Goal: Information Seeking & Learning: Learn about a topic

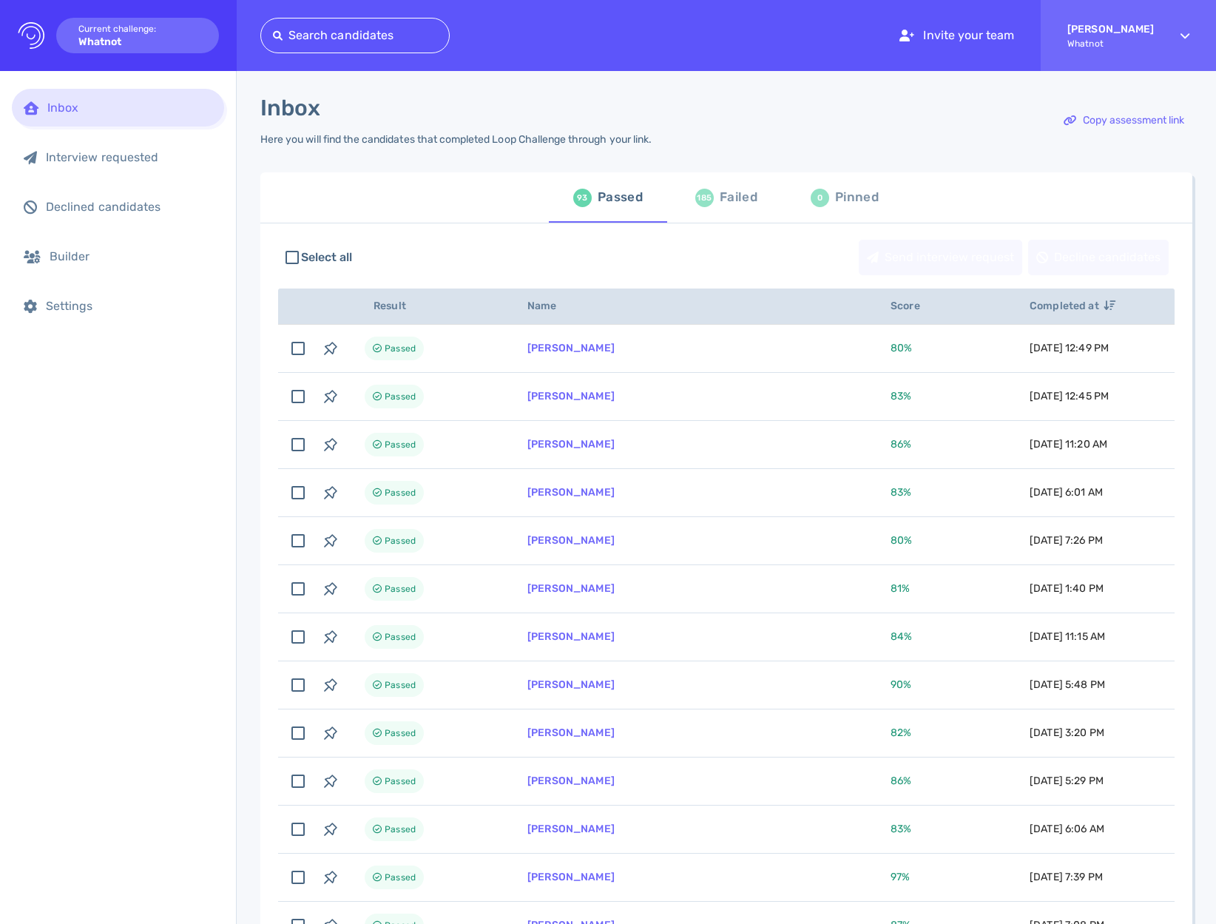
click at [701, 210] on div "185 Failed" at bounding box center [726, 197] width 62 height 41
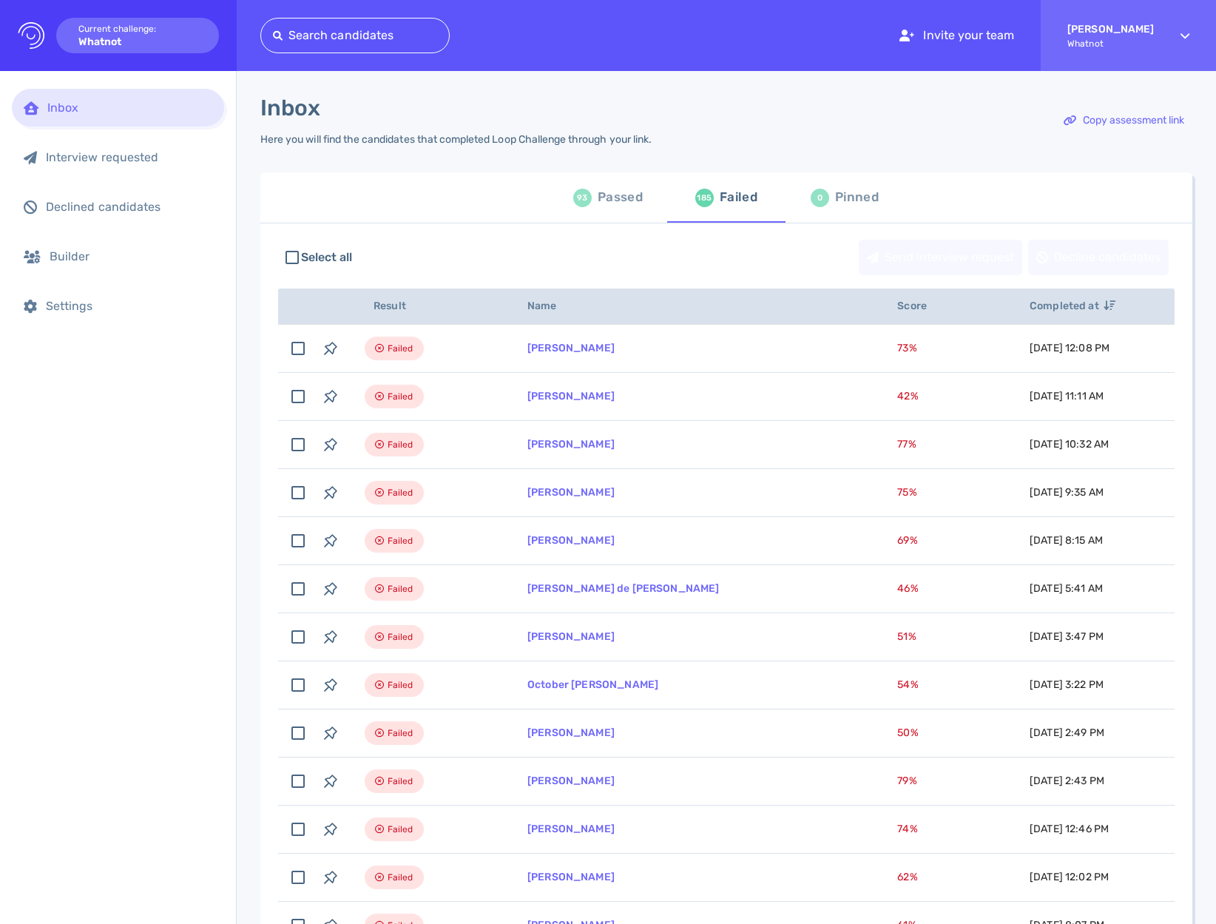
click at [428, 235] on div "Select all Send interview request Decline candidates" at bounding box center [726, 257] width 897 height 50
click at [613, 211] on div "93 Passed" at bounding box center [608, 197] width 70 height 41
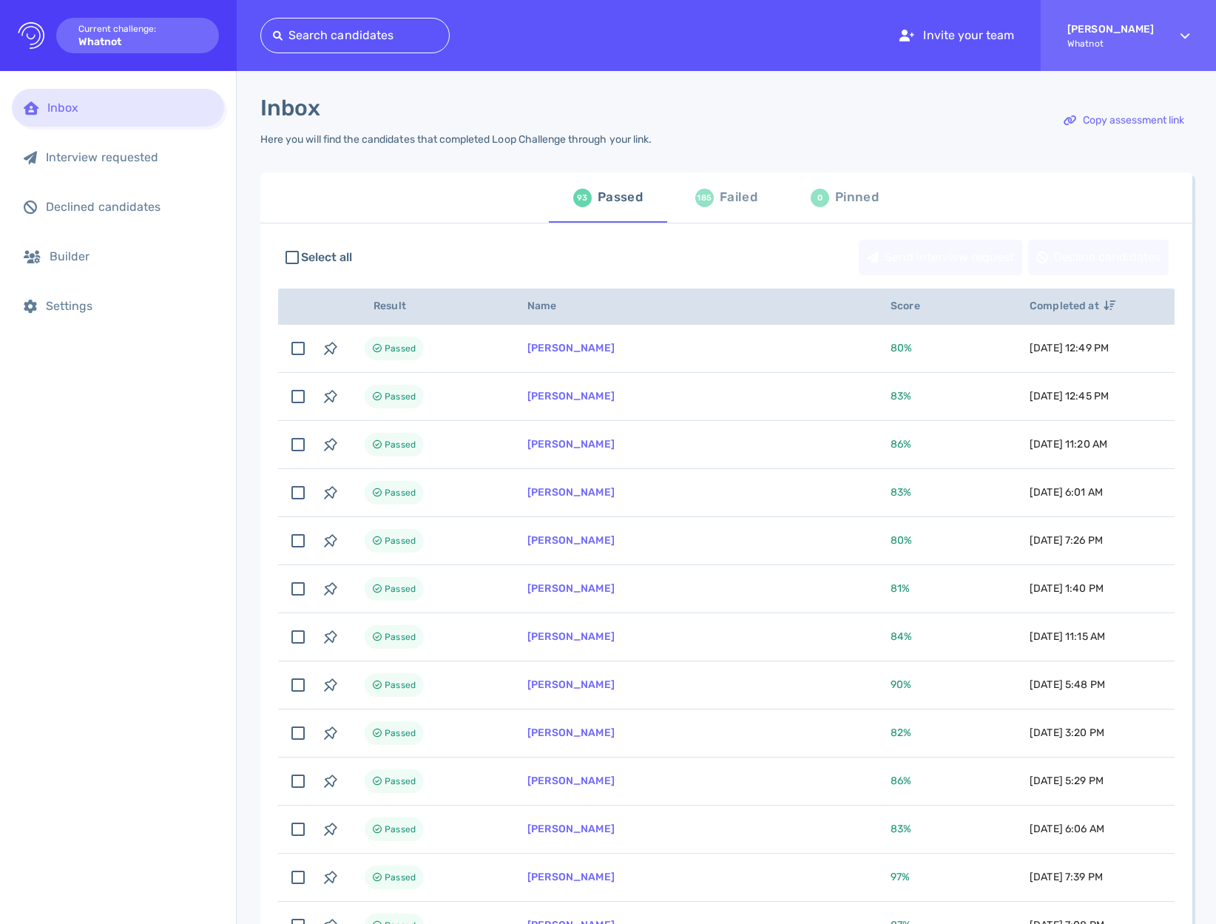
click at [748, 203] on div "Failed" at bounding box center [739, 197] width 38 height 22
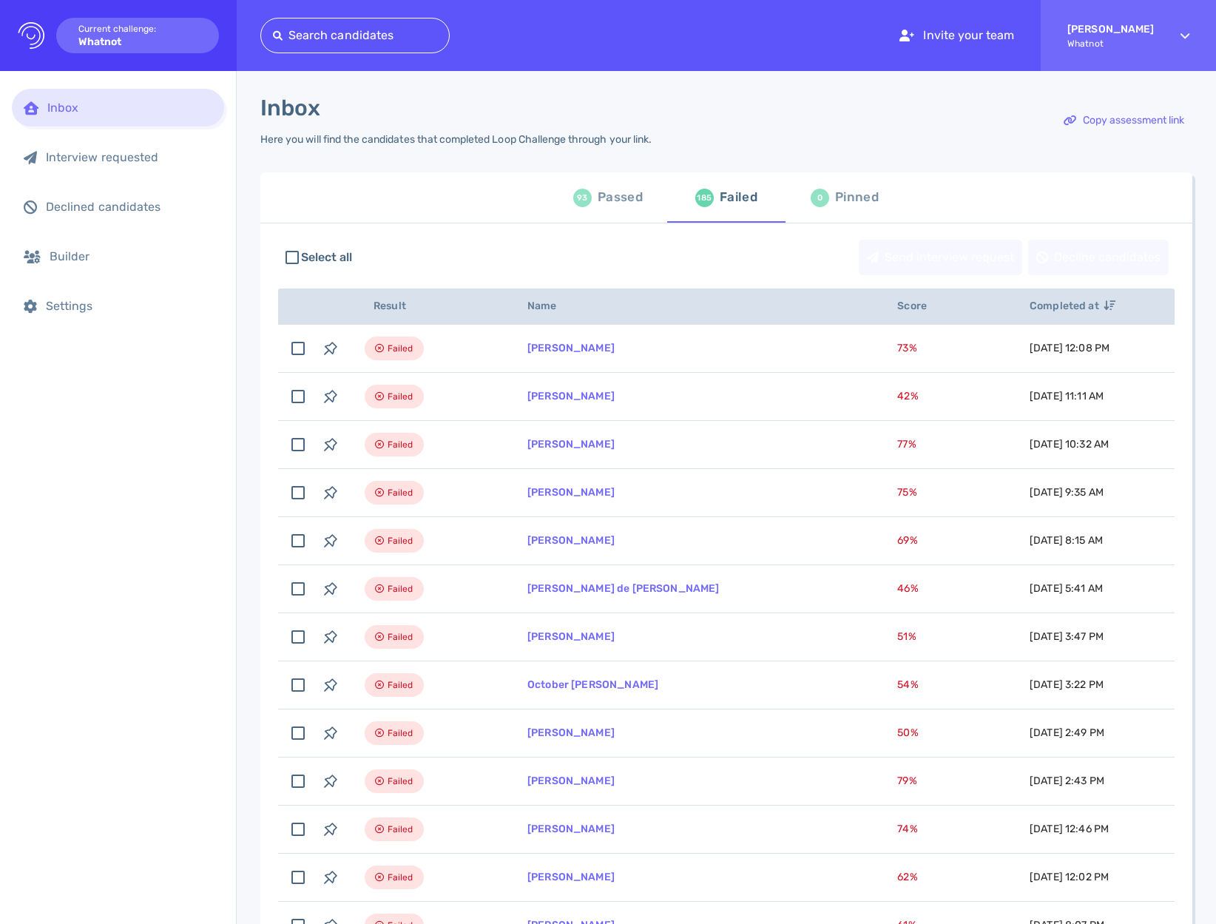
click at [459, 187] on div "93 Passed 185 Failed 0 Pinned" at bounding box center [726, 197] width 932 height 50
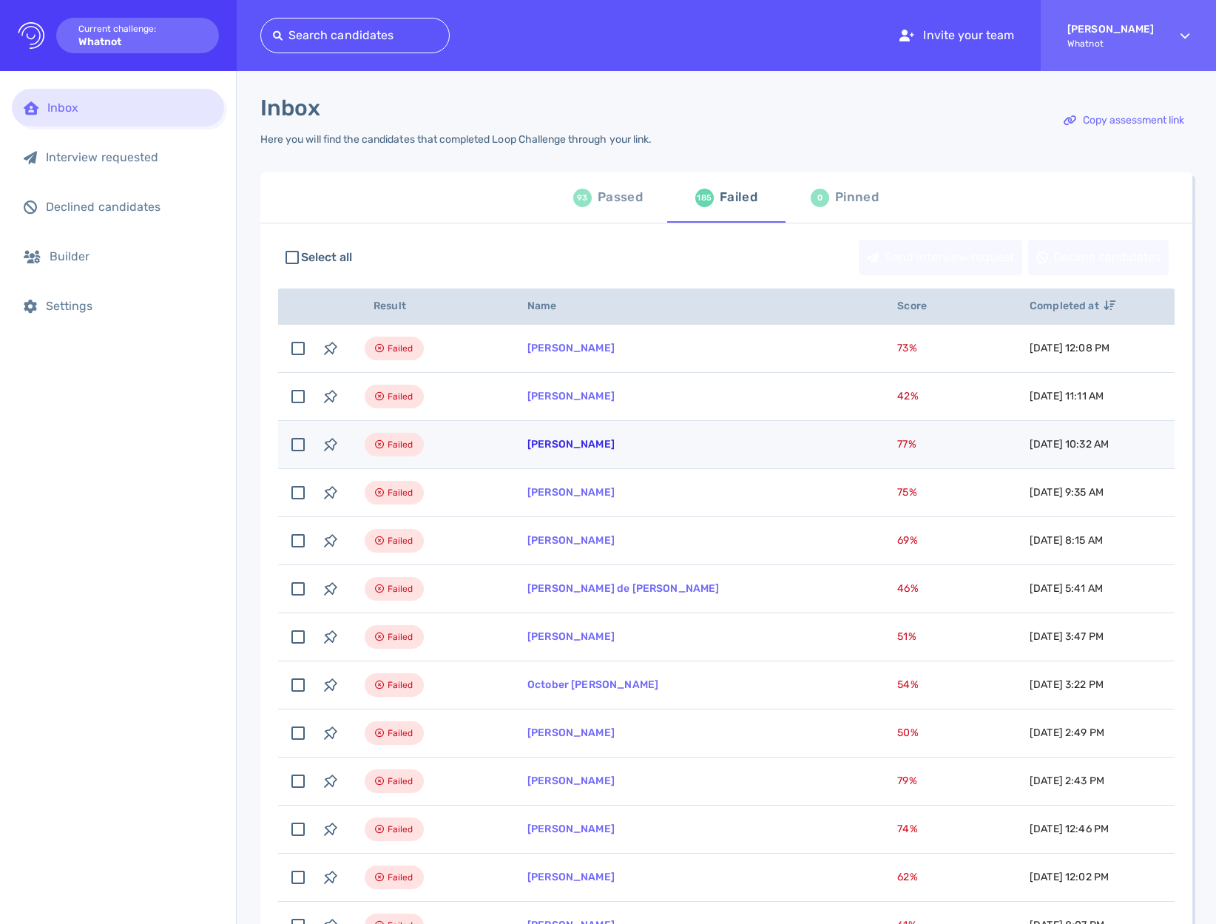
click at [573, 442] on link "[PERSON_NAME]" at bounding box center [571, 444] width 87 height 13
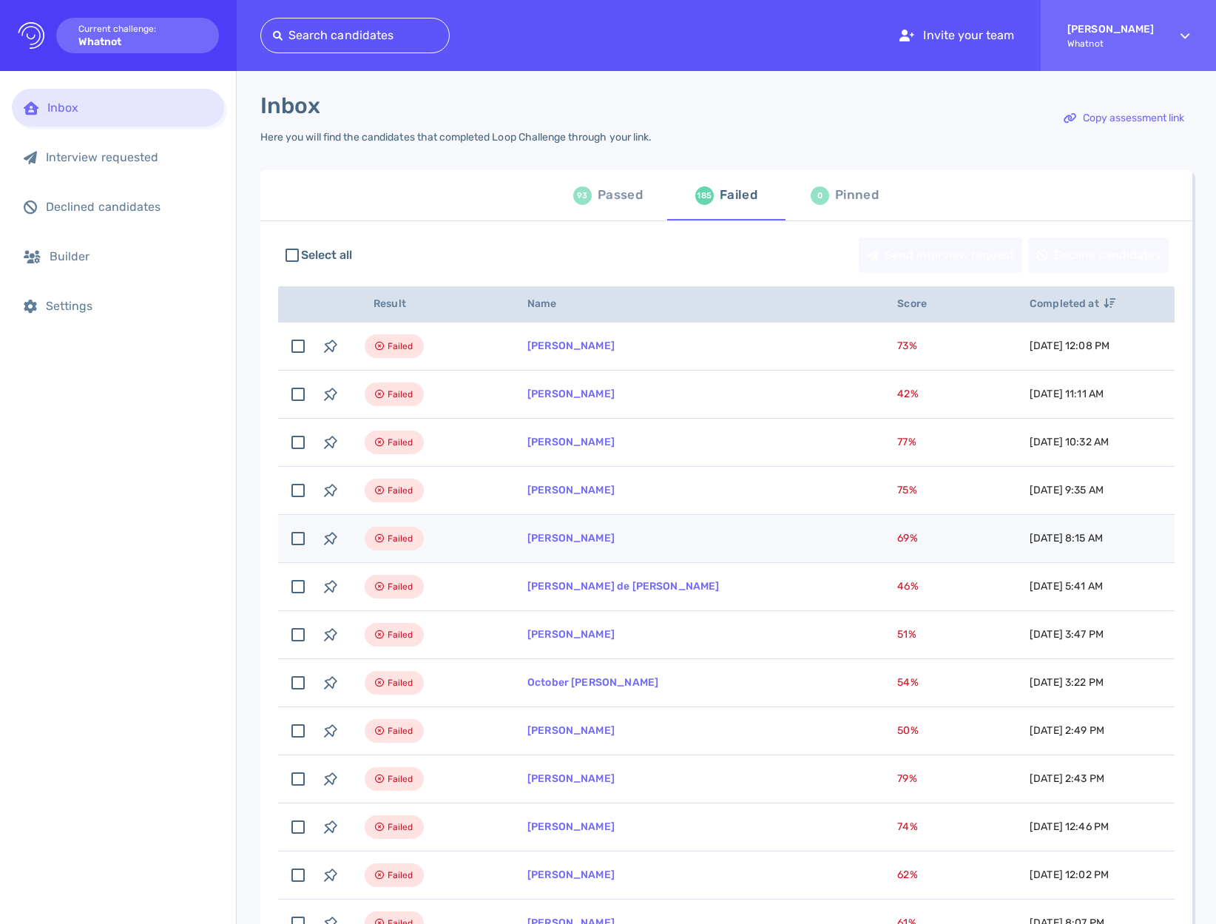
scroll to position [3, 0]
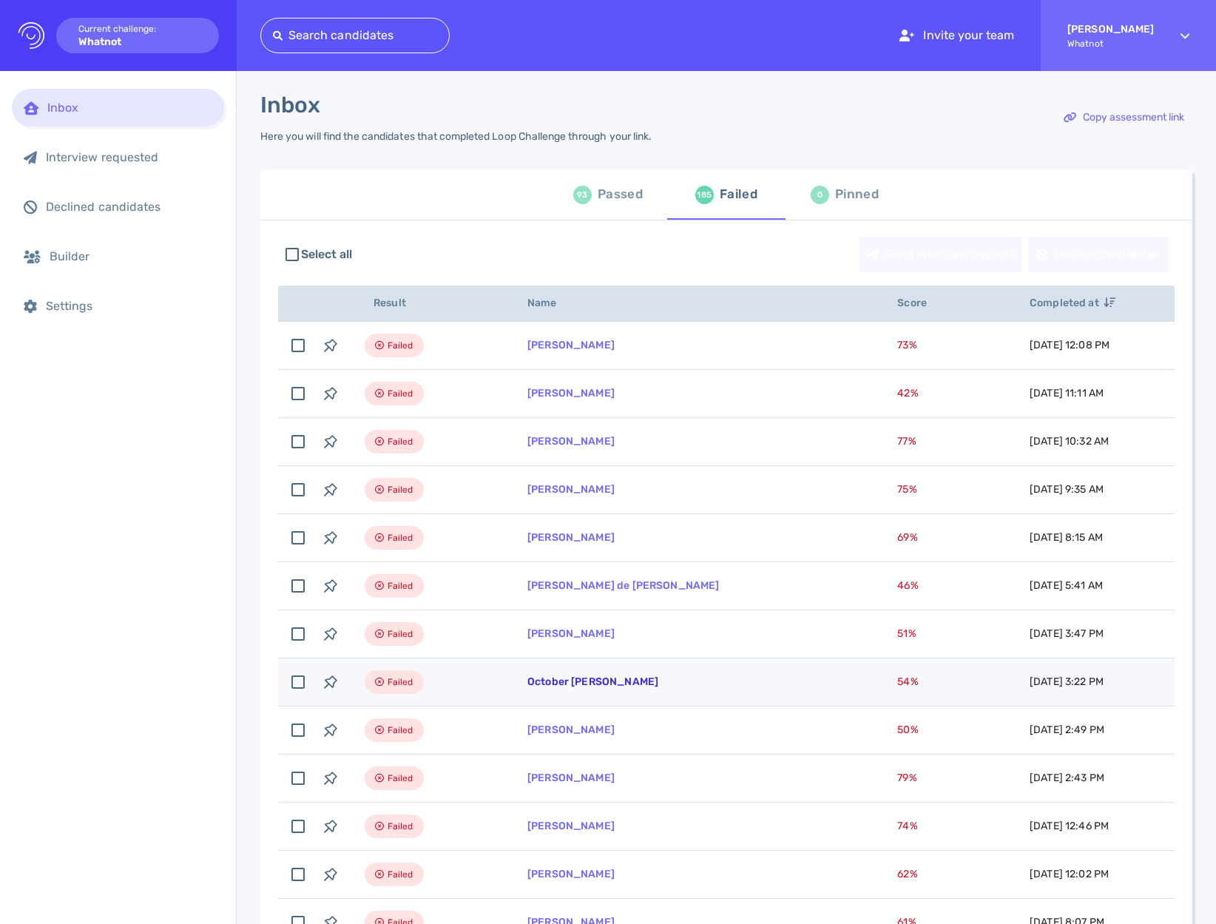
click at [545, 684] on link "October [PERSON_NAME]" at bounding box center [593, 681] width 131 height 13
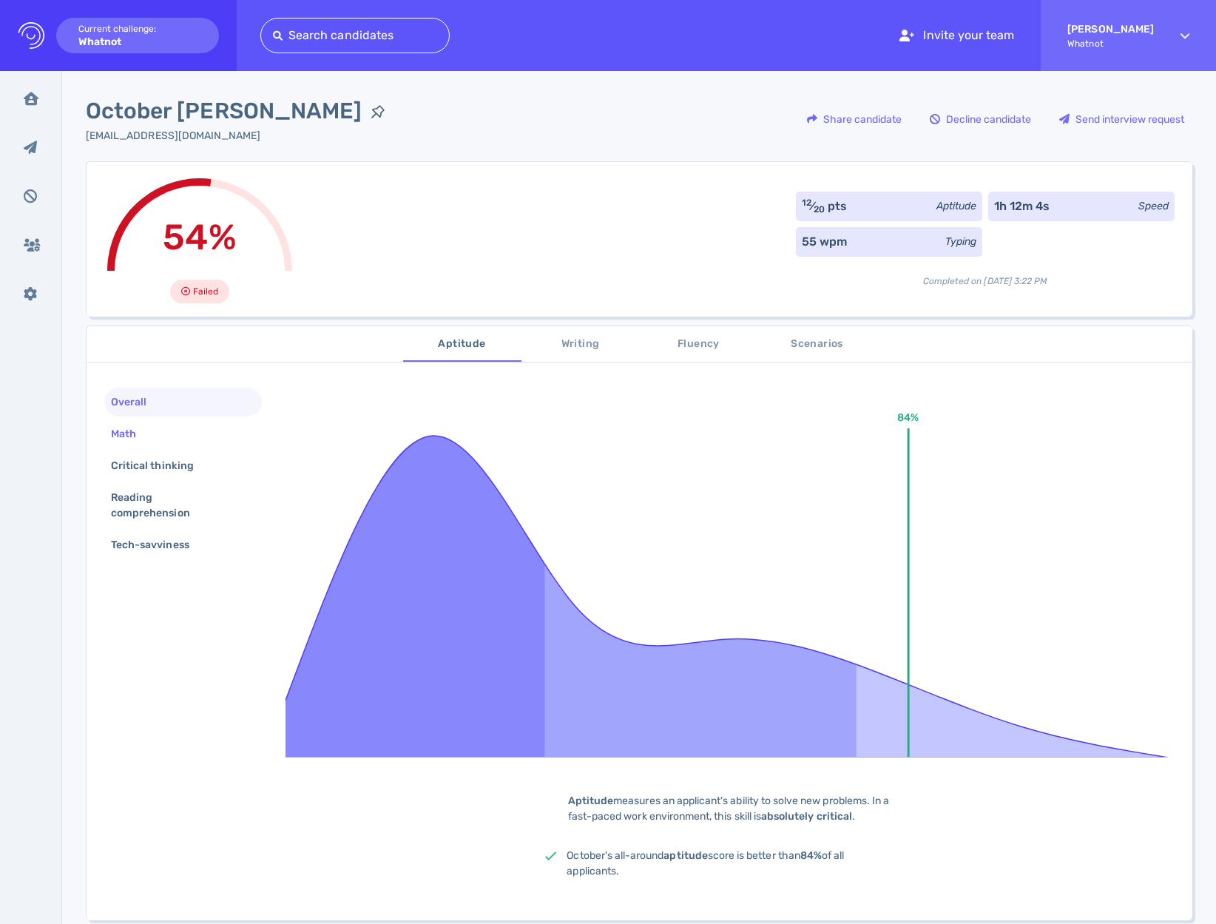
click at [129, 437] on div "Math" at bounding box center [131, 433] width 46 height 21
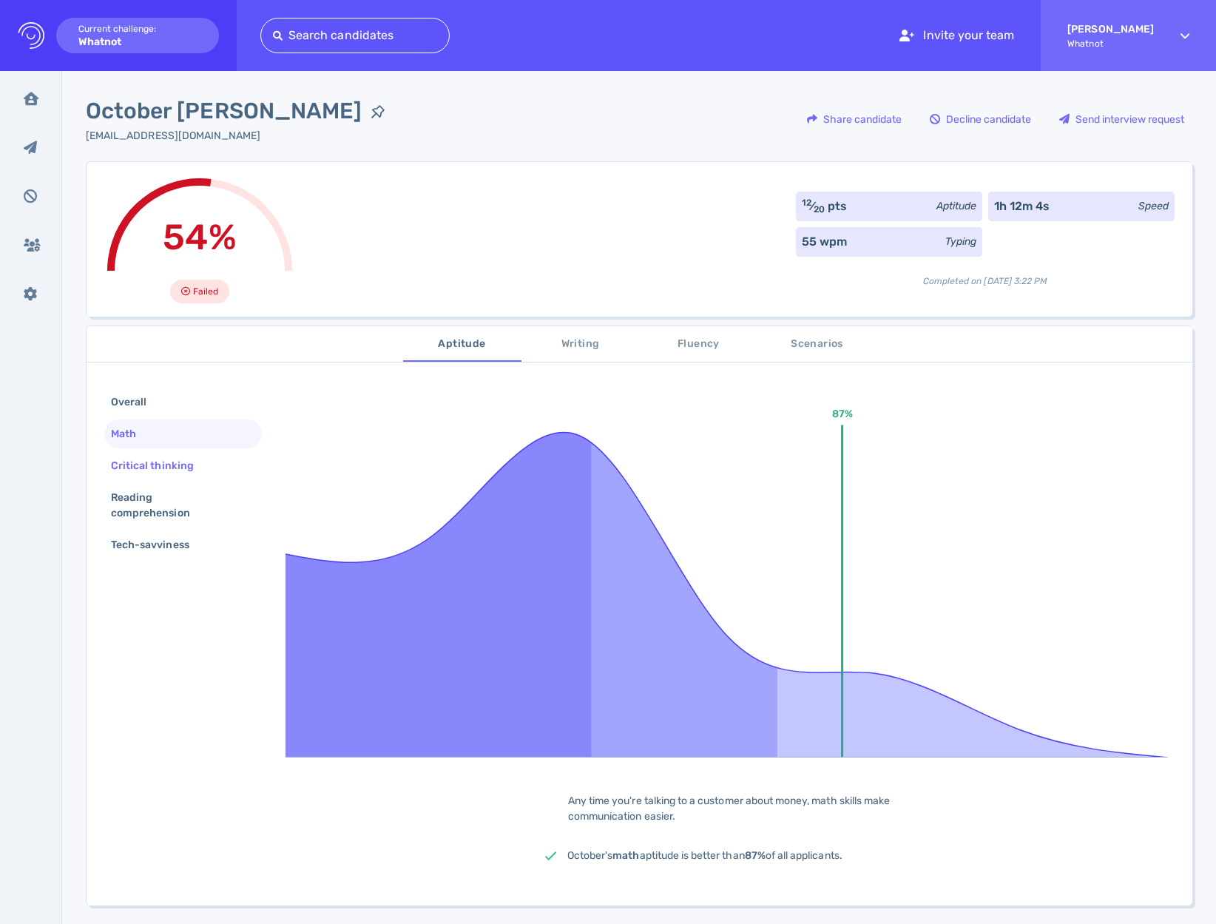
click at [129, 465] on div "Critical thinking" at bounding box center [160, 465] width 104 height 21
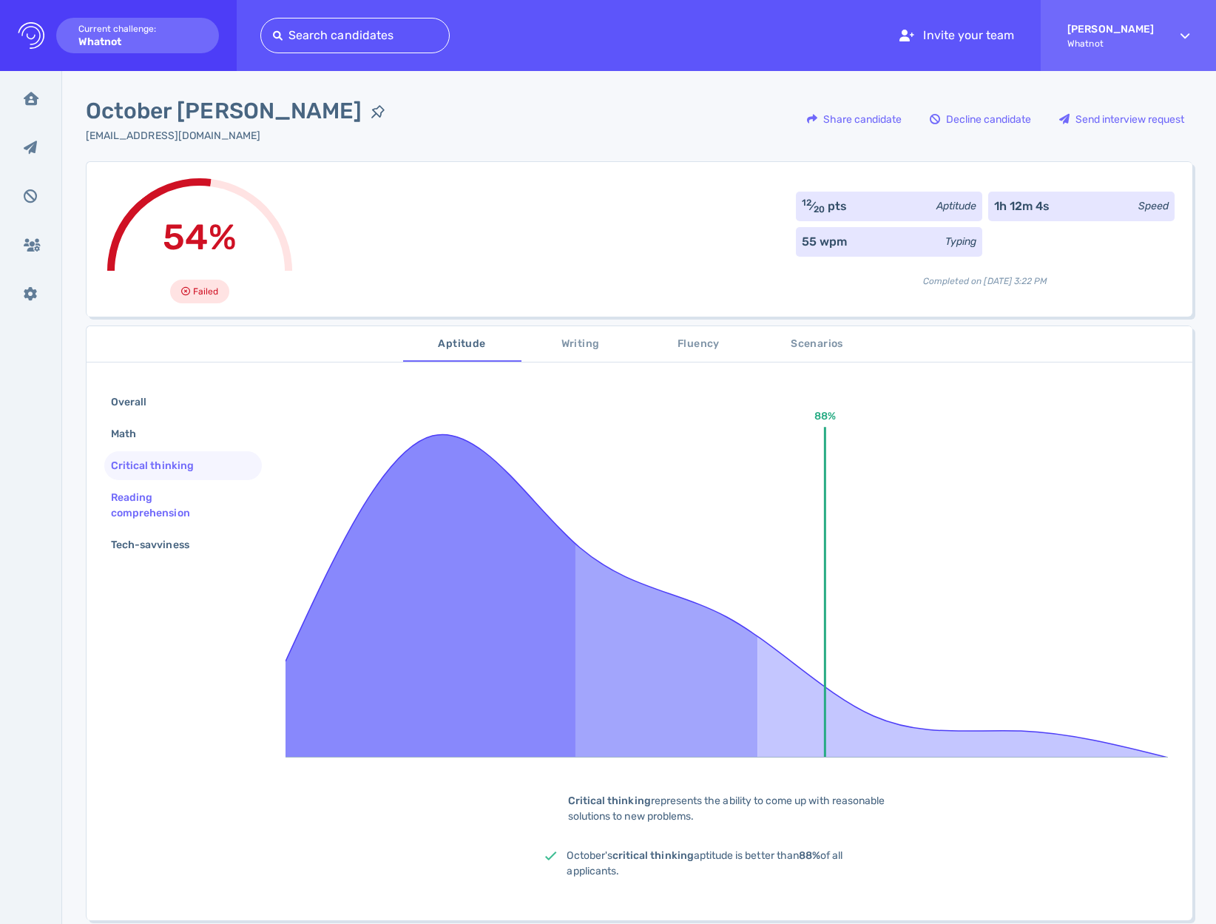
click at [141, 498] on div "Reading comprehension" at bounding box center [177, 505] width 138 height 37
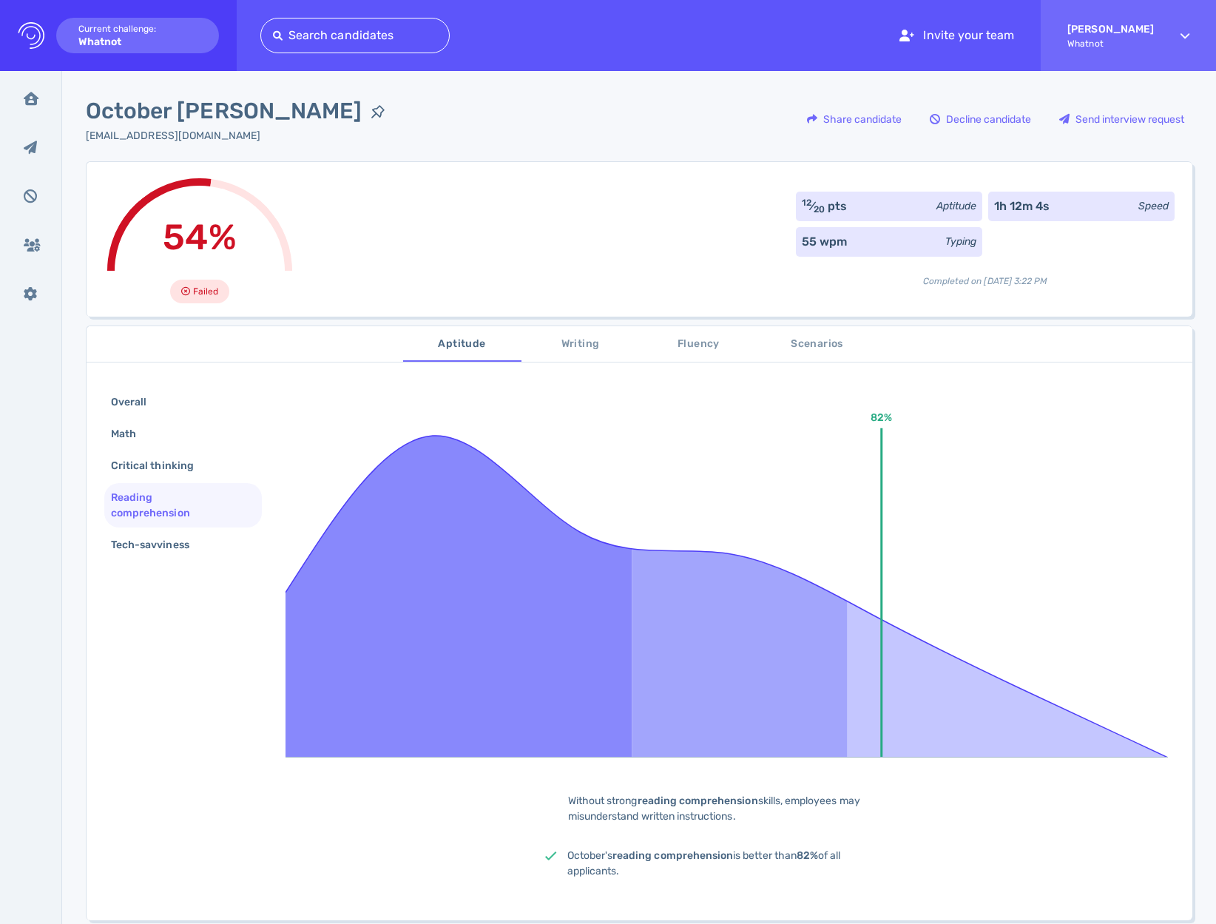
click at [144, 563] on div "Overall Math Critical thinking Reading comprehension Tech-savviness 82% Without…" at bounding box center [640, 645] width 1106 height 550
drag, startPoint x: 667, startPoint y: 351, endPoint x: 781, endPoint y: 344, distance: 114.1
click at [670, 351] on span "Fluency" at bounding box center [699, 344] width 101 height 18
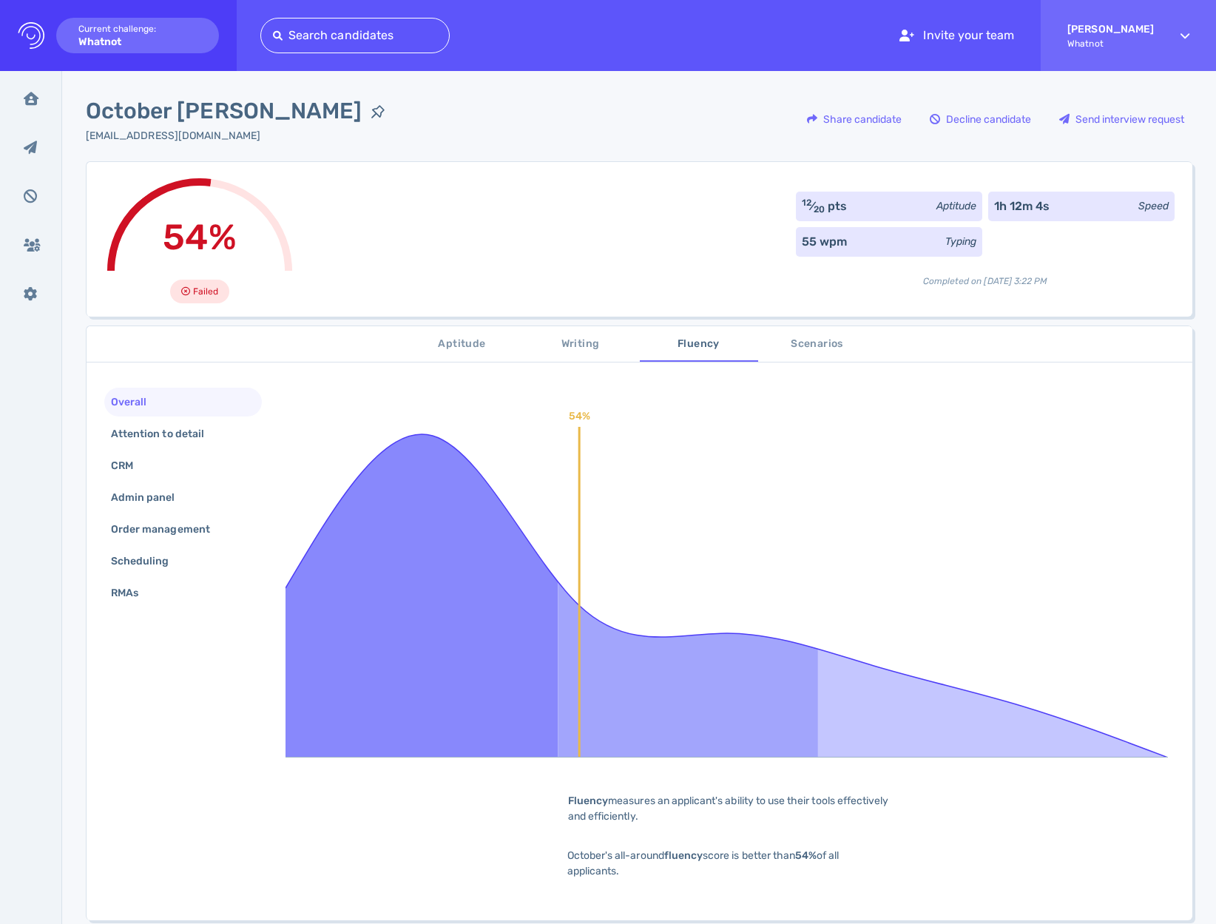
click at [798, 343] on span "Scenarios" at bounding box center [817, 344] width 101 height 18
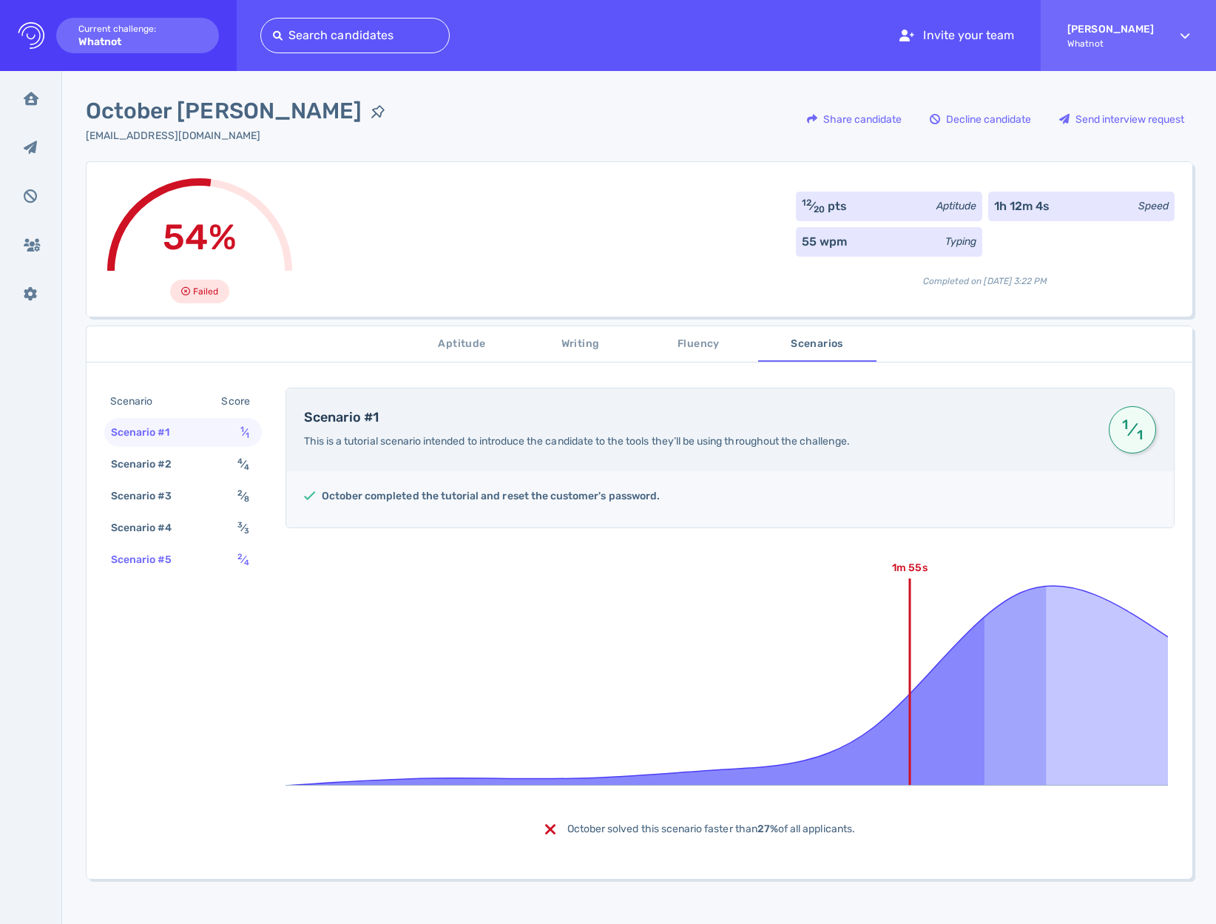
click at [192, 562] on div "Scenario #5 2 ⁄ 4" at bounding box center [183, 559] width 158 height 29
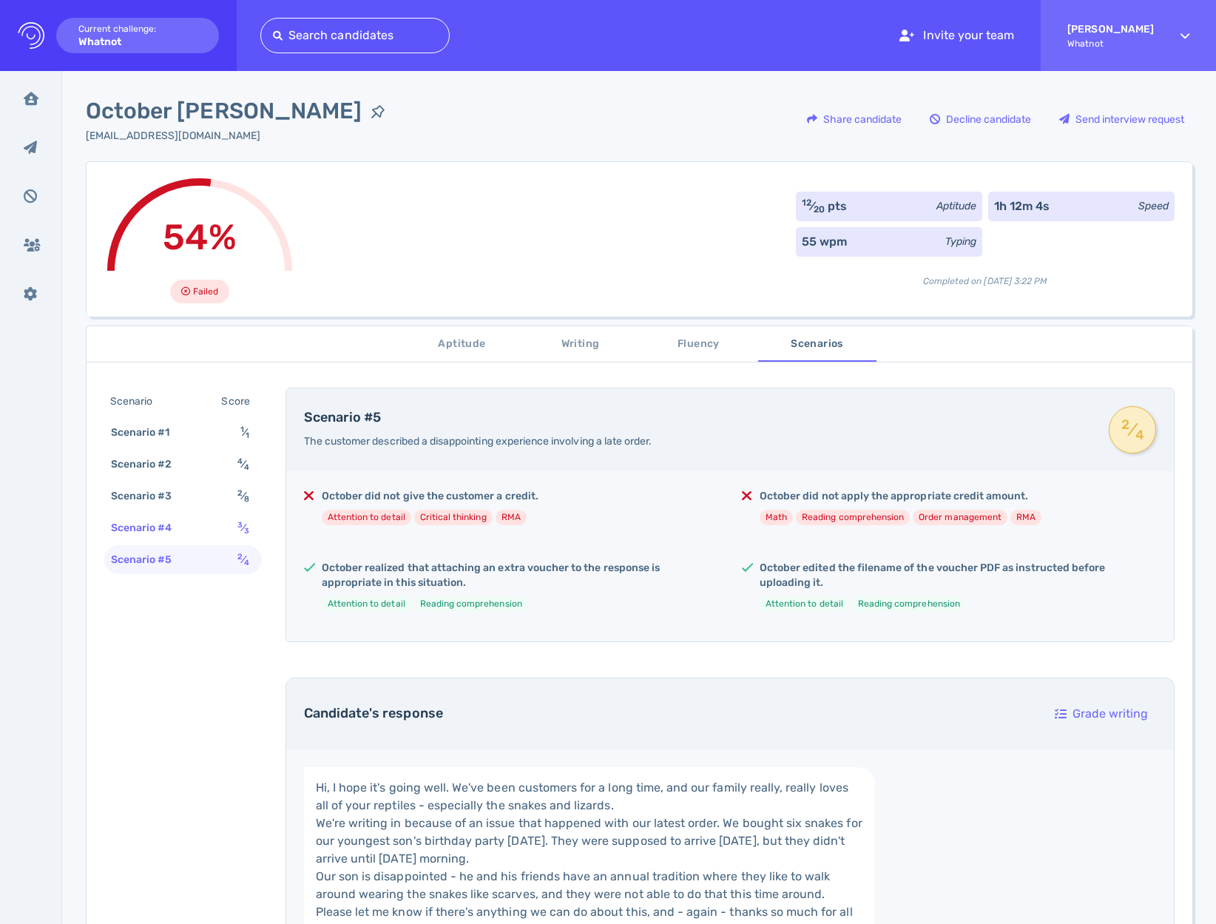
click at [207, 532] on div "Scenario #4 3 ⁄ 3" at bounding box center [183, 527] width 158 height 29
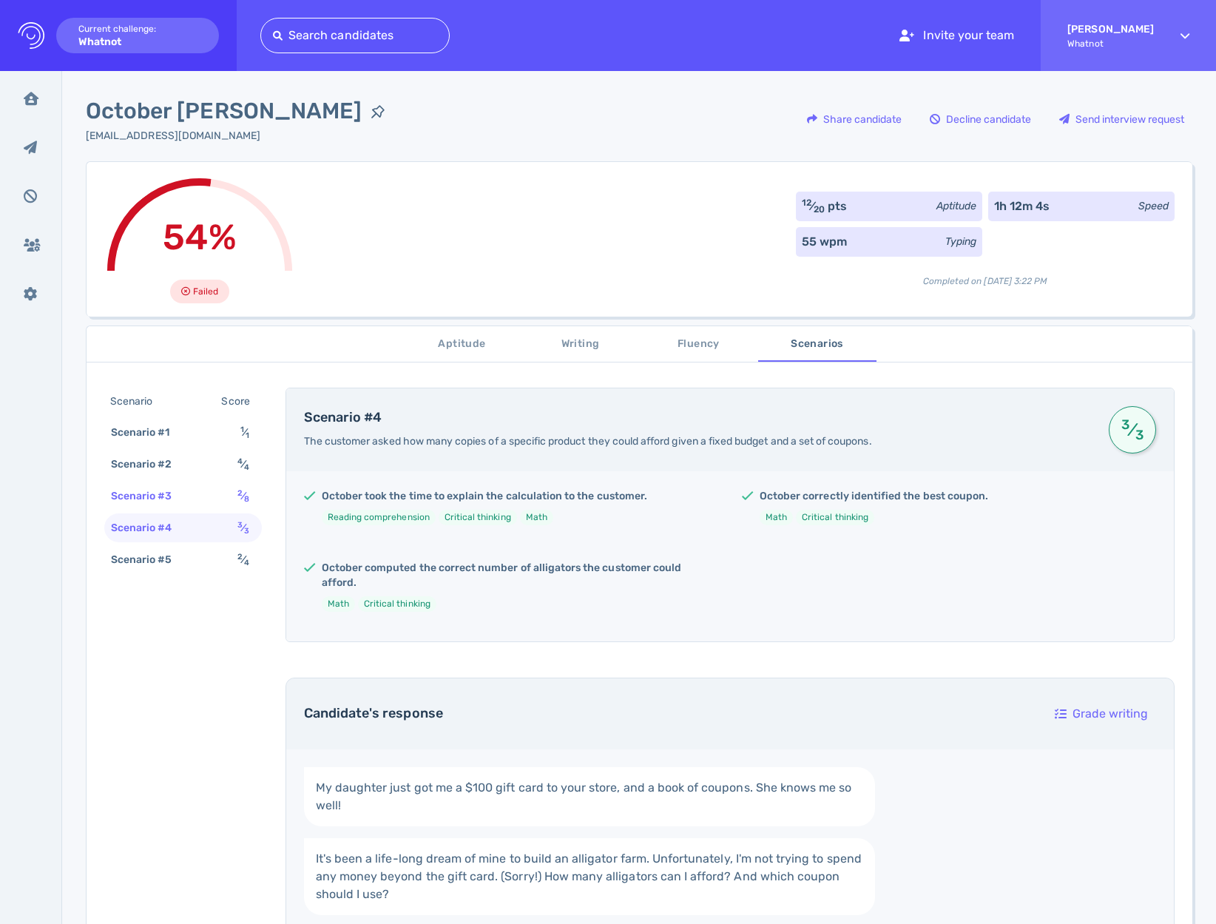
click at [227, 484] on div "Scenario #3 2 ⁄ 8" at bounding box center [183, 496] width 158 height 29
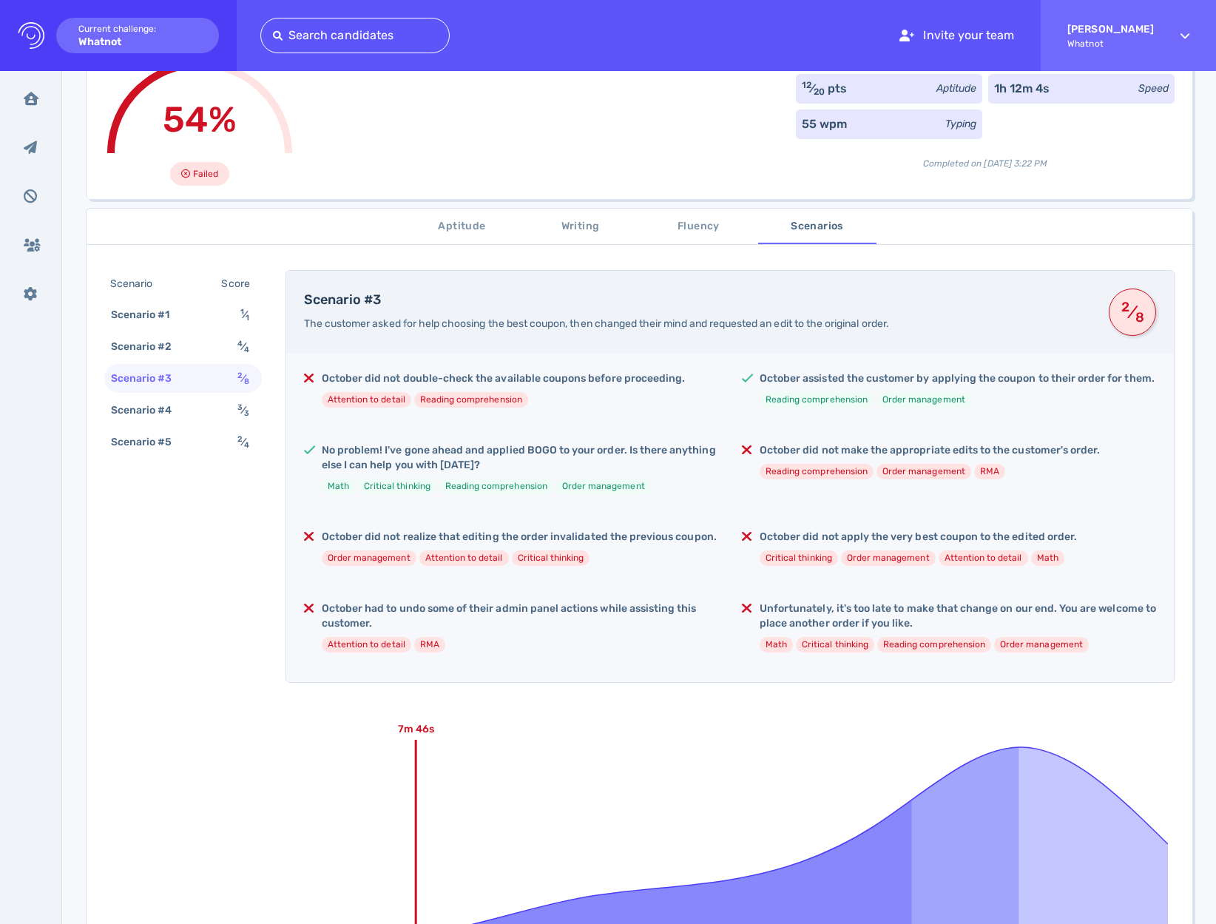
scroll to position [286, 0]
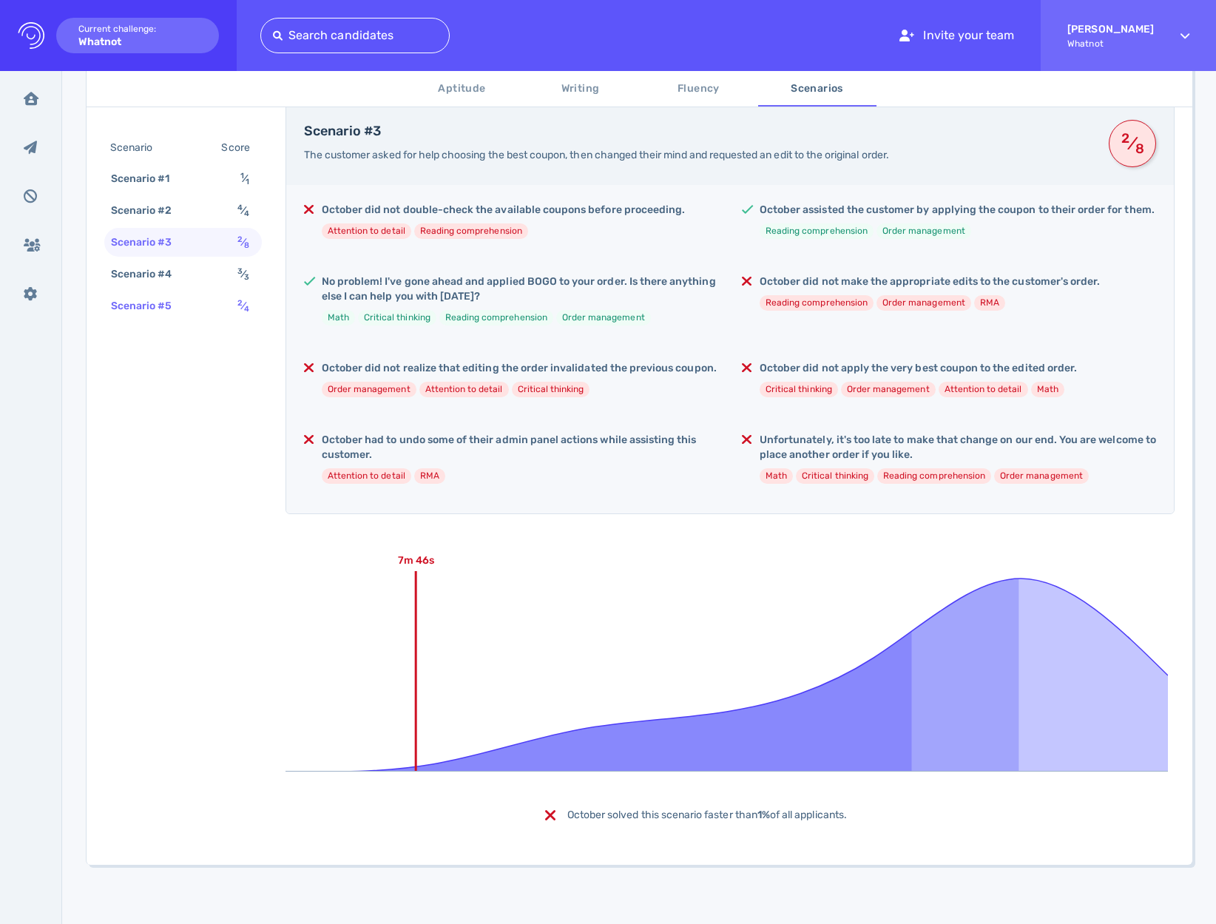
click at [206, 298] on div "Scenario #5 2 ⁄ 4" at bounding box center [183, 305] width 158 height 29
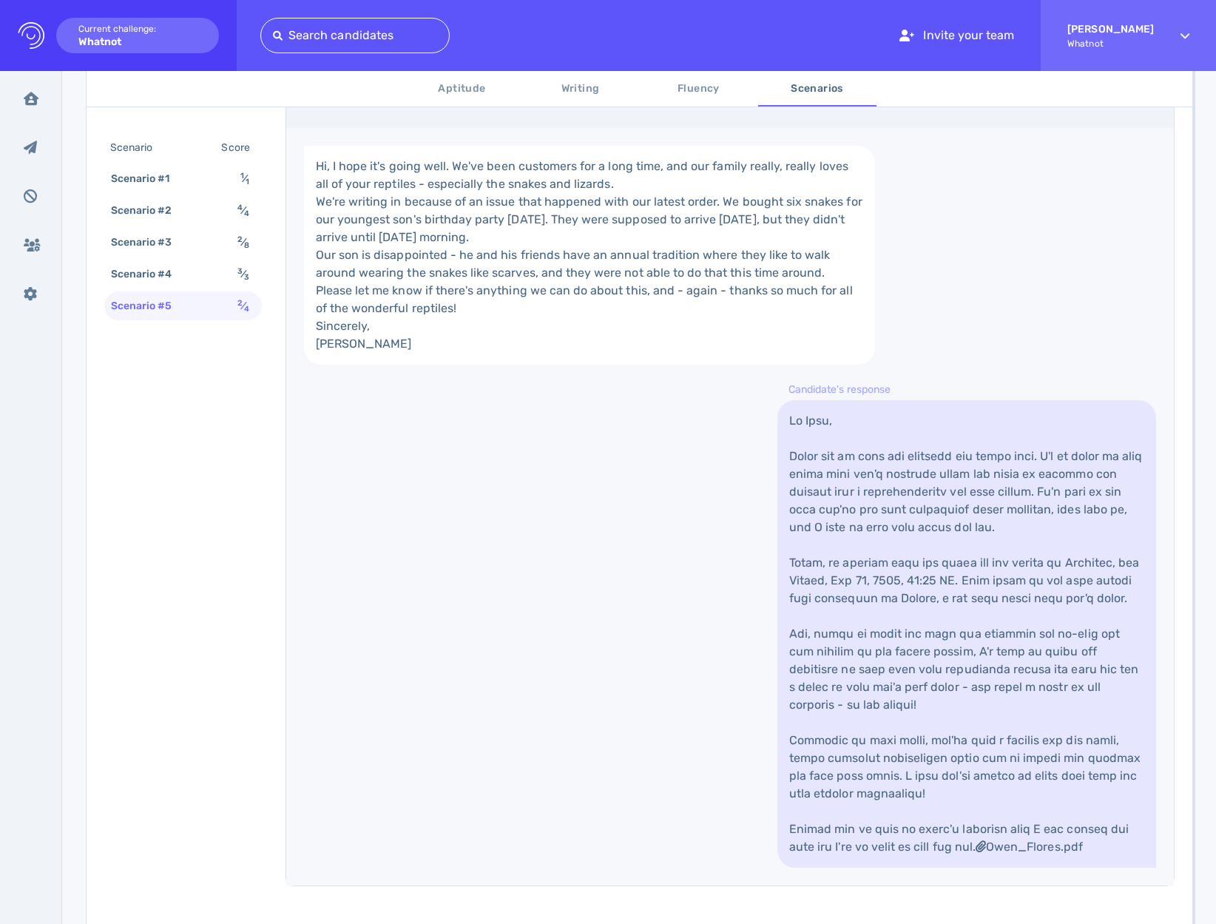
scroll to position [619, 0]
click at [196, 272] on div "Scenario #4 3 ⁄ 3" at bounding box center [183, 274] width 158 height 29
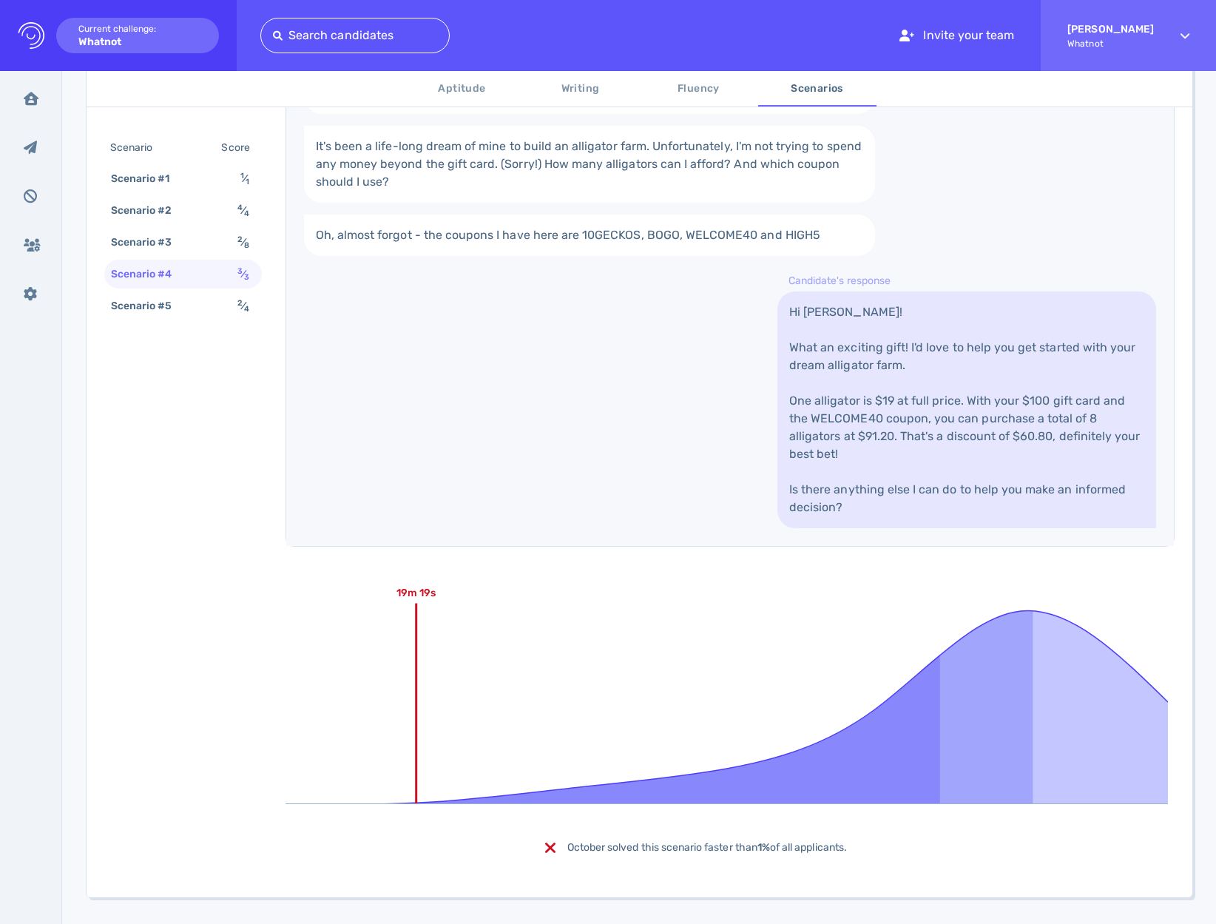
scroll to position [210, 0]
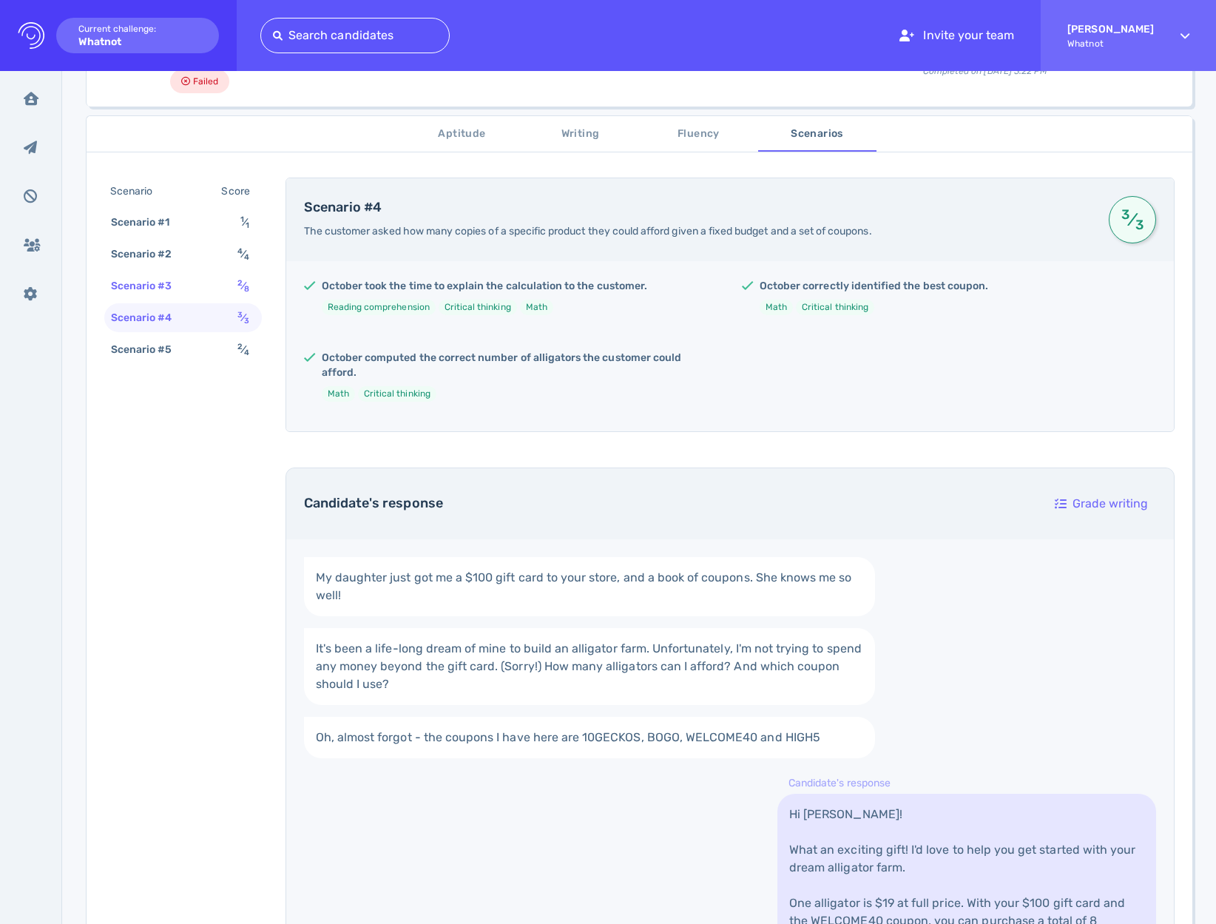
click at [203, 289] on div "Scenario #3 2 ⁄ 8" at bounding box center [183, 286] width 158 height 29
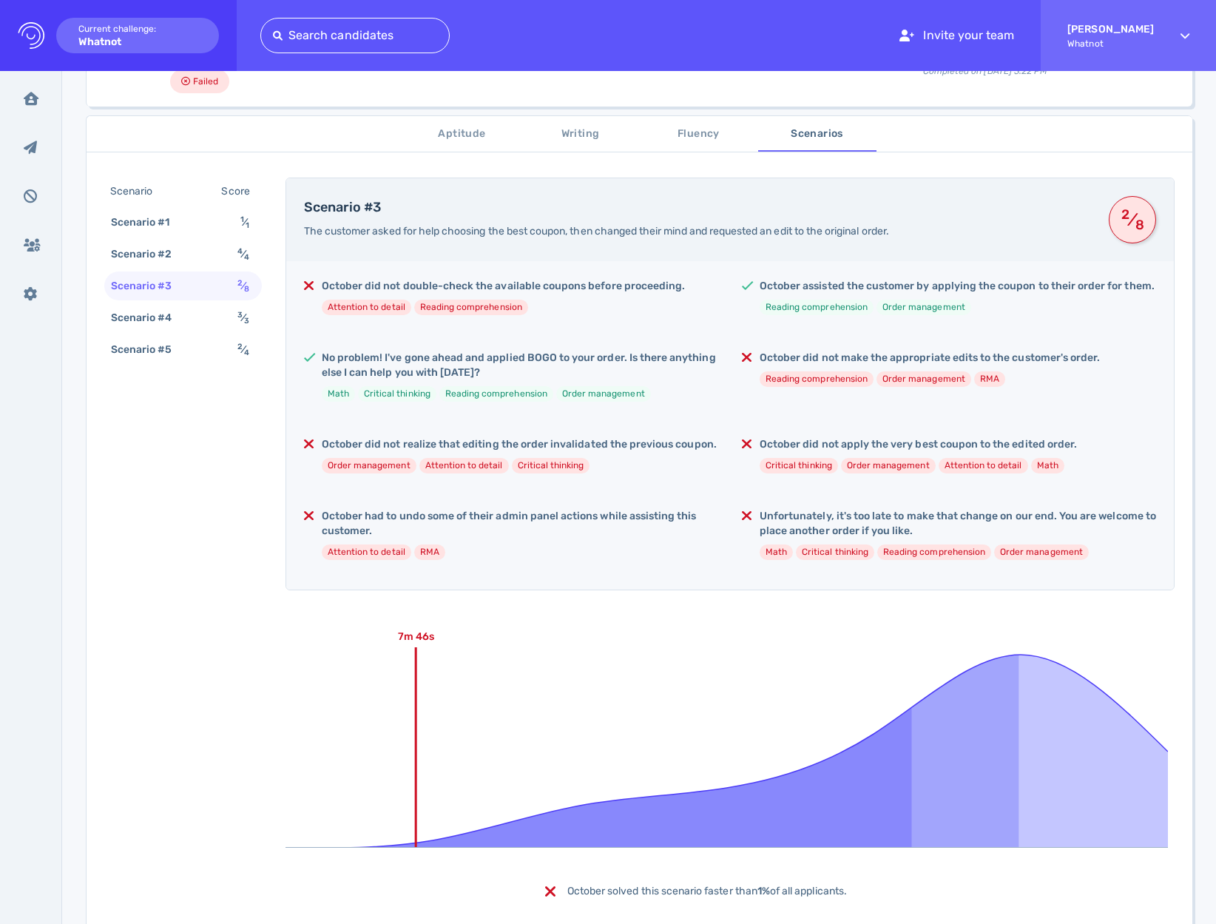
click at [610, 570] on div "October had to undo some of their admin panel actions while assisting this cust…" at bounding box center [520, 540] width 397 height 63
drag, startPoint x: 748, startPoint y: 469, endPoint x: 964, endPoint y: 473, distance: 216.1
click at [957, 473] on div "October did not apply the very best coupon to the edited order. Critical thinki…" at bounding box center [949, 461] width 414 height 48
click at [967, 473] on div "October did not apply the very best coupon to the edited order. Critical thinki…" at bounding box center [918, 461] width 317 height 48
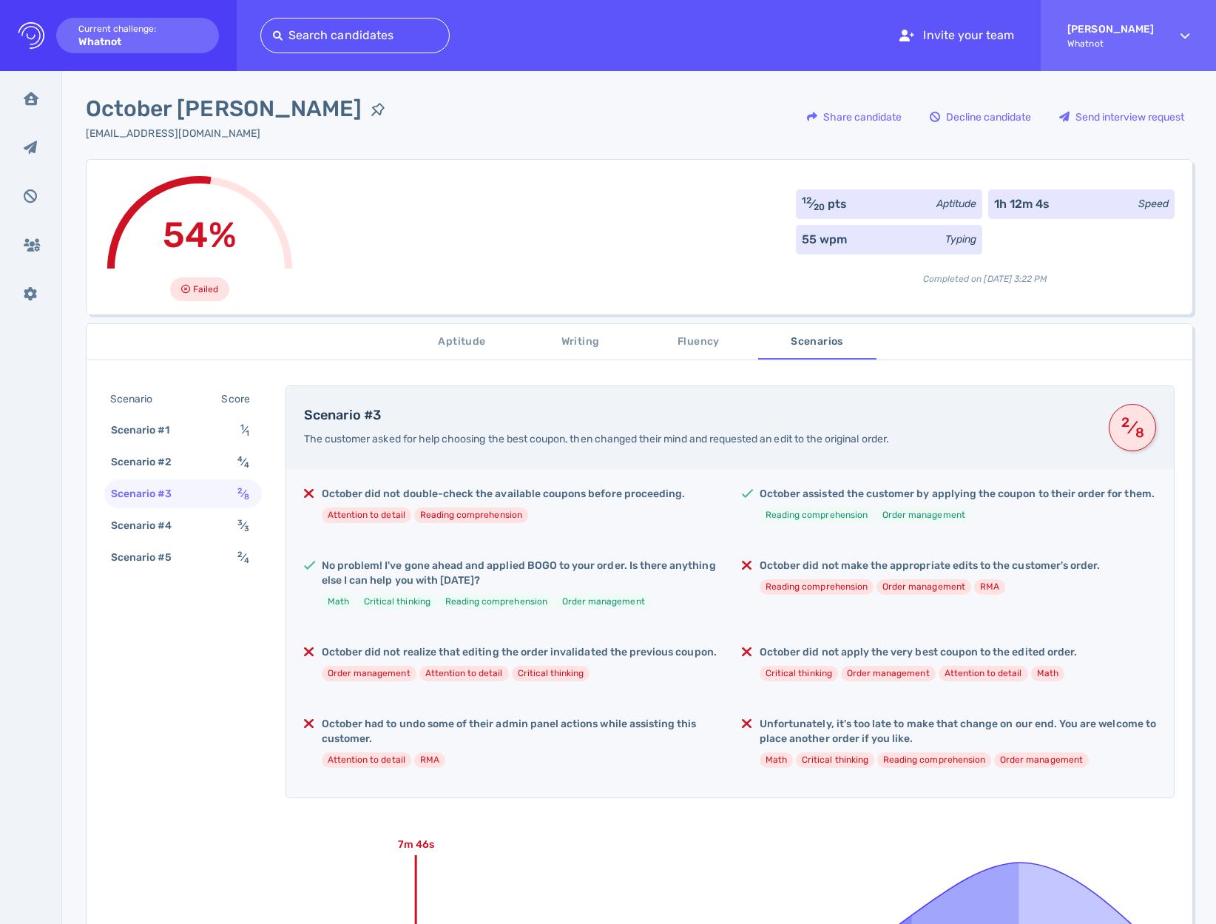
scroll to position [3, 0]
click at [454, 512] on li "Reading comprehension" at bounding box center [471, 515] width 114 height 16
drag, startPoint x: 320, startPoint y: 492, endPoint x: 522, endPoint y: 507, distance: 201.8
click at [519, 507] on div "October did not double-check the available coupons before proceeding. Attention…" at bounding box center [503, 510] width 363 height 48
drag, startPoint x: 522, startPoint y: 507, endPoint x: 544, endPoint y: 560, distance: 57.7
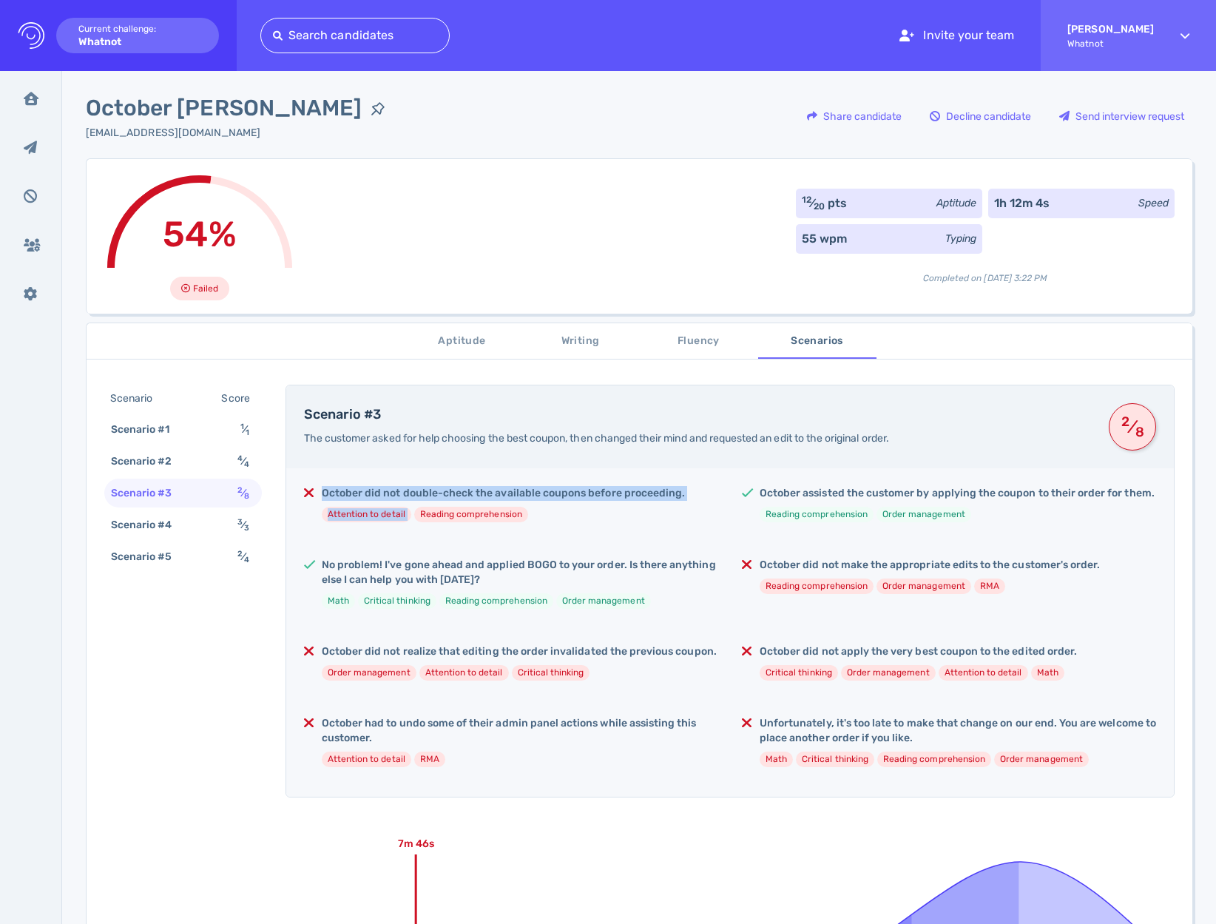
click at [522, 508] on ul "Attention to detail Reading comprehension" at bounding box center [503, 515] width 363 height 16
click at [402, 576] on h5 "No problem! I've gone ahead and applied BOGO to your order. Is there anything e…" at bounding box center [520, 573] width 397 height 30
drag, startPoint x: 351, startPoint y: 560, endPoint x: 590, endPoint y: 565, distance: 238.3
click at [585, 564] on h5 "No problem! I've gone ahead and applied BOGO to your order. Is there anything e…" at bounding box center [520, 573] width 397 height 30
click at [590, 565] on h5 "No problem! I've gone ahead and applied BOGO to your order. Is there anything e…" at bounding box center [520, 573] width 397 height 30
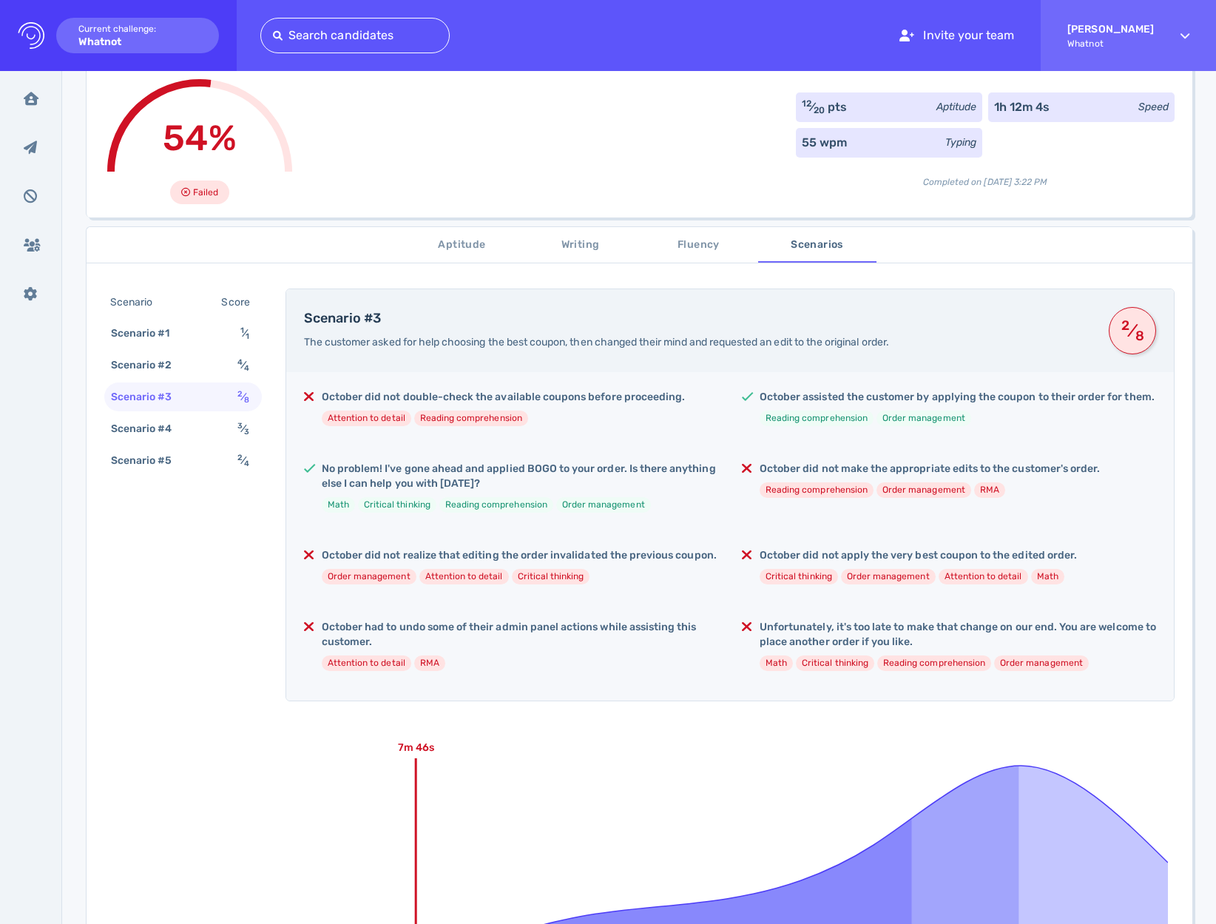
scroll to position [136, 0]
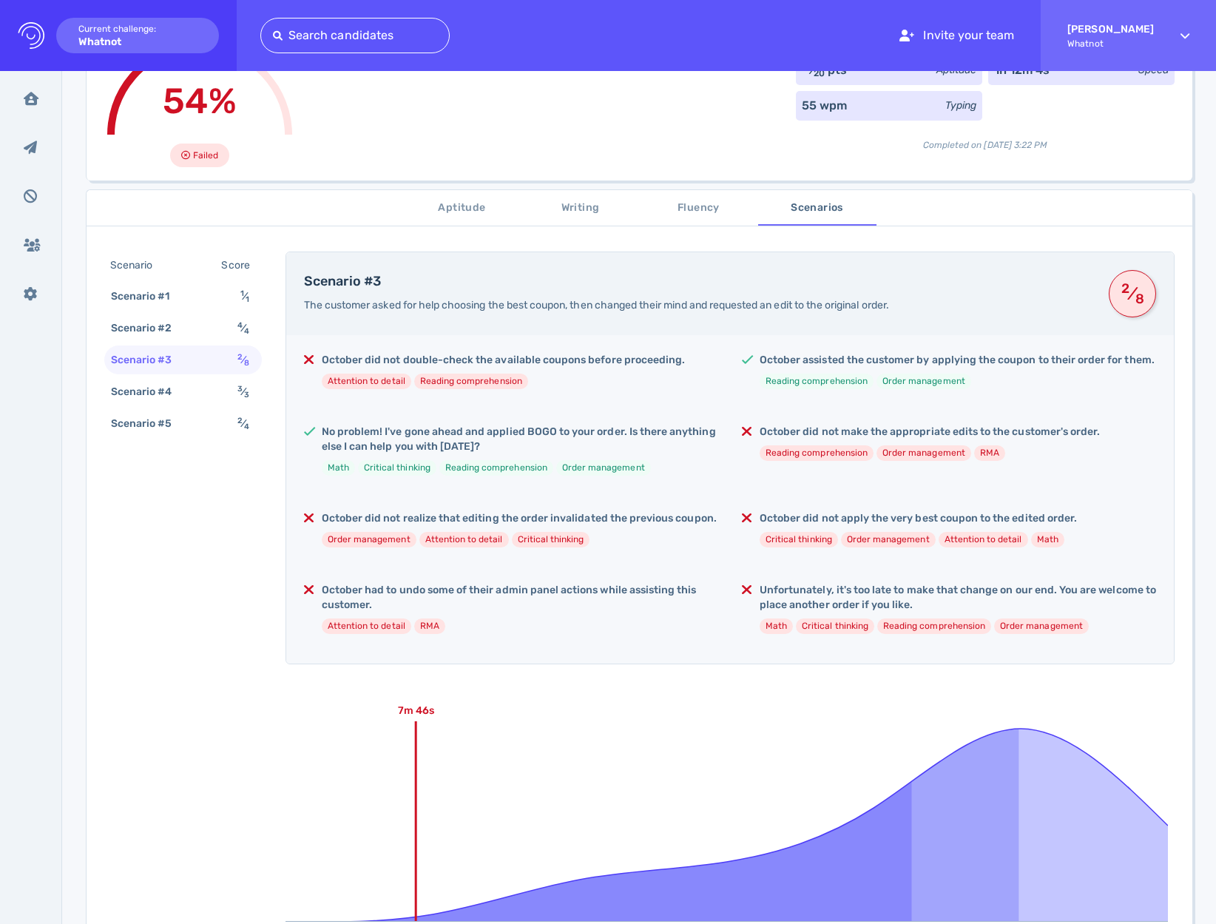
click at [570, 203] on span "Writing" at bounding box center [580, 208] width 101 height 18
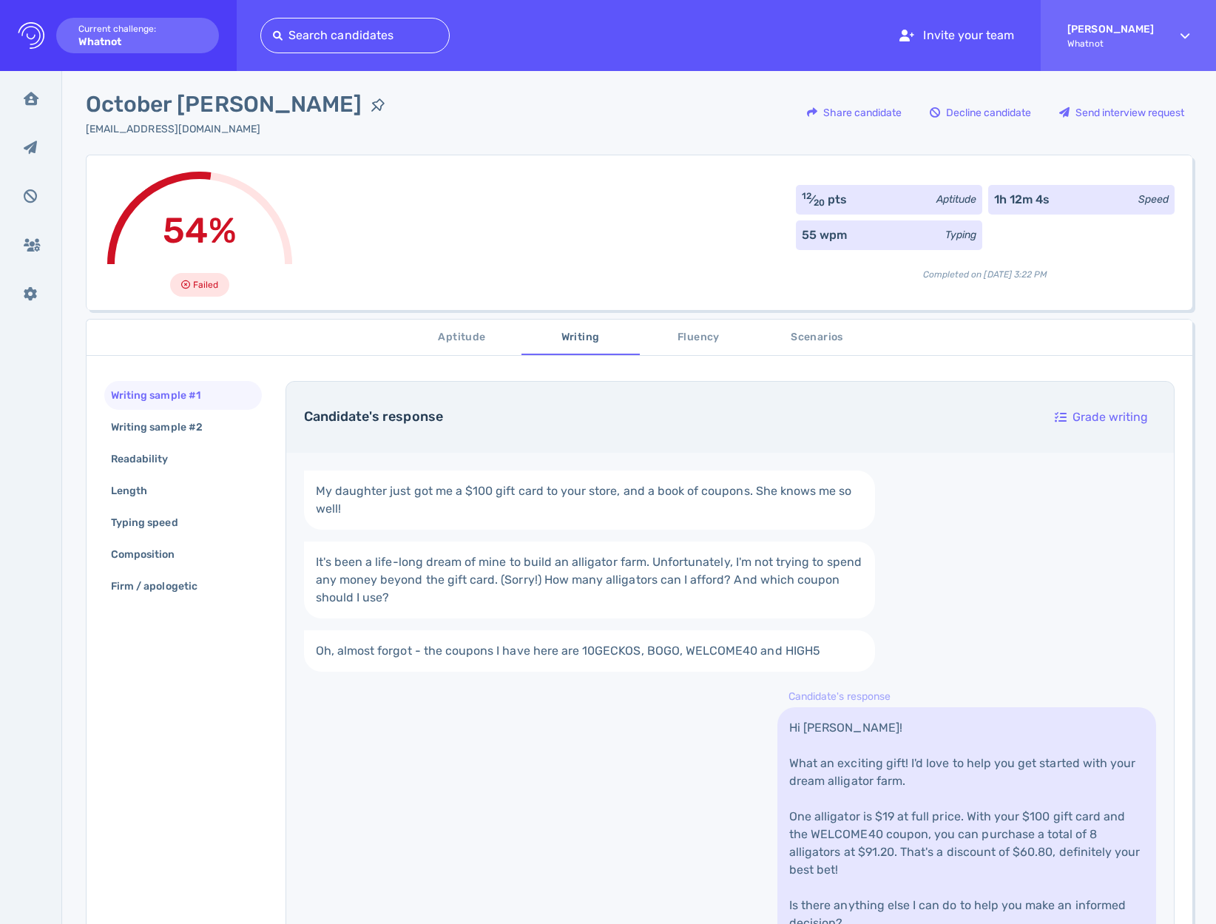
scroll to position [10, 0]
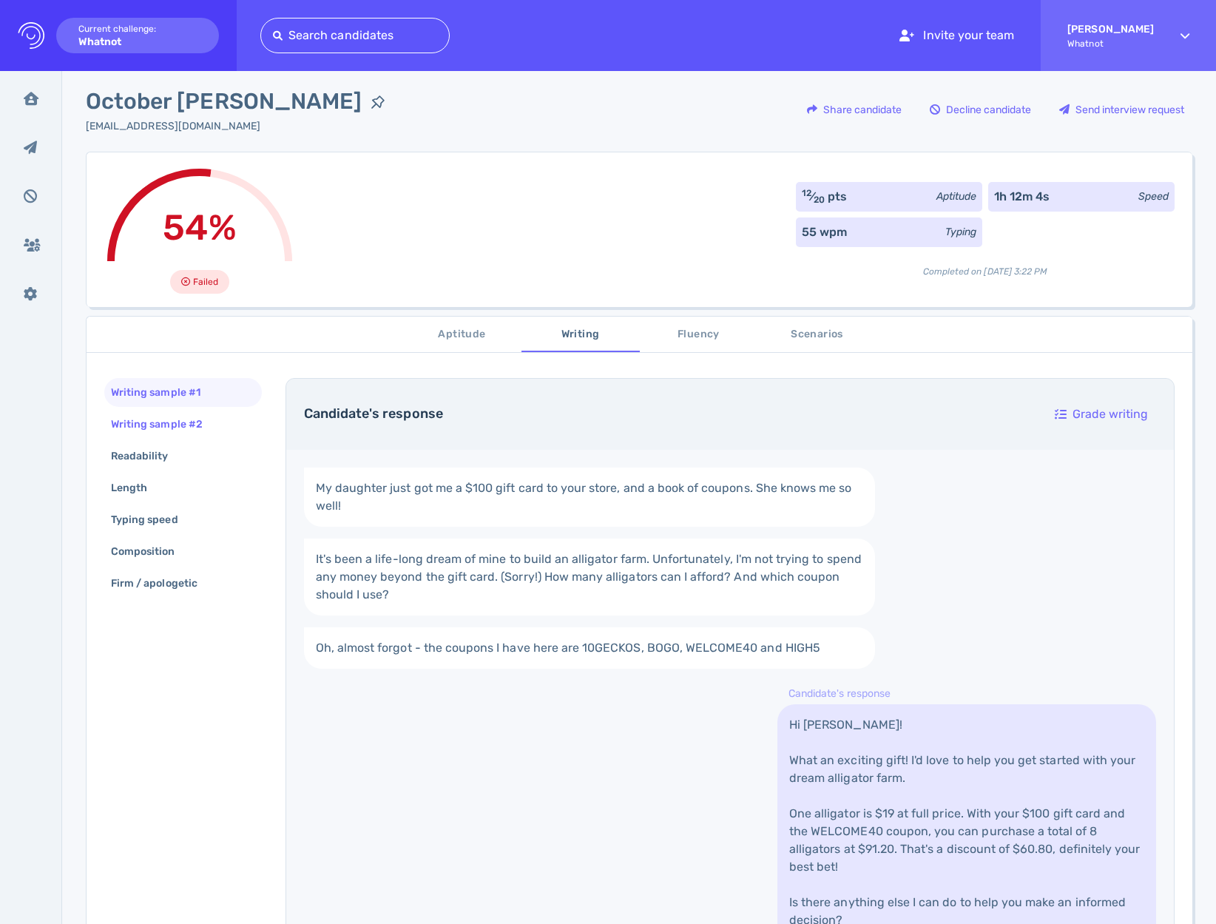
click at [180, 425] on div "Writing sample #2" at bounding box center [164, 424] width 112 height 21
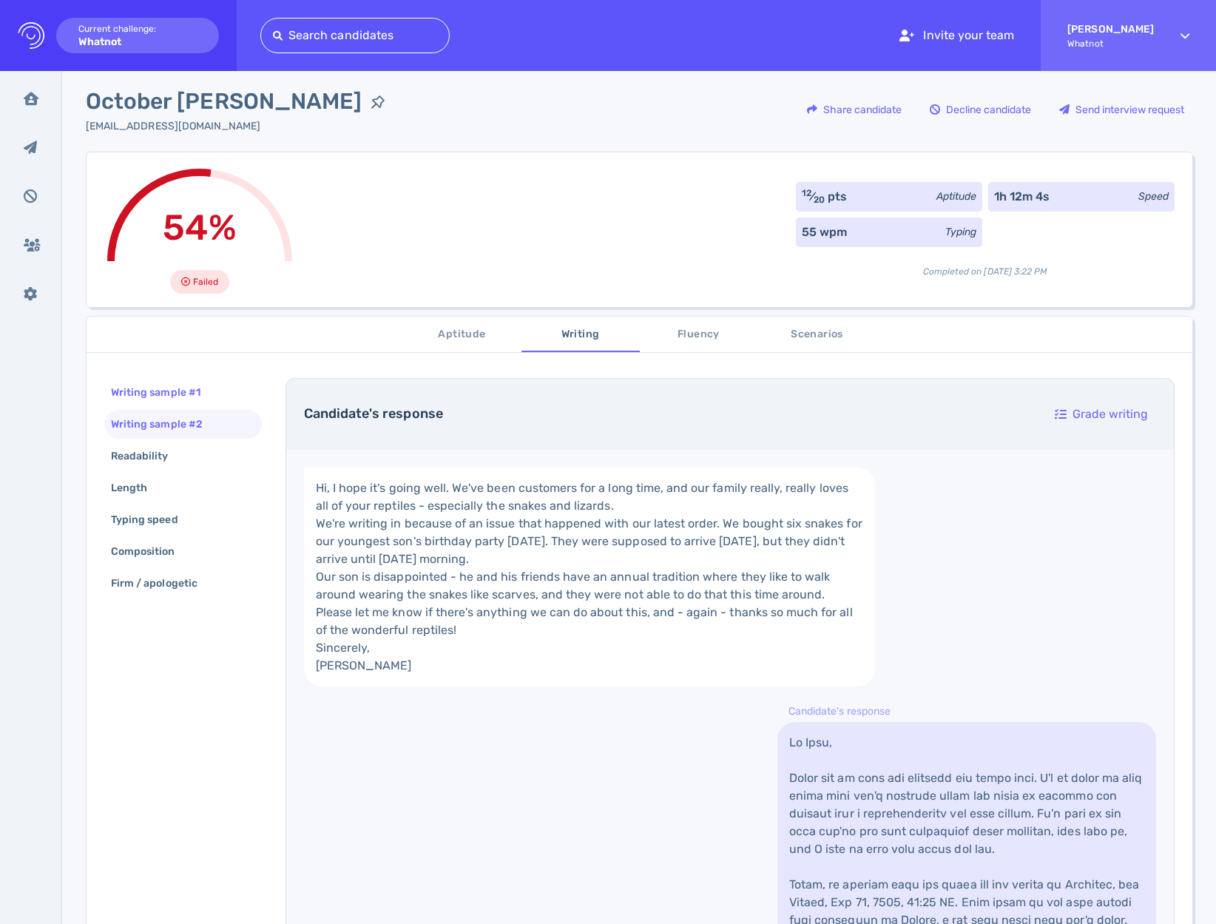
click at [171, 382] on div "Writing sample #1" at bounding box center [163, 392] width 110 height 21
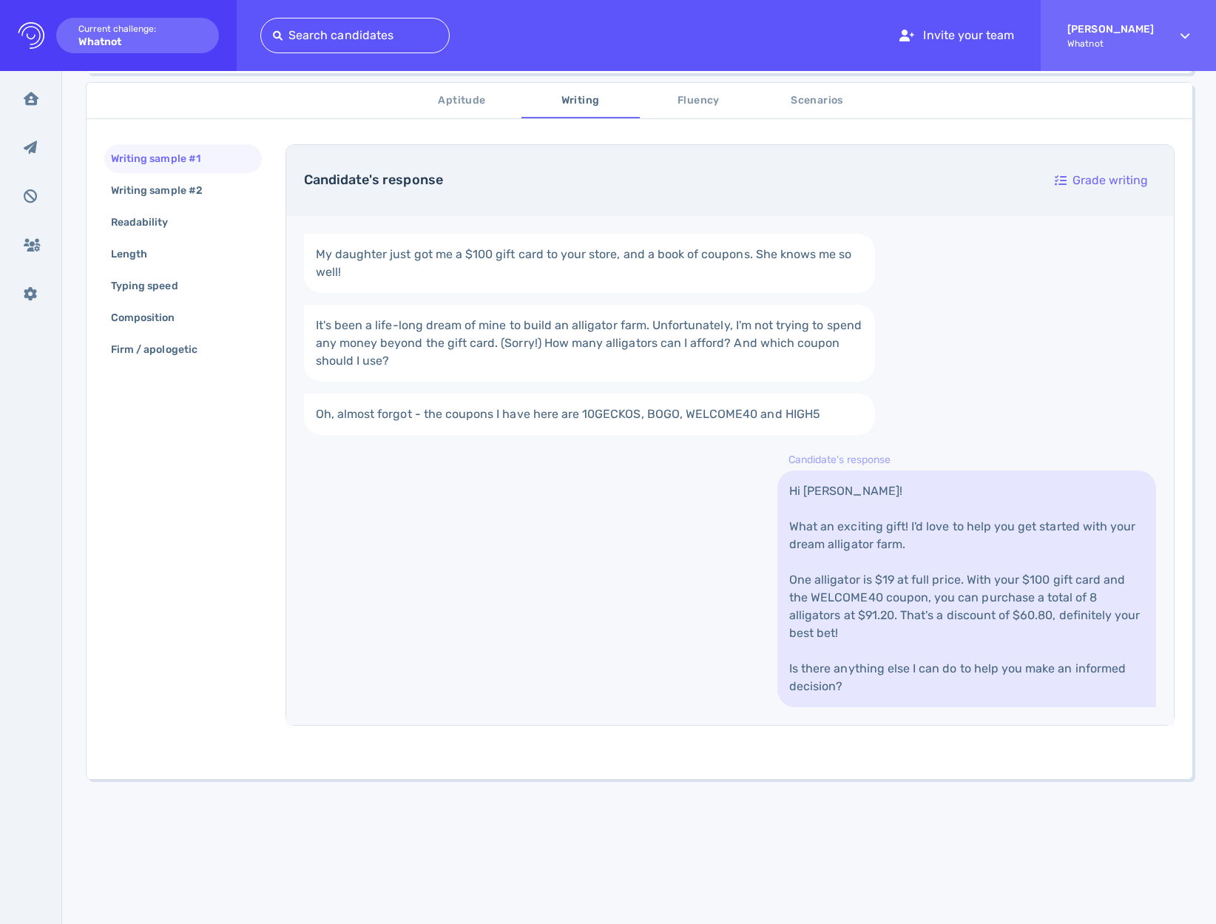
scroll to position [246, 0]
click at [991, 579] on link "Hi Ellie! What an exciting gift! I'd love to help you get started with your dre…" at bounding box center [967, 586] width 379 height 237
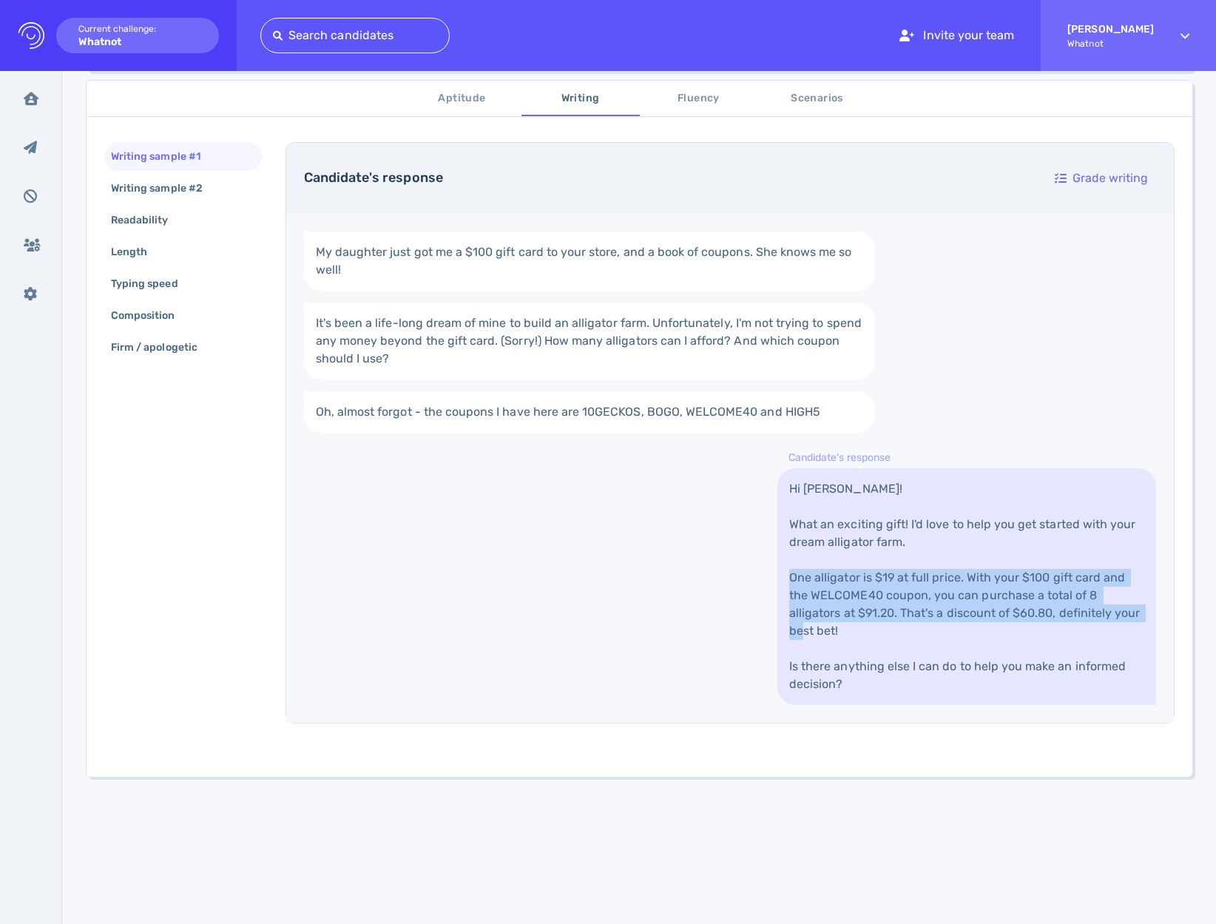
drag, startPoint x: 822, startPoint y: 576, endPoint x: 989, endPoint y: 639, distance: 178.9
click at [989, 639] on link "Hi Ellie! What an exciting gift! I'd love to help you get started with your dre…" at bounding box center [967, 586] width 379 height 237
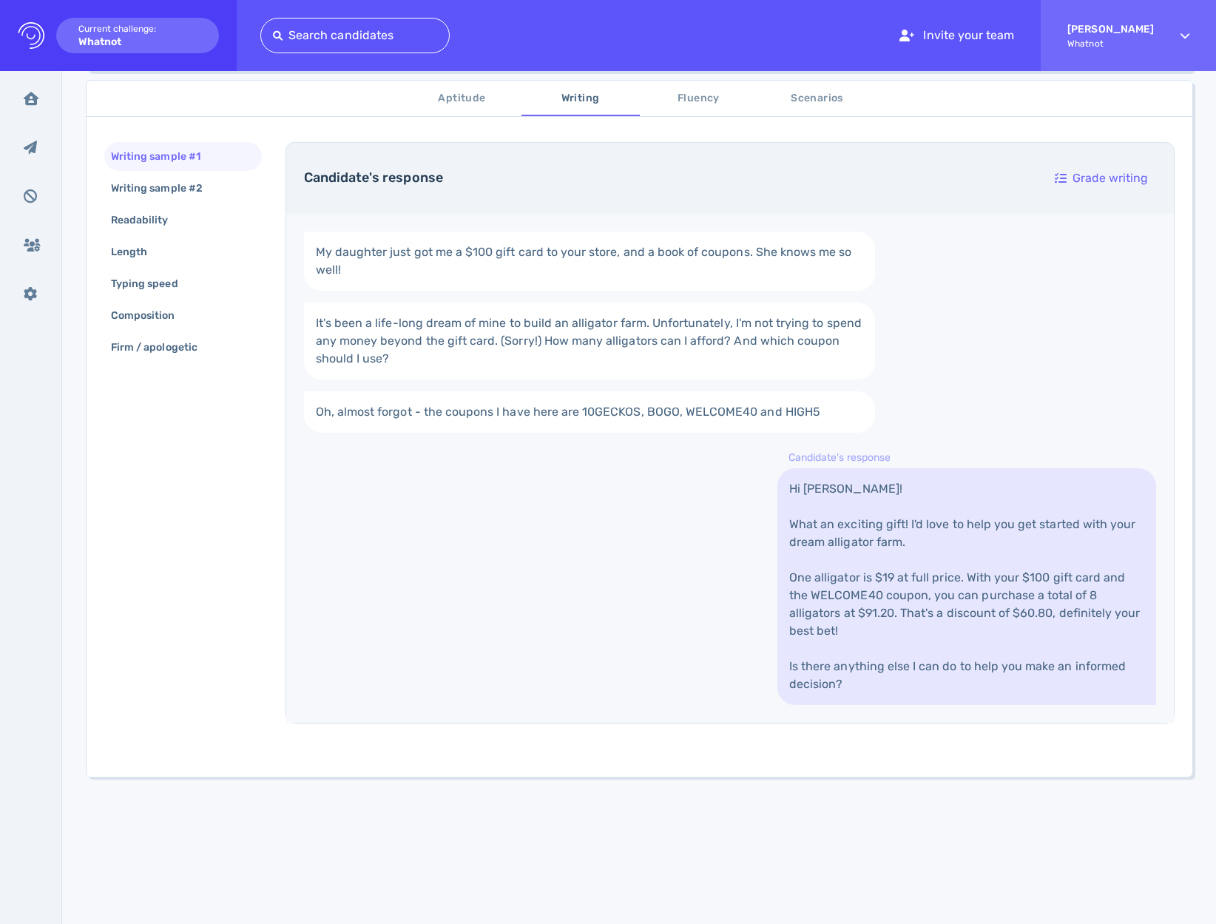
click at [816, 670] on link "Hi Ellie! What an exciting gift! I'd love to help you get started with your dre…" at bounding box center [967, 586] width 379 height 237
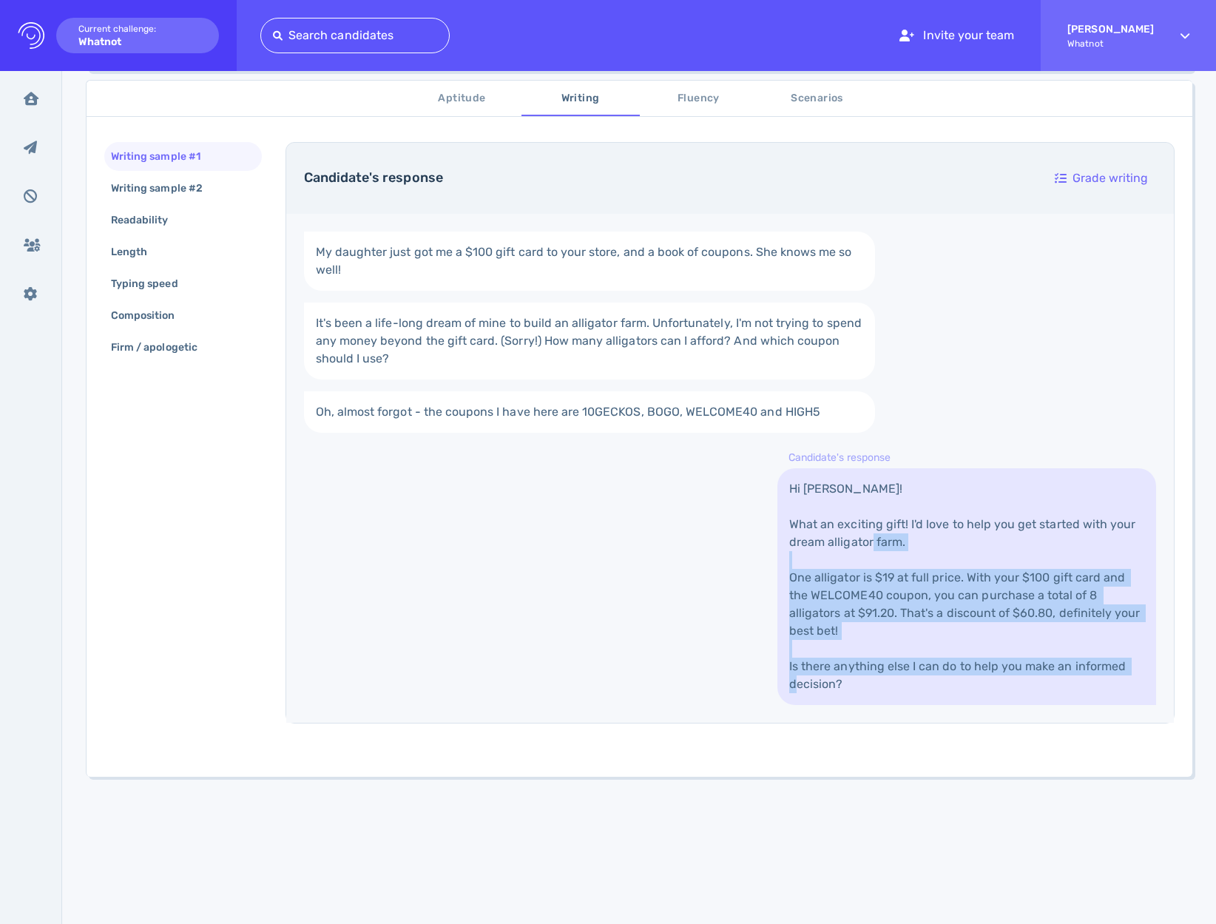
drag, startPoint x: 941, startPoint y: 601, endPoint x: 977, endPoint y: 668, distance: 76.1
click at [977, 668] on link "Hi Ellie! What an exciting gift! I'd love to help you get started with your dre…" at bounding box center [967, 586] width 379 height 237
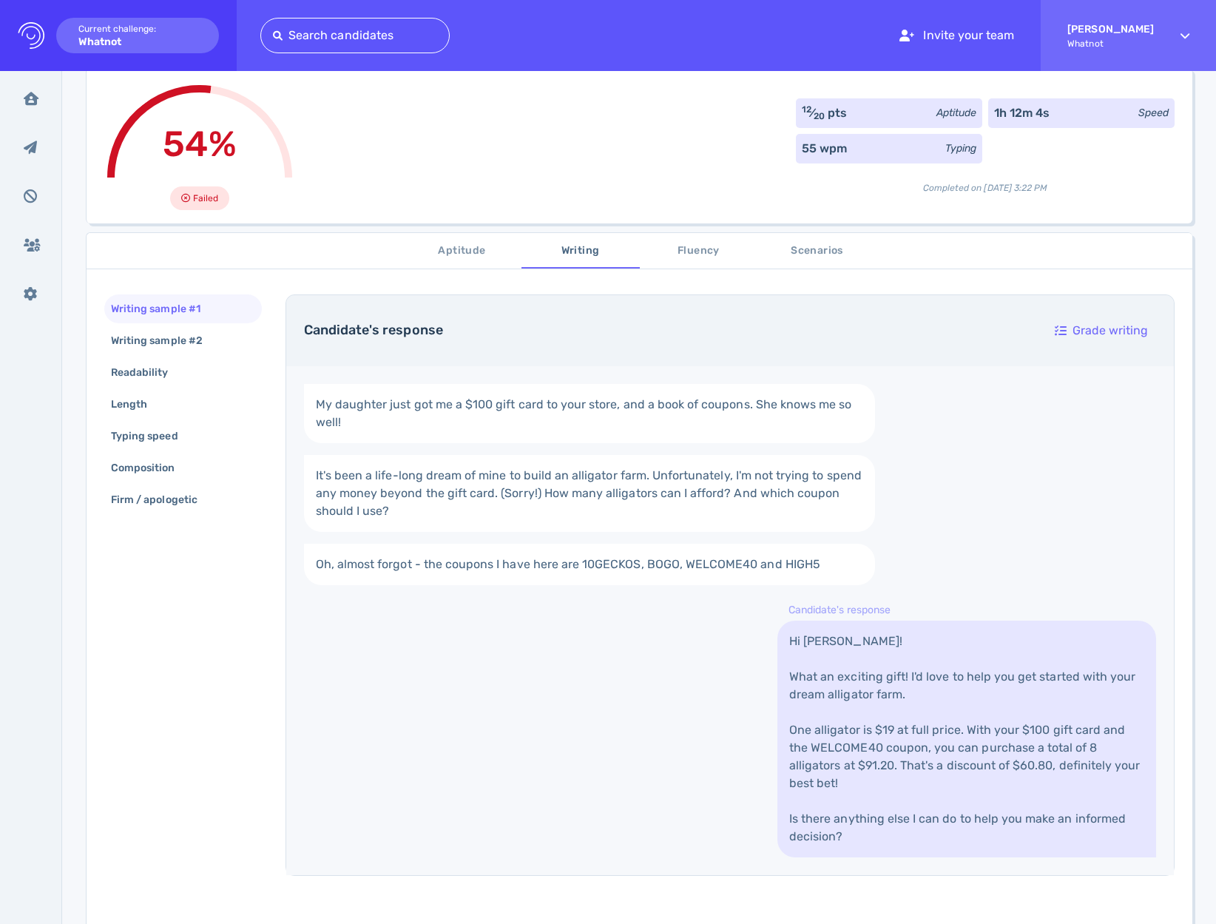
scroll to position [0, 0]
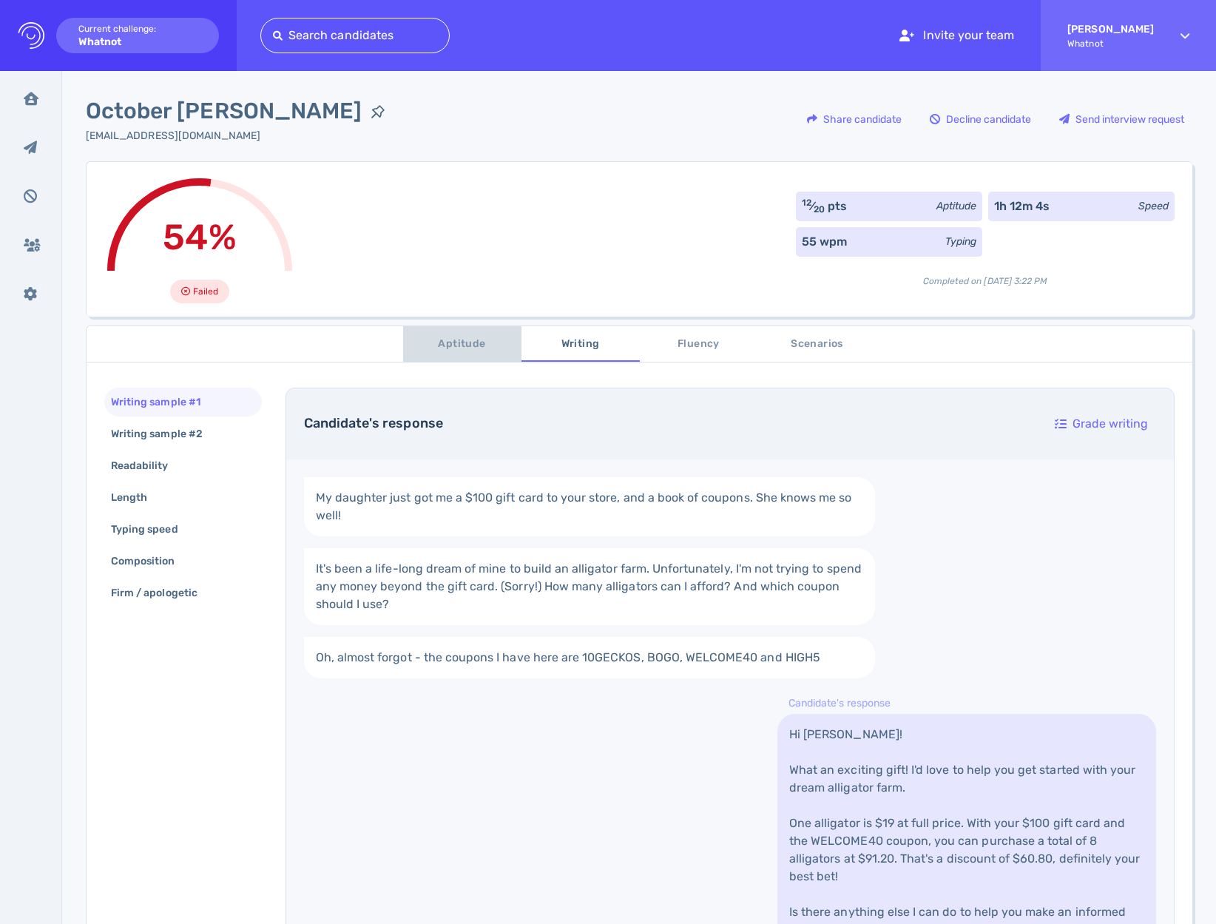
click at [449, 352] on span "Aptitude" at bounding box center [462, 344] width 101 height 18
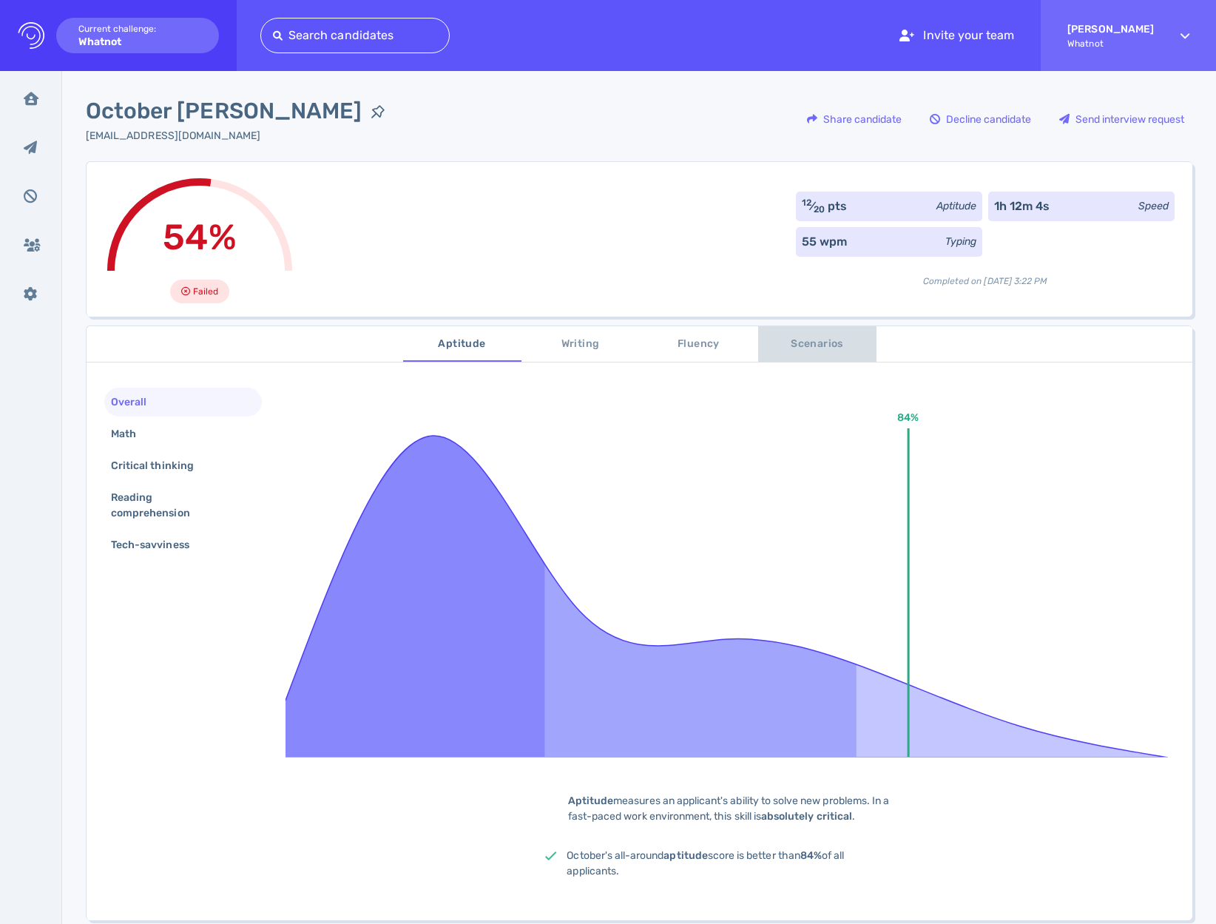
click at [801, 348] on span "Scenarios" at bounding box center [817, 344] width 101 height 18
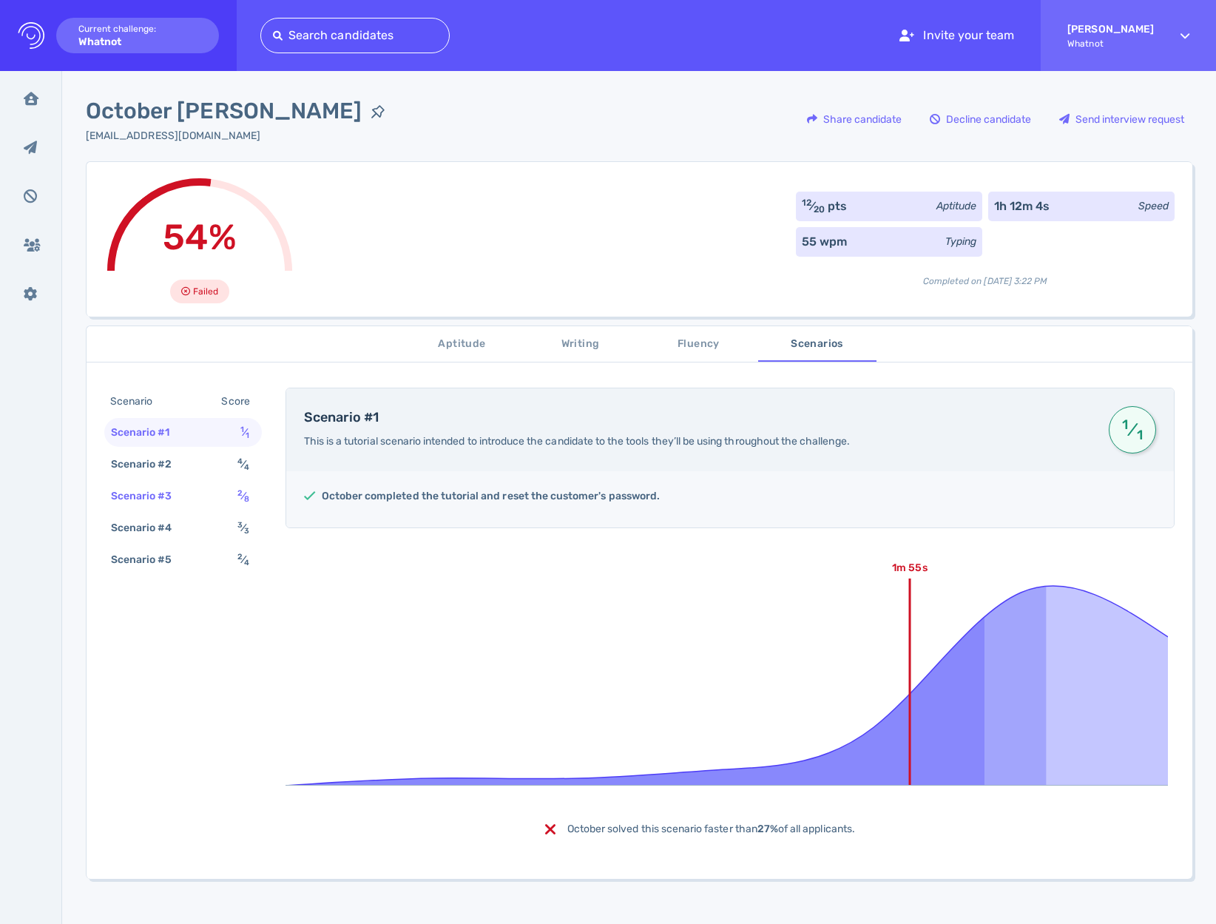
click at [169, 482] on div "Scenario #3 2 ⁄ 8" at bounding box center [183, 496] width 158 height 29
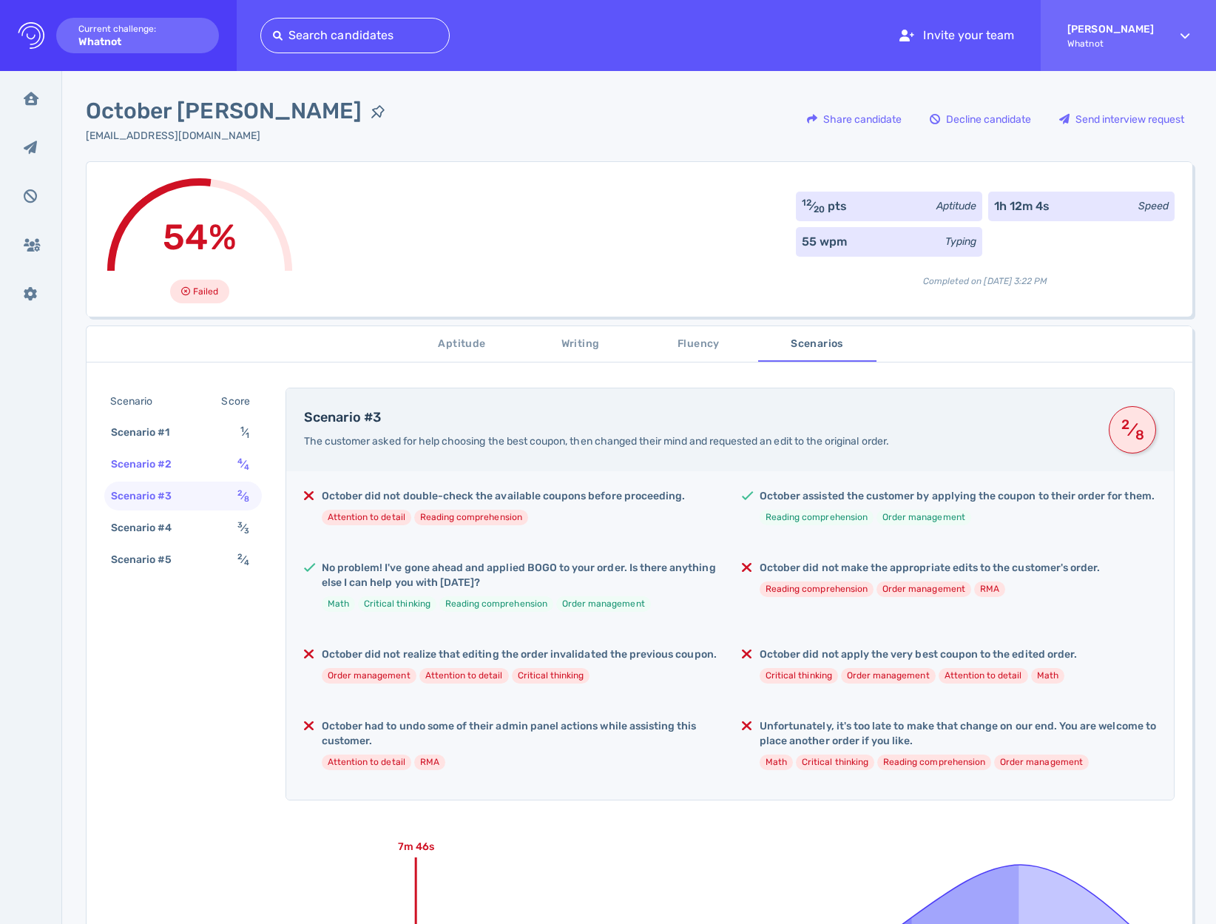
click at [172, 469] on div "Scenario #2" at bounding box center [149, 464] width 82 height 21
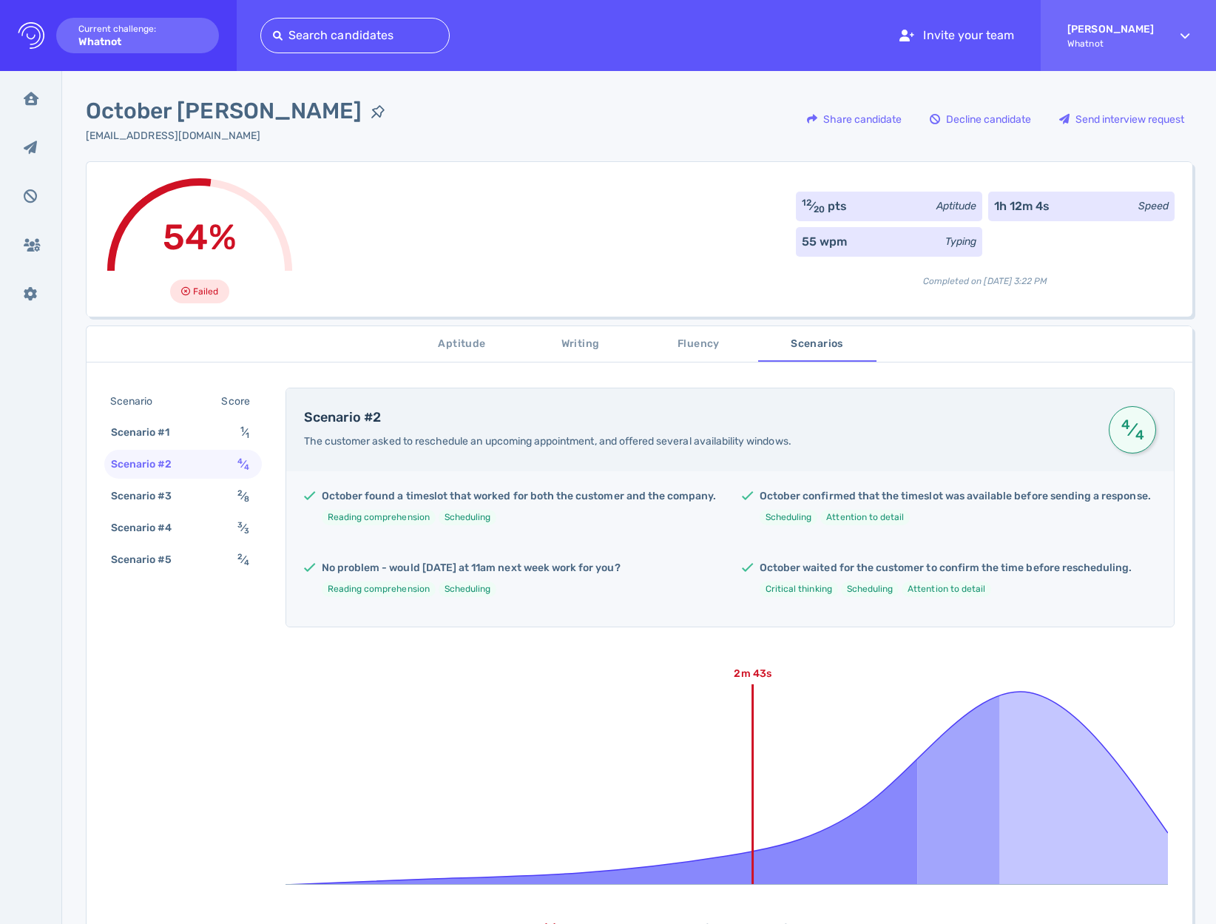
click at [197, 542] on div "Scenario Score Scenario #1 1 ⁄ 1 Scenario #2 4 ⁄ 4 Scenario #3 2 ⁄ 8 Scenario #…" at bounding box center [183, 482] width 158 height 189
click at [192, 499] on div "Scenario #3 2 ⁄ 8" at bounding box center [183, 496] width 158 height 29
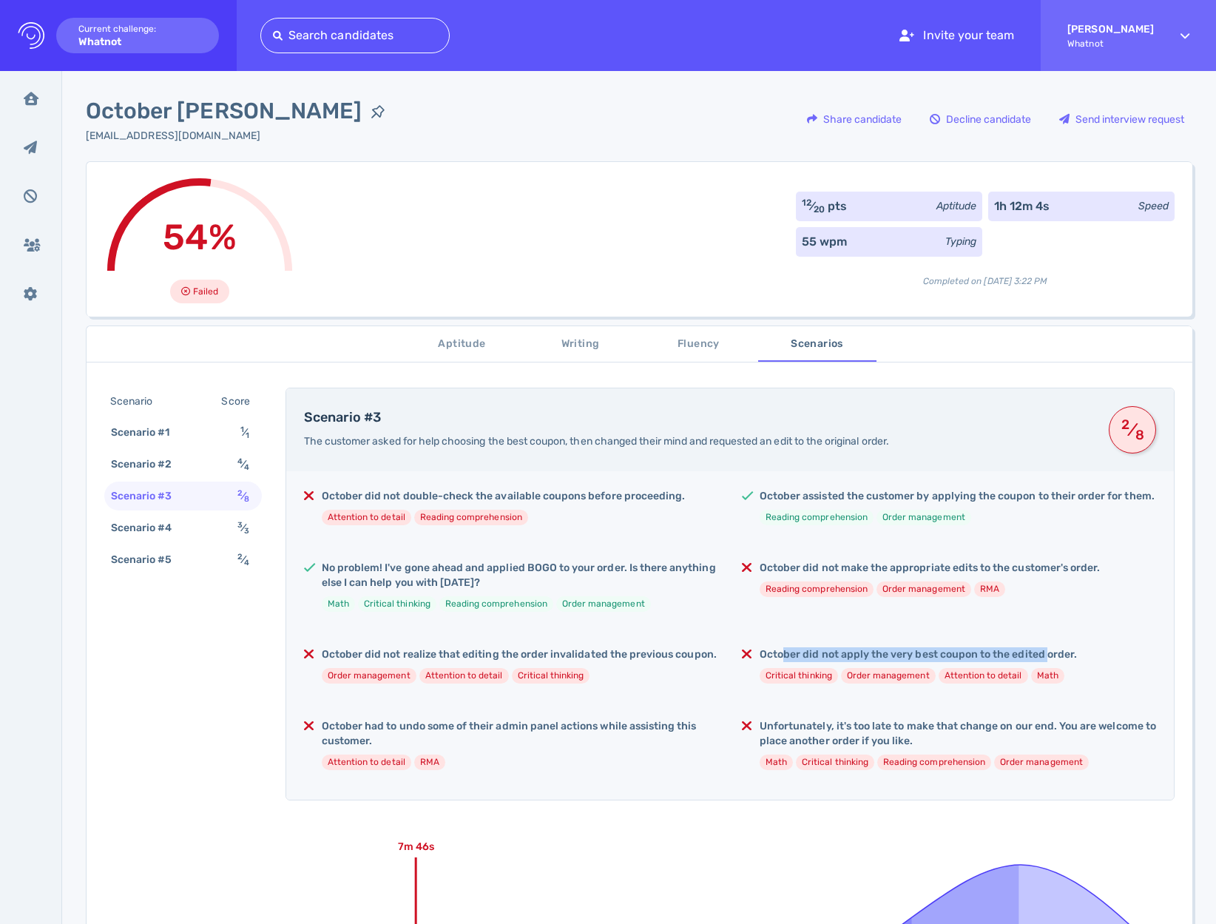
drag, startPoint x: 779, startPoint y: 656, endPoint x: 1041, endPoint y: 659, distance: 261.9
click at [1041, 659] on h5 "October did not apply the very best coupon to the edited order." at bounding box center [918, 654] width 317 height 15
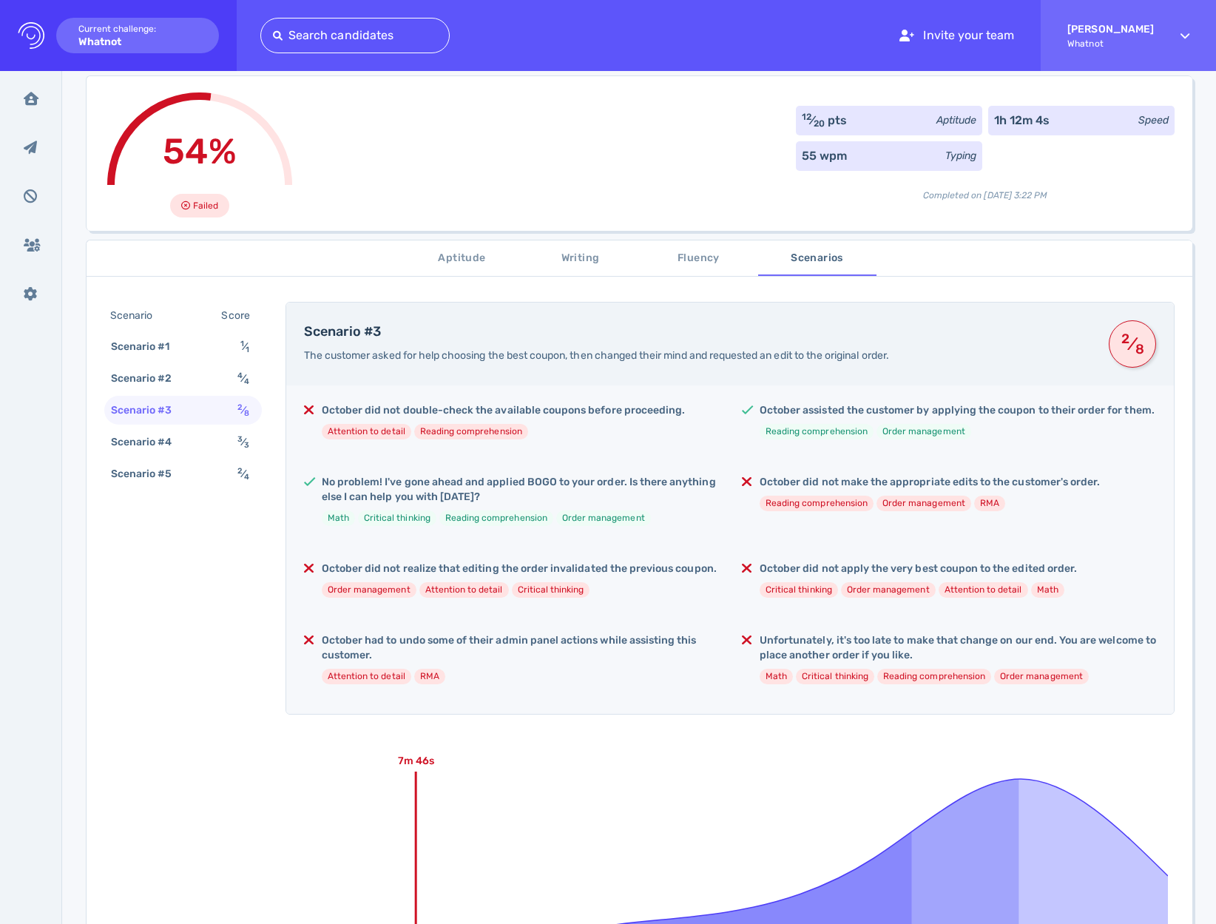
scroll to position [92, 0]
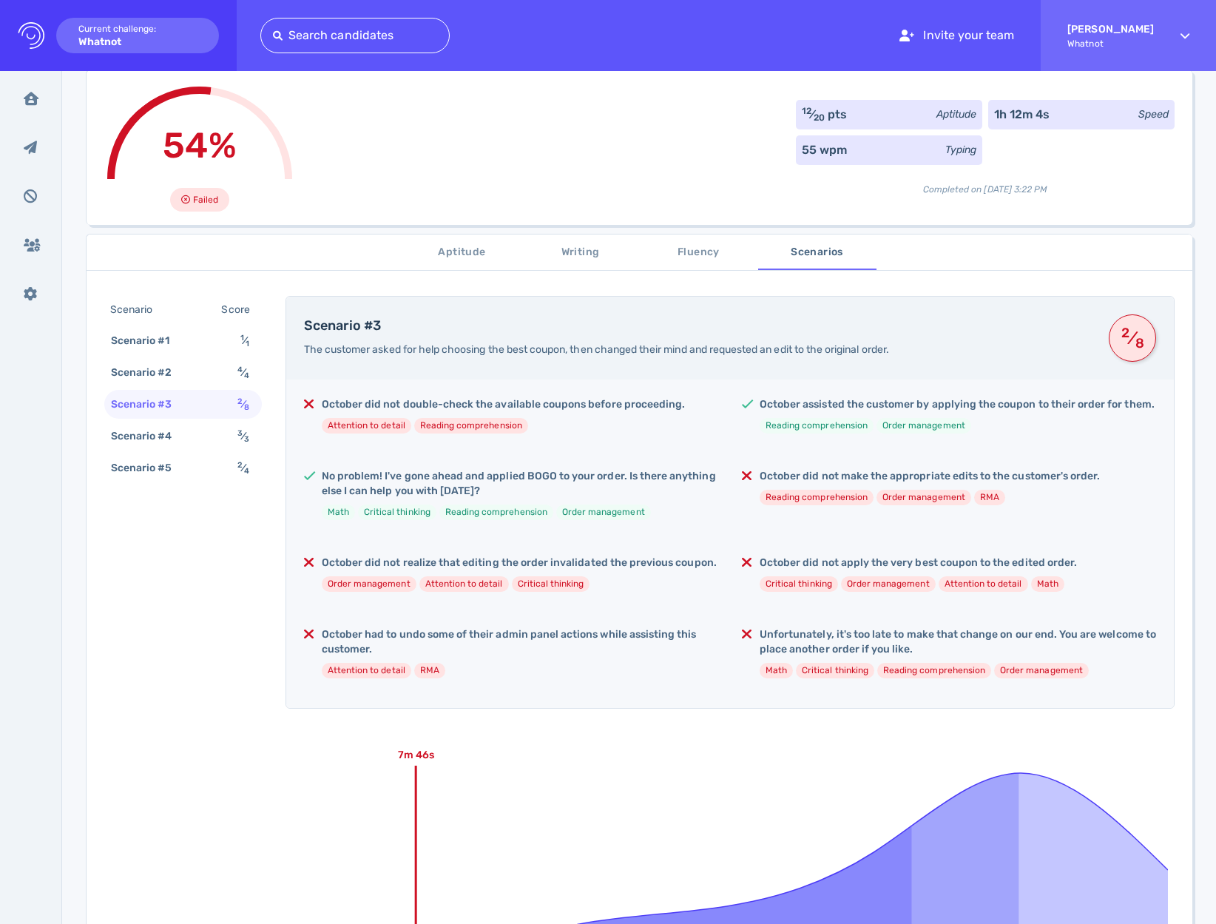
click at [391, 346] on span "The customer asked for help choosing the best coupon, then changed their mind a…" at bounding box center [596, 349] width 585 height 13
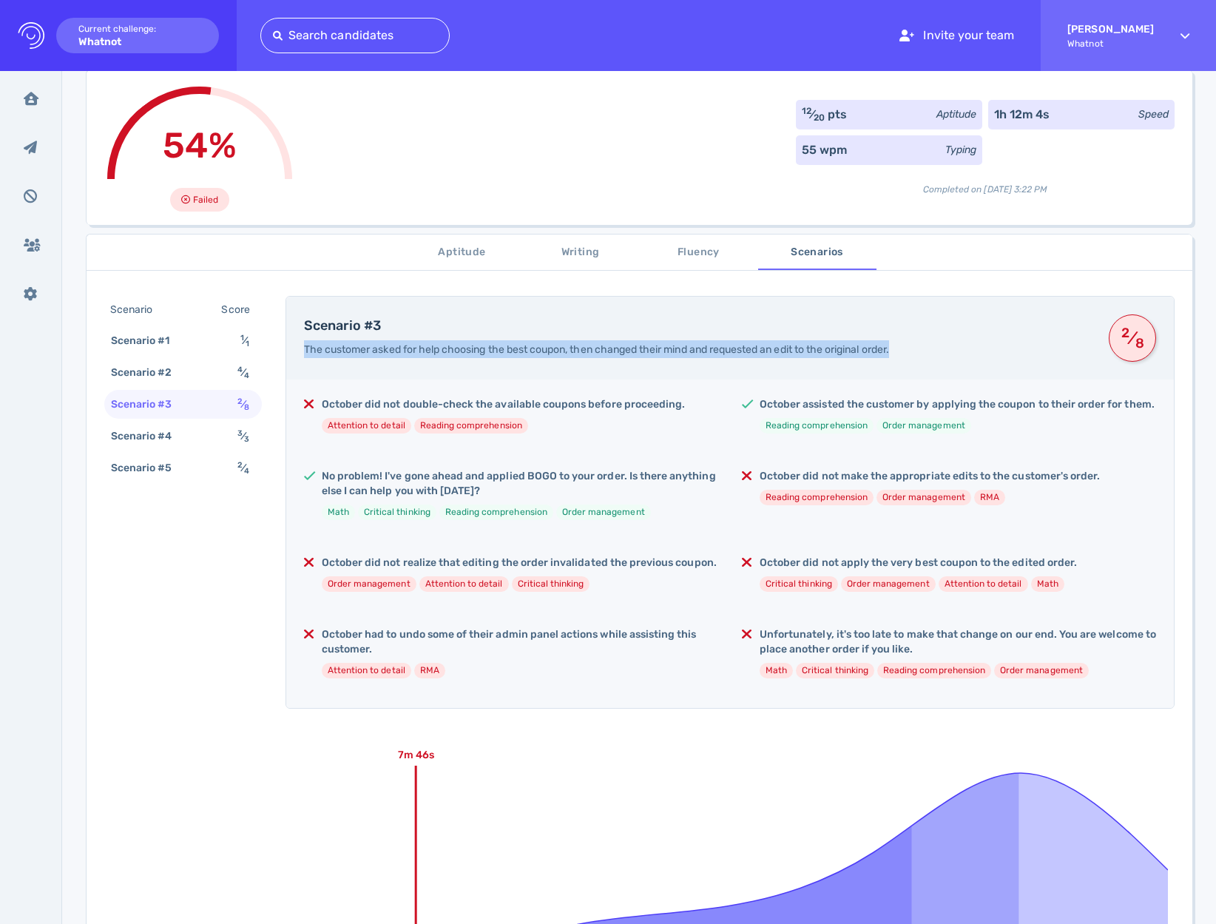
click at [391, 346] on span "The customer asked for help choosing the best coupon, then changed their mind a…" at bounding box center [596, 349] width 585 height 13
click at [492, 362] on div "Scenario #3 The customer asked for help choosing the best coupon, then changed …" at bounding box center [730, 338] width 888 height 83
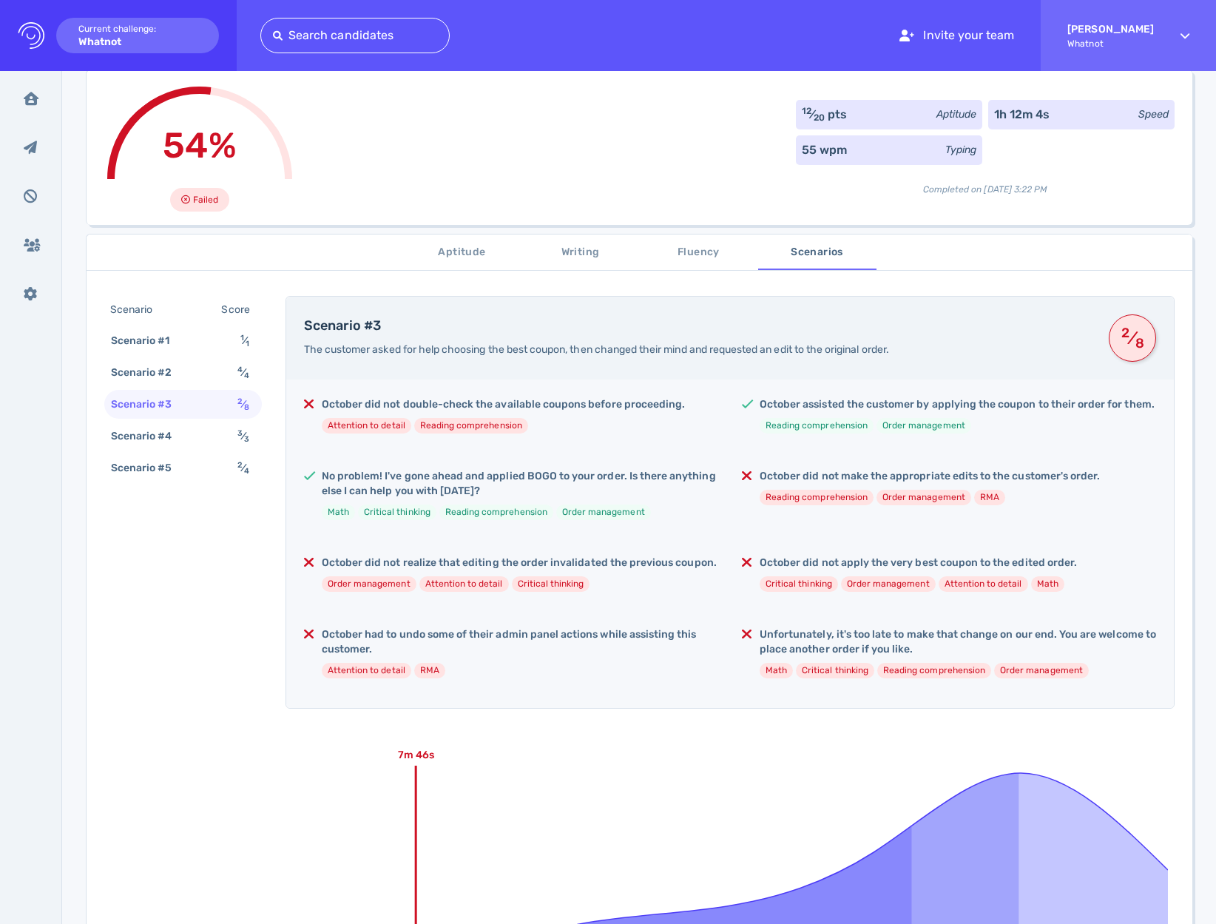
click at [593, 342] on div "Scenario #3 The customer asked for help choosing the best coupon, then changed …" at bounding box center [697, 338] width 787 height 40
click at [593, 344] on span "The customer asked for help choosing the best coupon, then changed their mind a…" at bounding box center [596, 349] width 585 height 13
click at [579, 260] on span "Writing" at bounding box center [580, 252] width 101 height 18
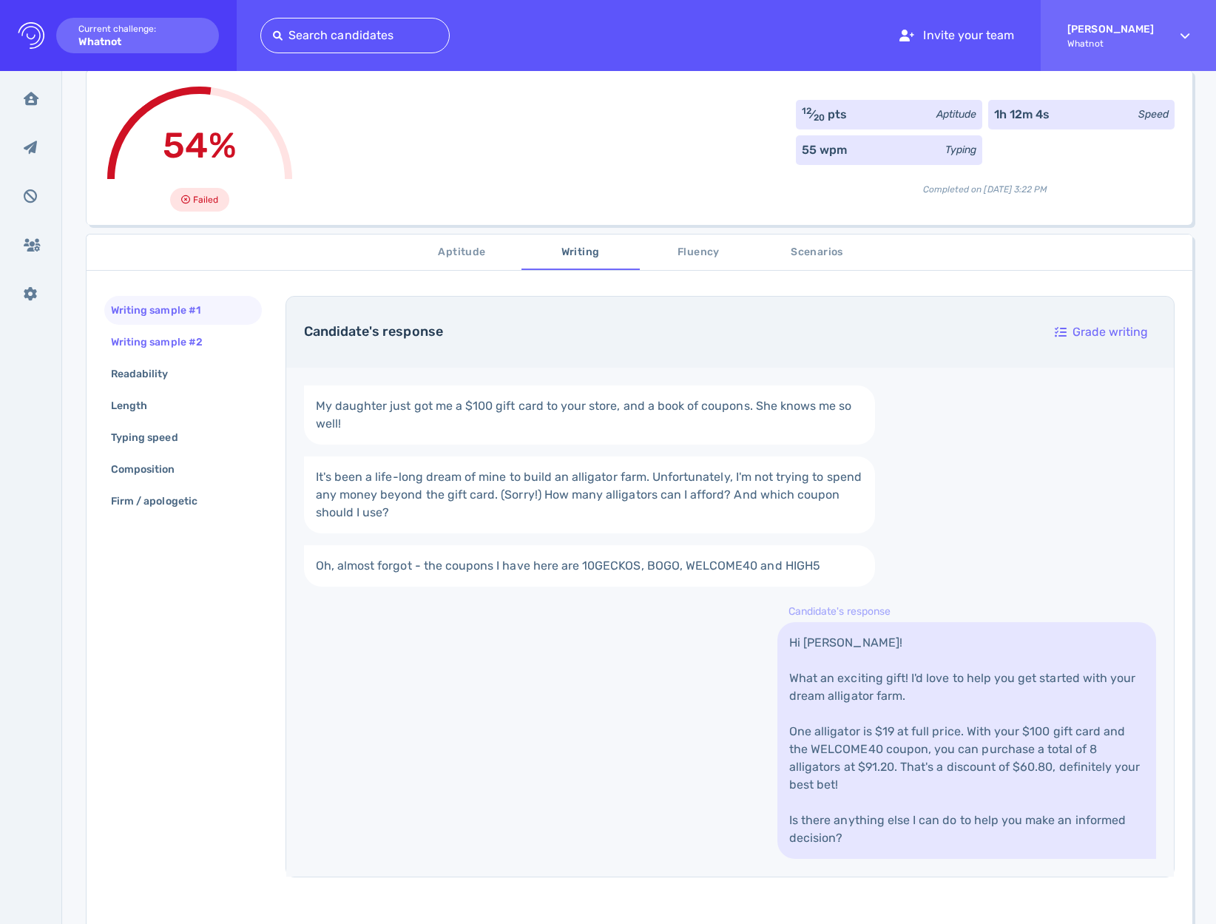
click at [183, 351] on div "Writing sample #2" at bounding box center [164, 341] width 112 height 21
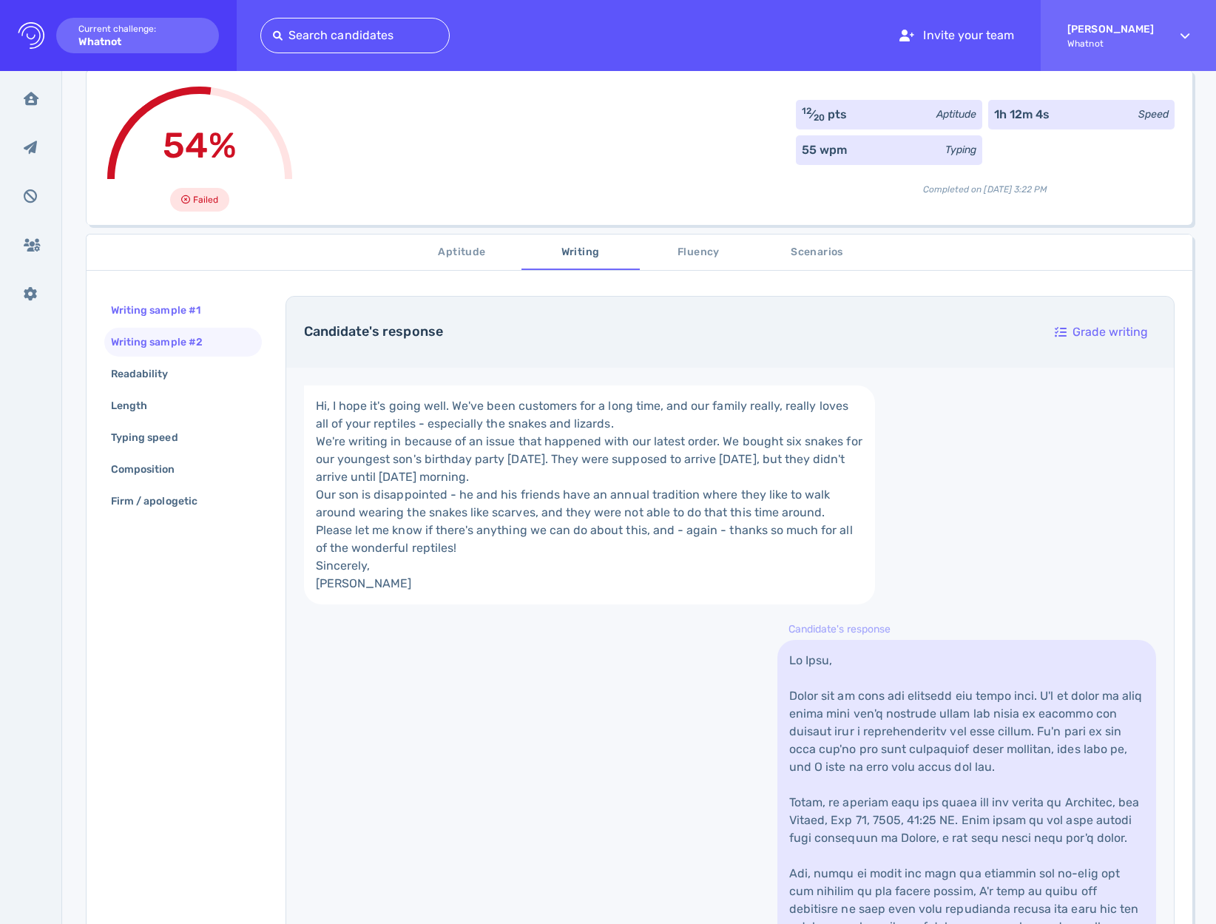
click at [181, 317] on div "Writing sample #1" at bounding box center [163, 310] width 110 height 21
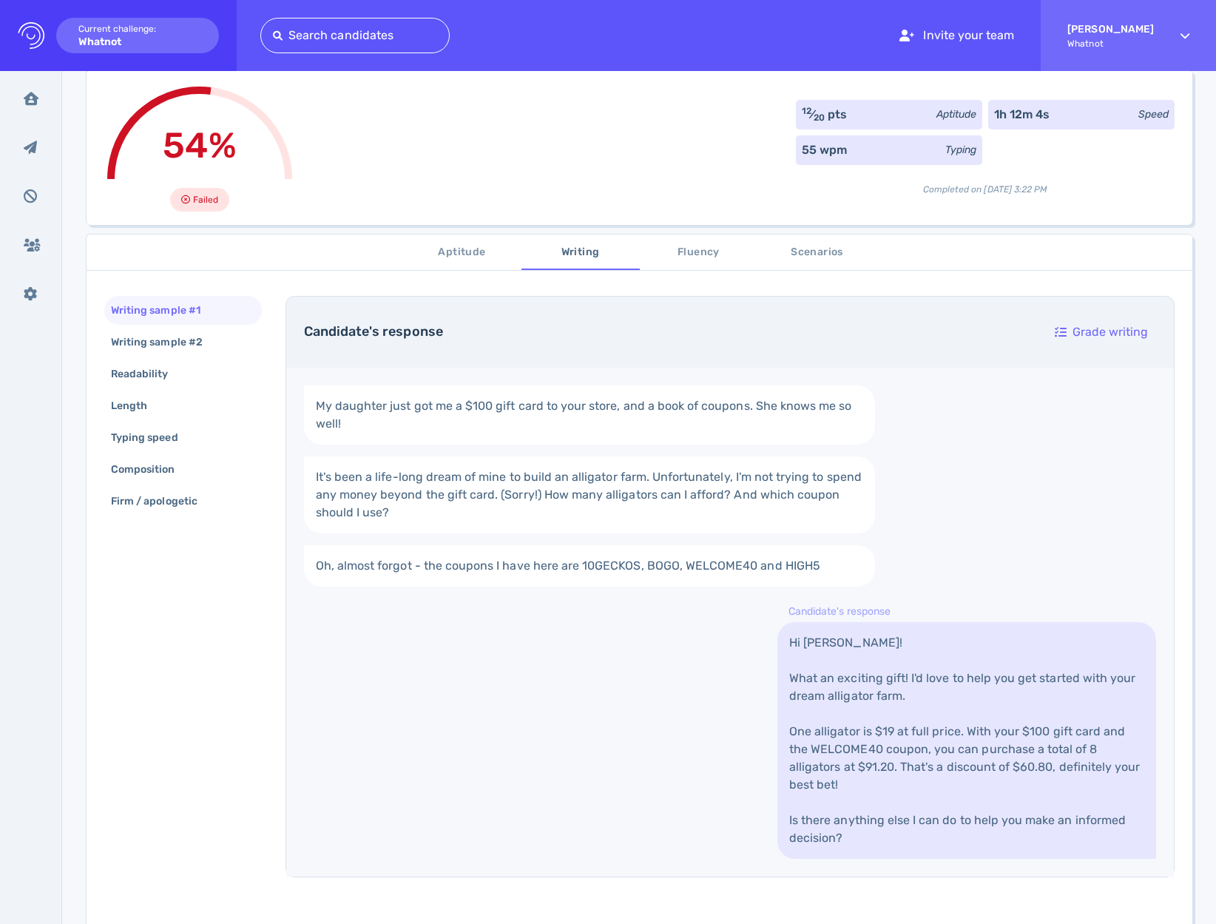
click at [798, 249] on span "Scenarios" at bounding box center [817, 252] width 101 height 18
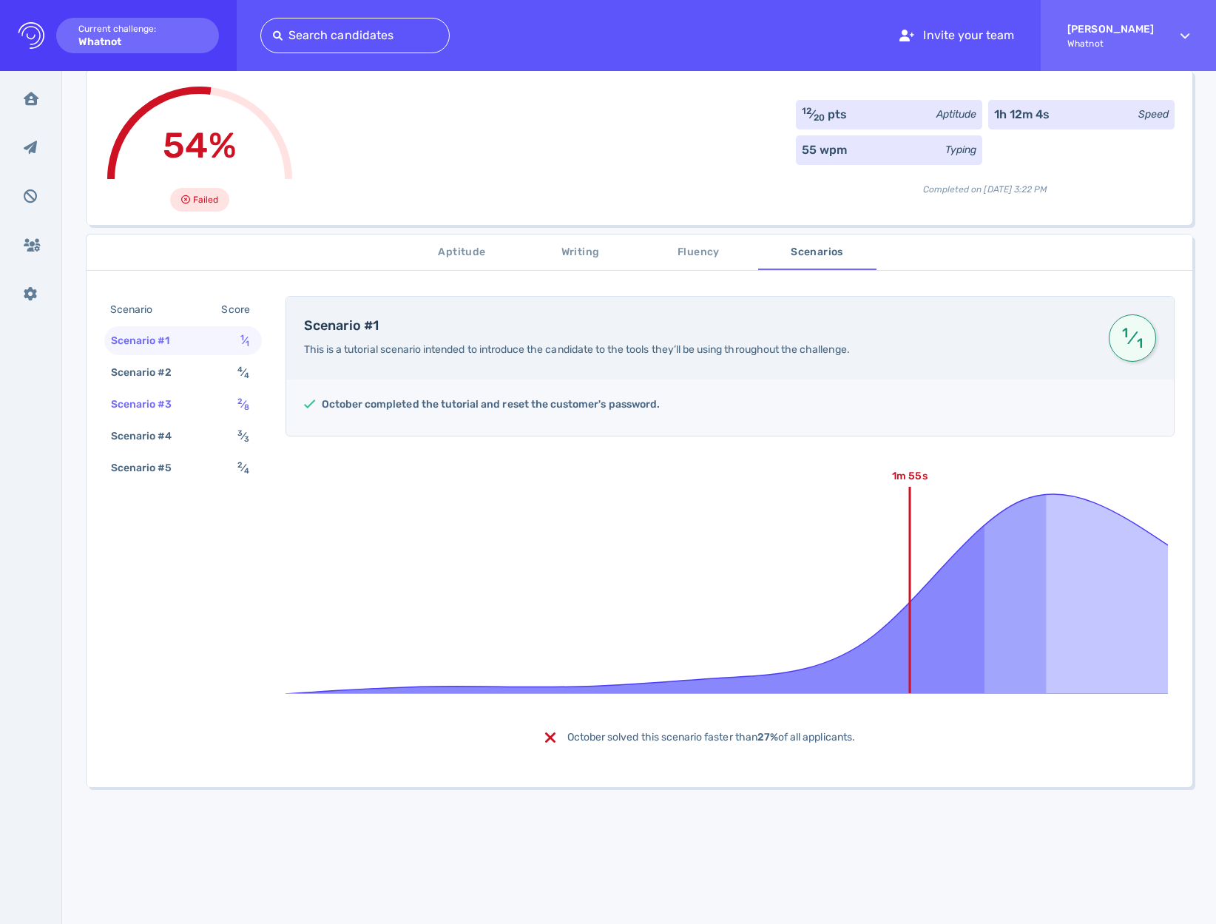
click at [161, 407] on div "Scenario #3" at bounding box center [149, 404] width 82 height 21
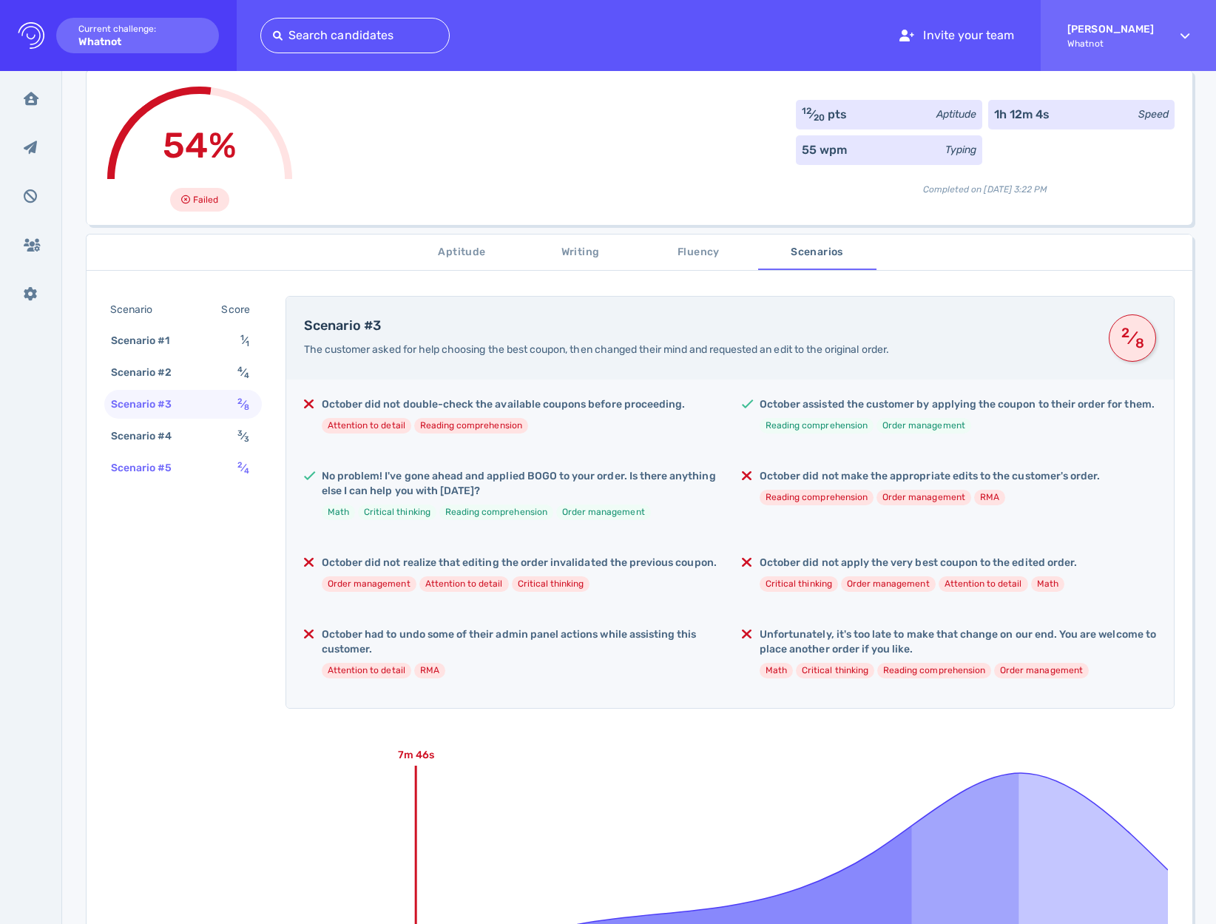
click at [206, 475] on div "Scenario #5 2 ⁄ 4" at bounding box center [183, 468] width 158 height 29
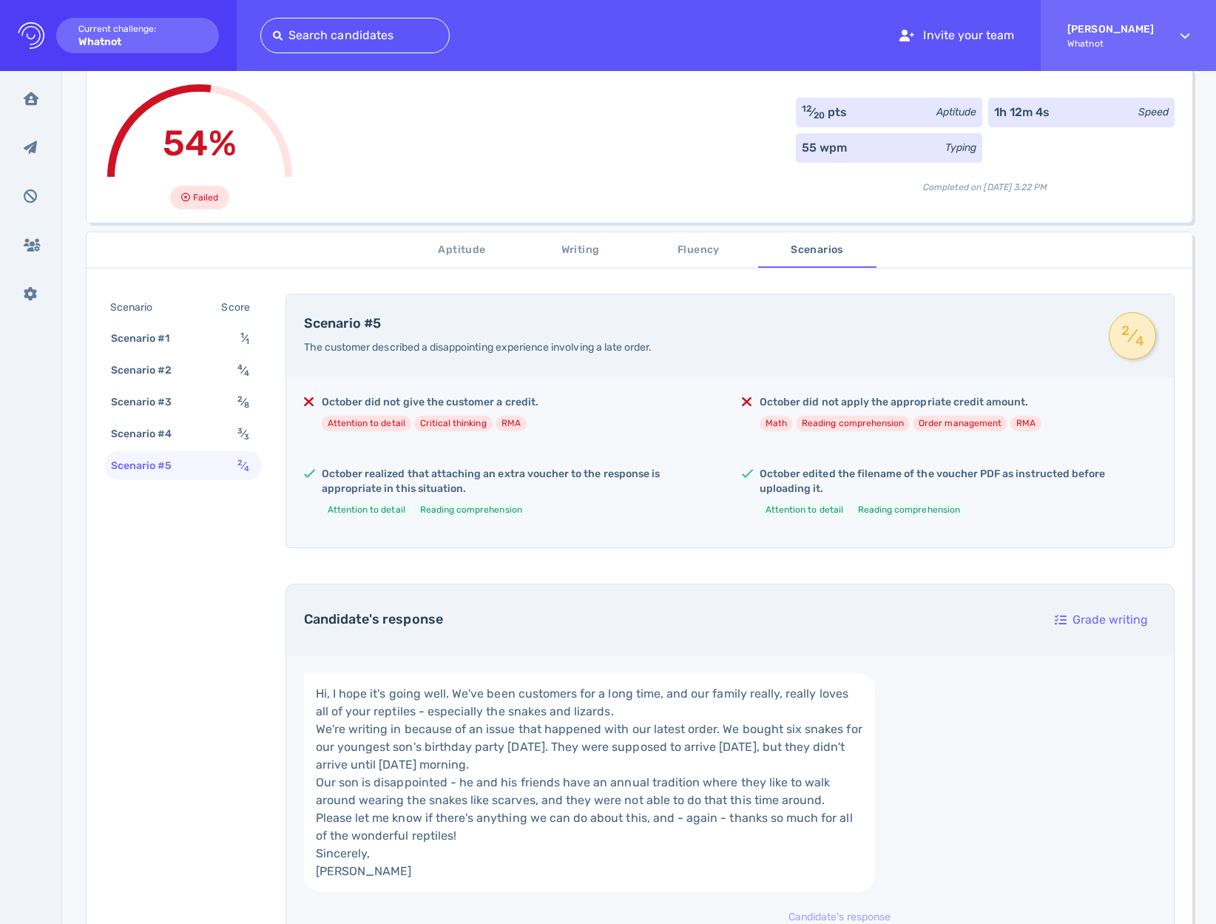
scroll to position [95, 0]
drag, startPoint x: 146, startPoint y: 576, endPoint x: 155, endPoint y: 549, distance: 28.3
click at [177, 427] on div "Scenario #4" at bounding box center [149, 432] width 82 height 21
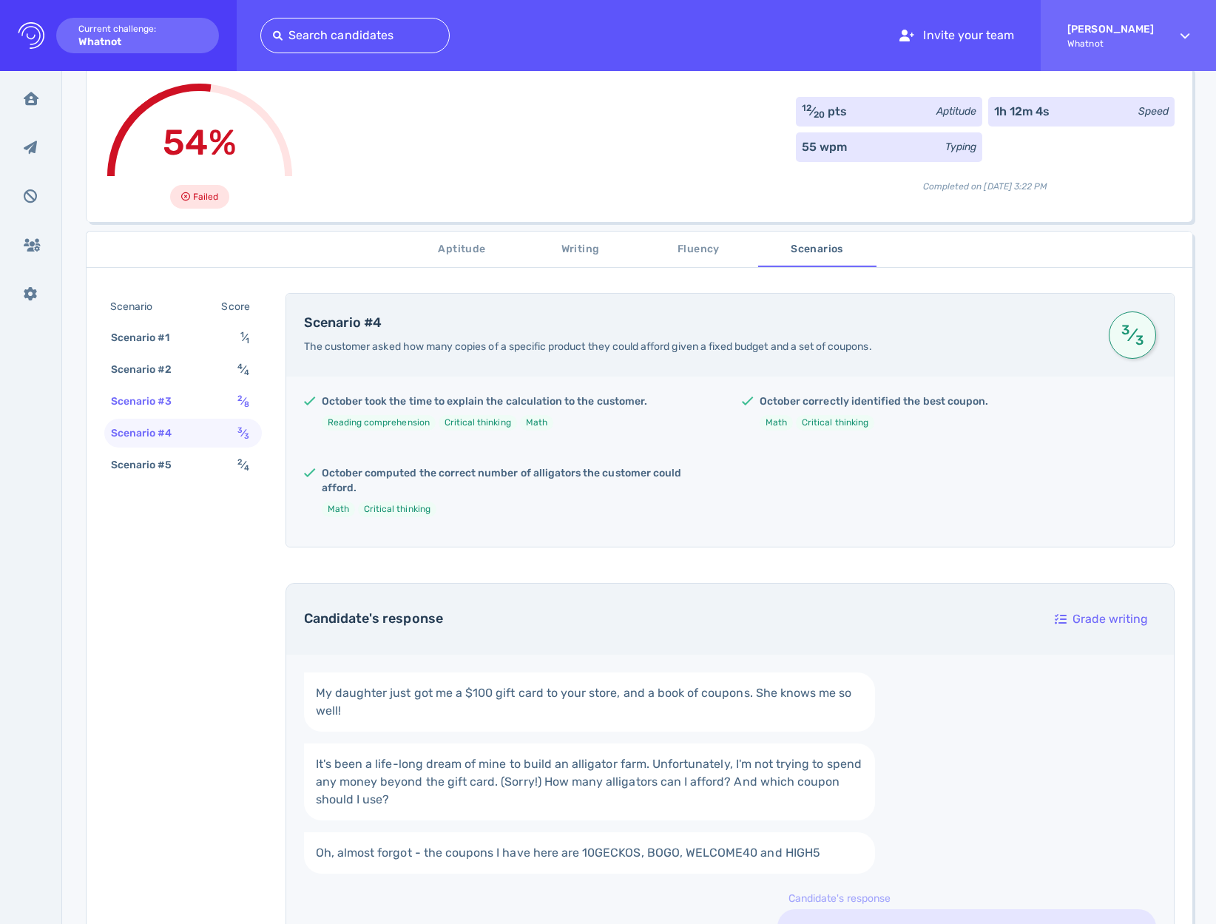
click at [172, 398] on div "Scenario #3" at bounding box center [149, 401] width 82 height 21
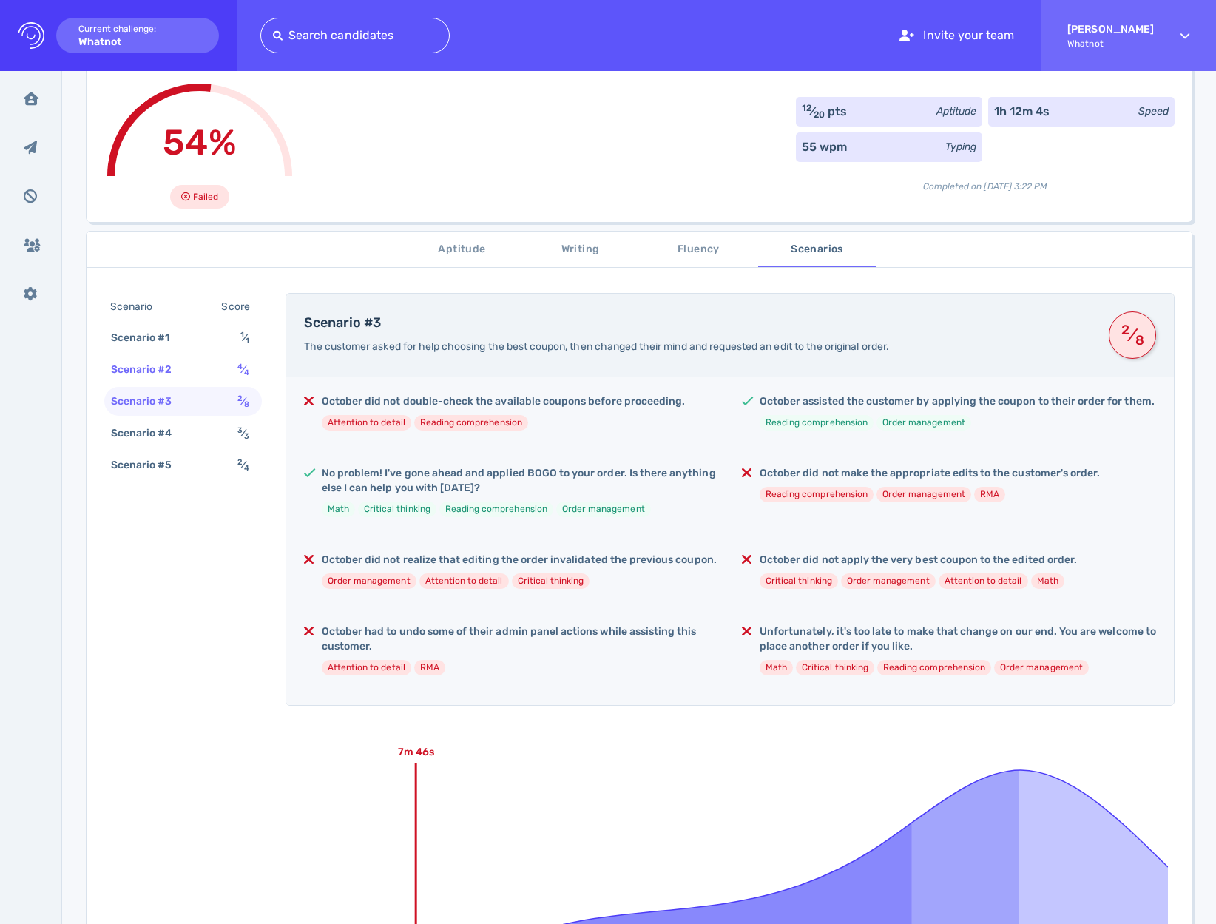
click at [176, 366] on div "Scenario #2" at bounding box center [149, 369] width 82 height 21
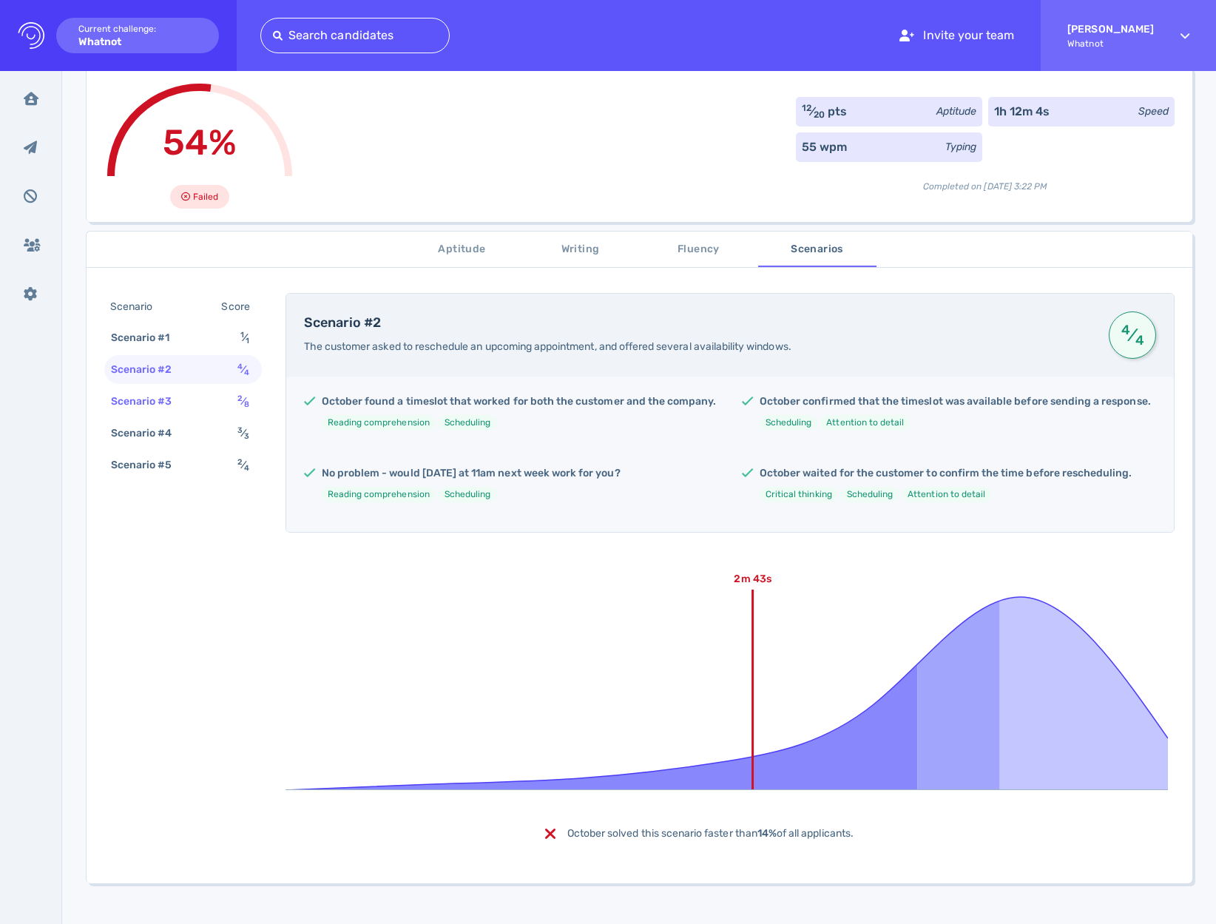
click at [171, 402] on div "Scenario #3" at bounding box center [149, 401] width 82 height 21
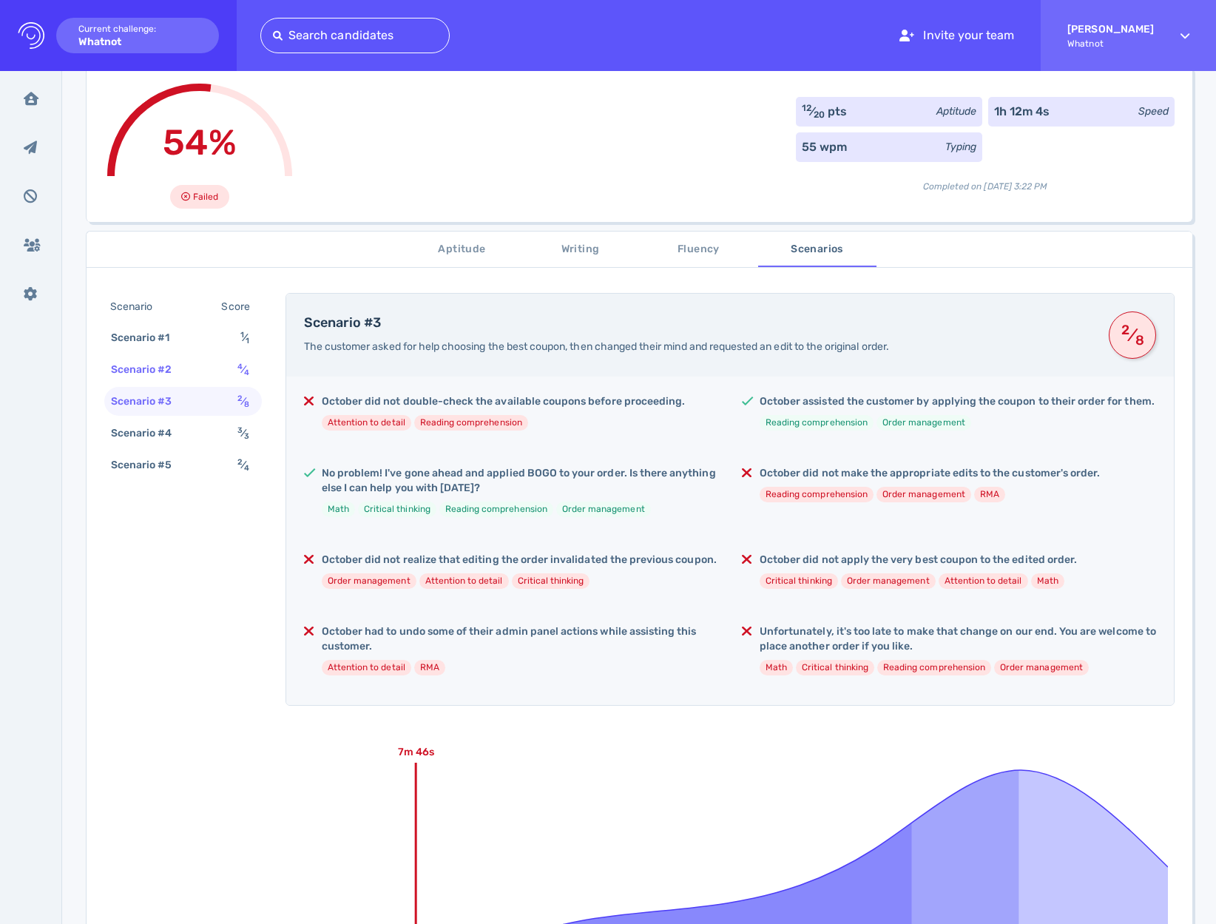
click at [181, 360] on div "Scenario #2" at bounding box center [149, 369] width 82 height 21
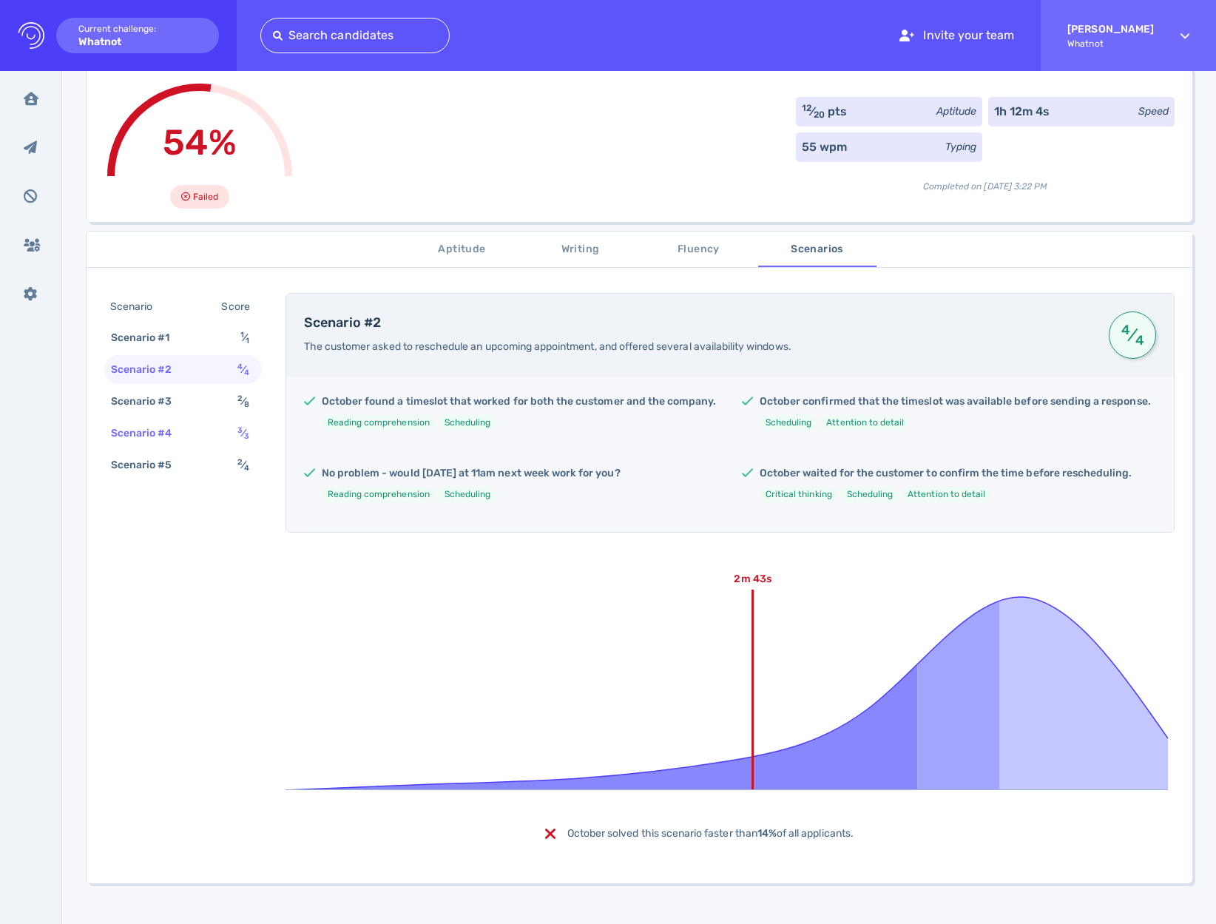
click at [189, 422] on div "Scenario #4" at bounding box center [149, 432] width 82 height 21
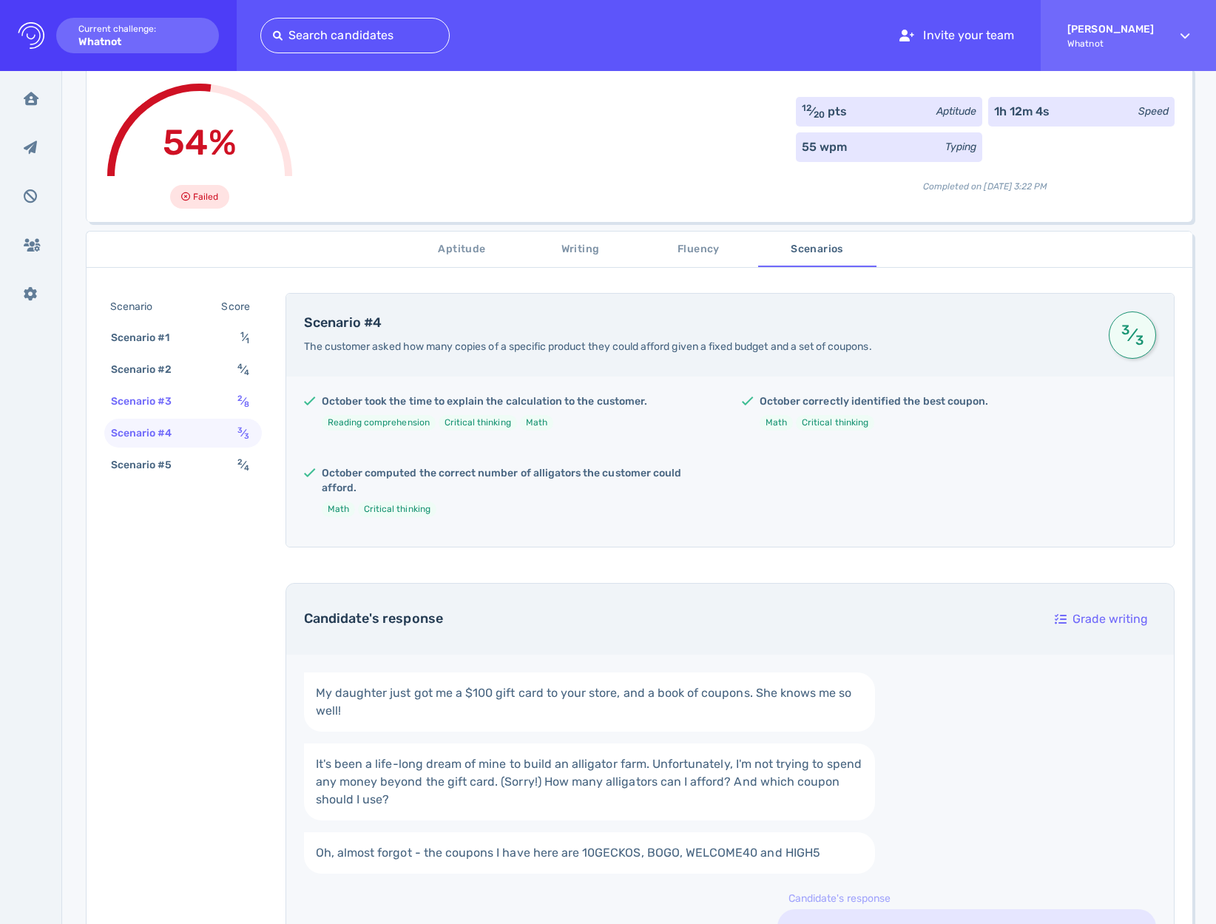
click at [189, 403] on div "Scenario #3" at bounding box center [149, 401] width 82 height 21
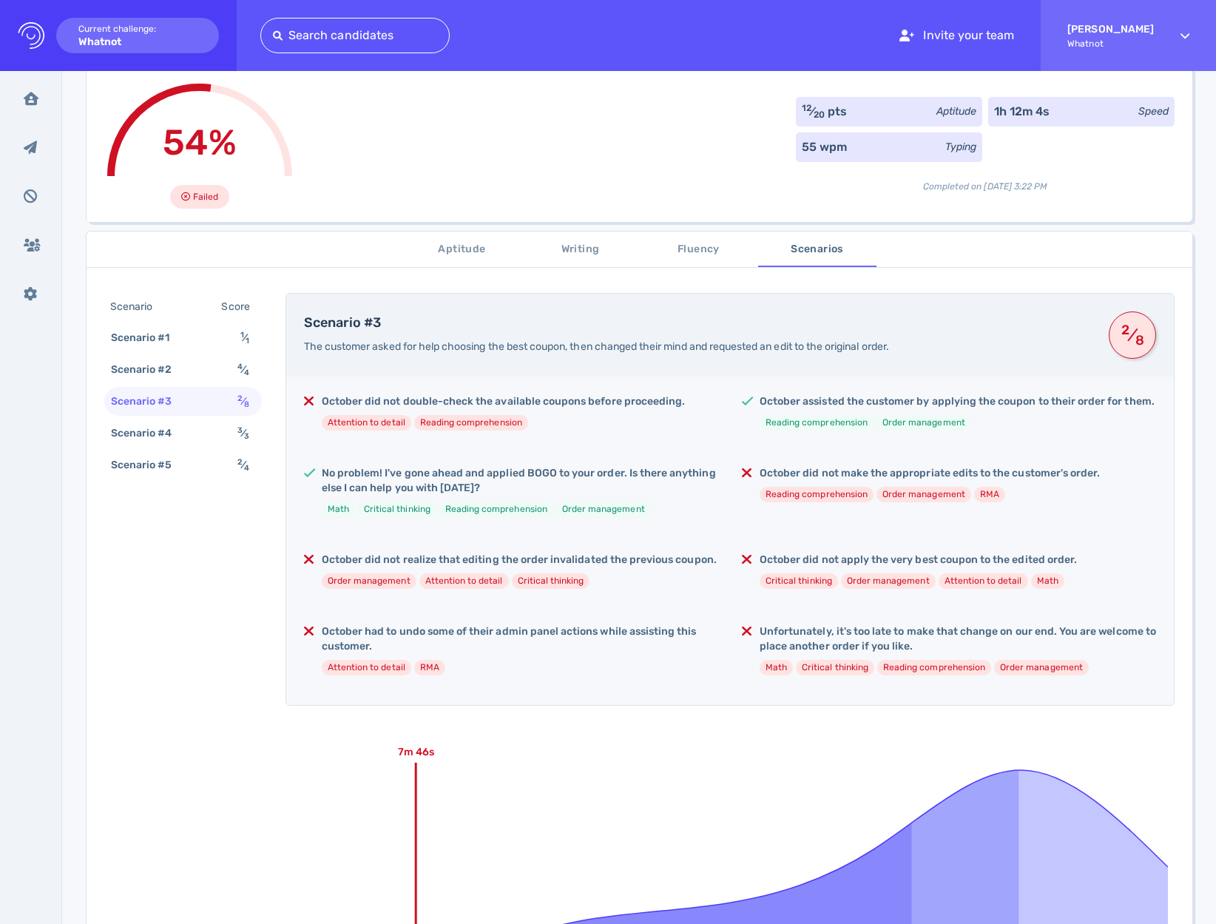
click at [408, 436] on div "October did not double-check the available coupons before proceeding. Attention…" at bounding box center [503, 418] width 363 height 48
click at [437, 444] on div "October did not double-check the available coupons before proceeding. Attention…" at bounding box center [730, 541] width 888 height 328
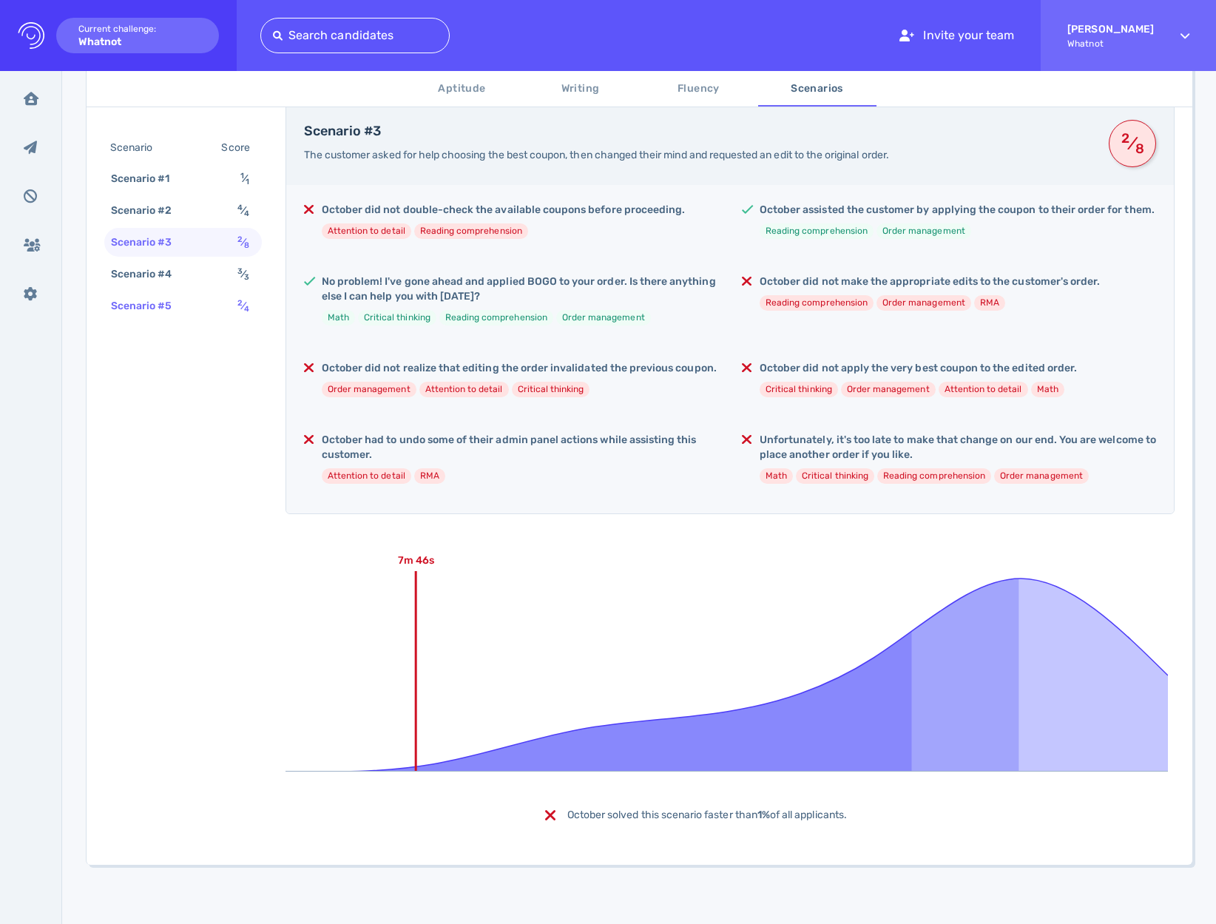
click at [221, 306] on div "Scenario #5 2 ⁄ 4" at bounding box center [183, 305] width 158 height 29
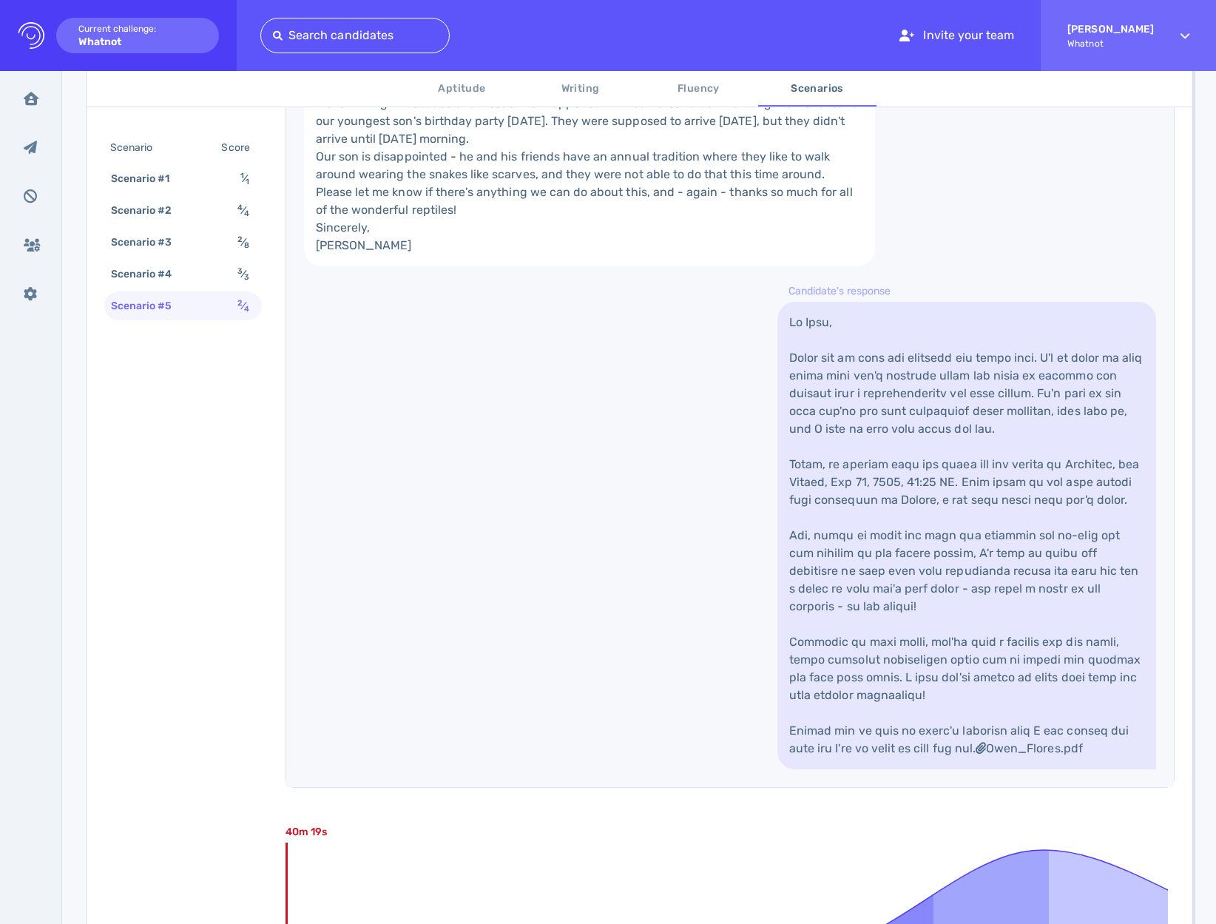
scroll to position [1207, 0]
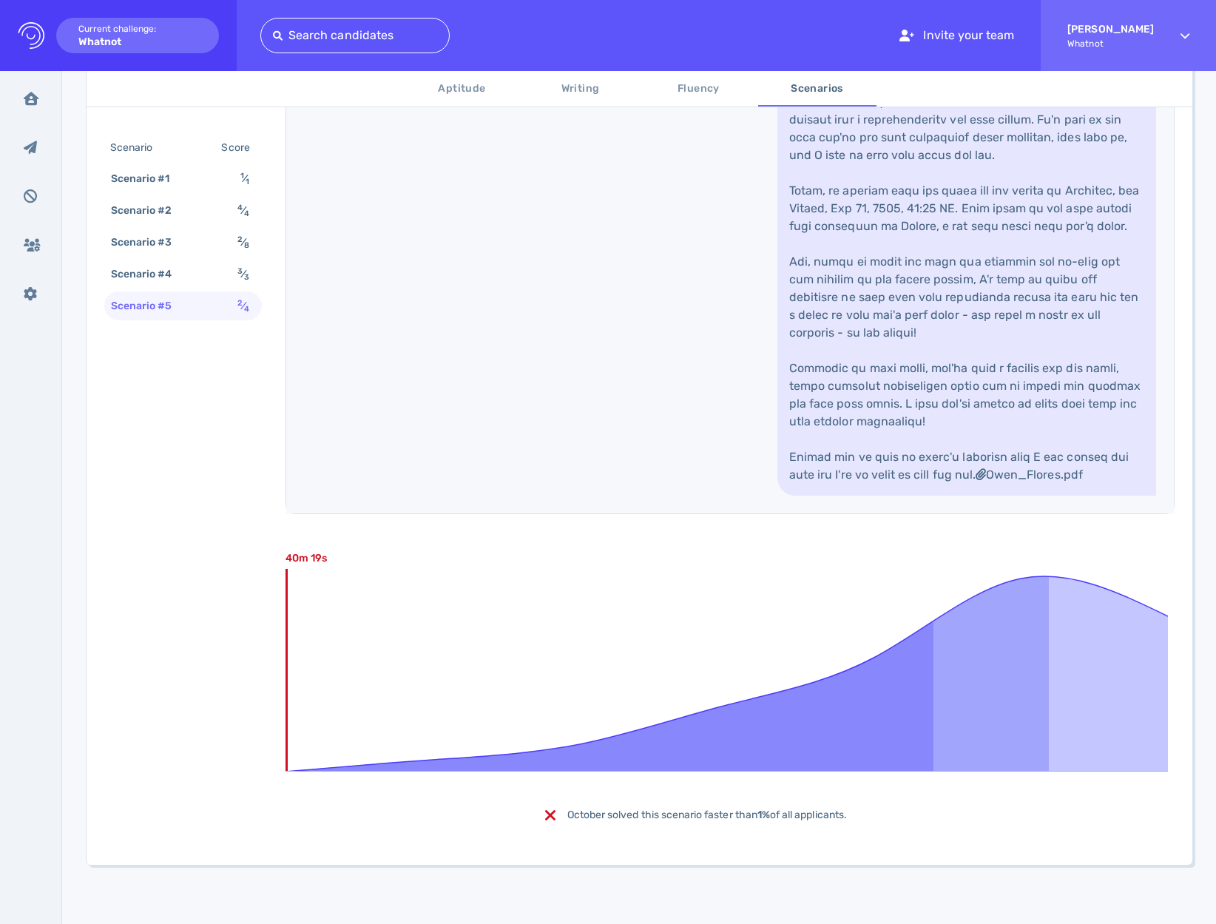
click at [550, 643] on icon at bounding box center [727, 661] width 883 height 222
click at [211, 244] on div "Scenario #3 2 ⁄ 8" at bounding box center [183, 242] width 158 height 29
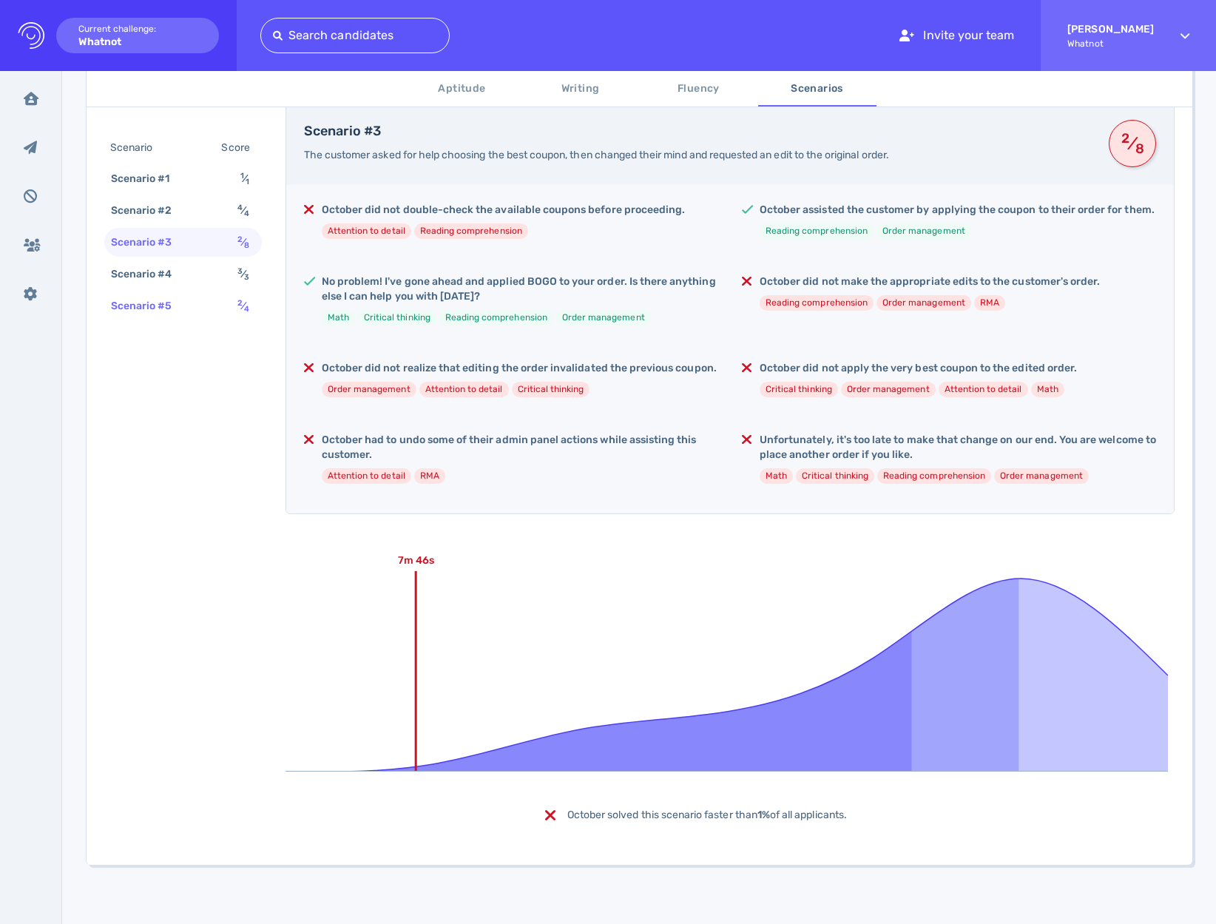
click at [216, 315] on div "Scenario #5 2 ⁄ 4" at bounding box center [183, 305] width 158 height 29
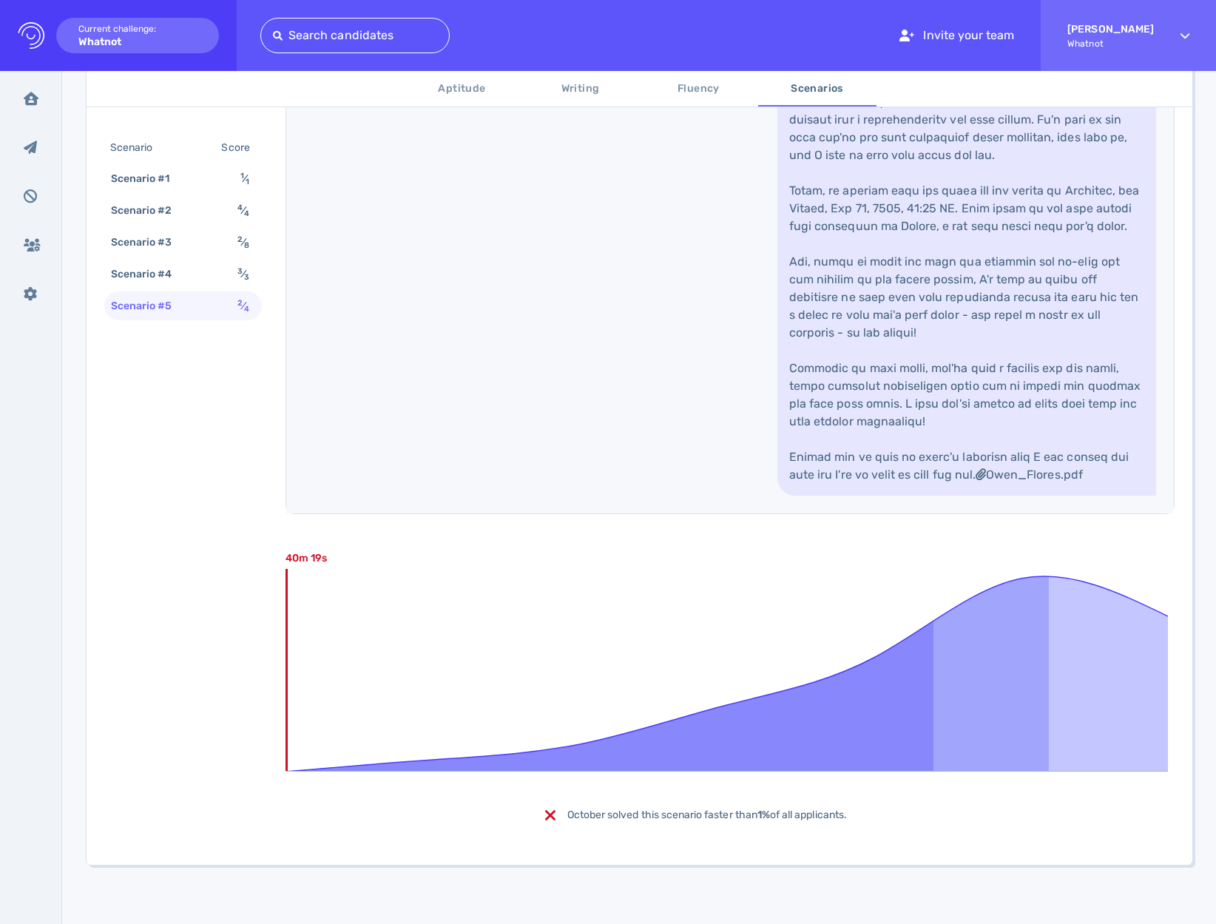
scroll to position [1032, 0]
click at [892, 473] on link "Owen_Flores.pdf" at bounding box center [967, 262] width 379 height 468
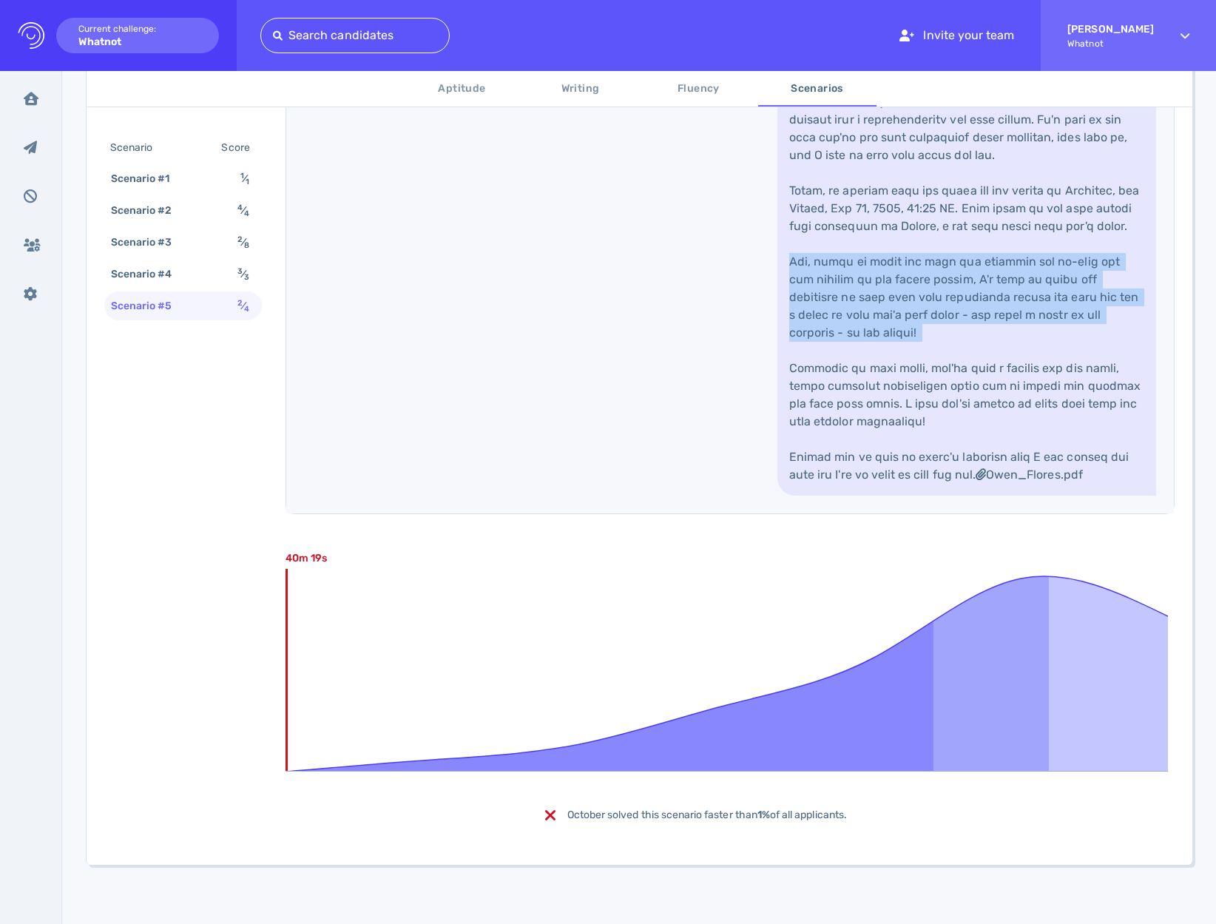
click at [892, 473] on link "Owen_Flores.pdf" at bounding box center [967, 262] width 379 height 468
click at [871, 487] on link "Owen_Flores.pdf" at bounding box center [967, 262] width 379 height 468
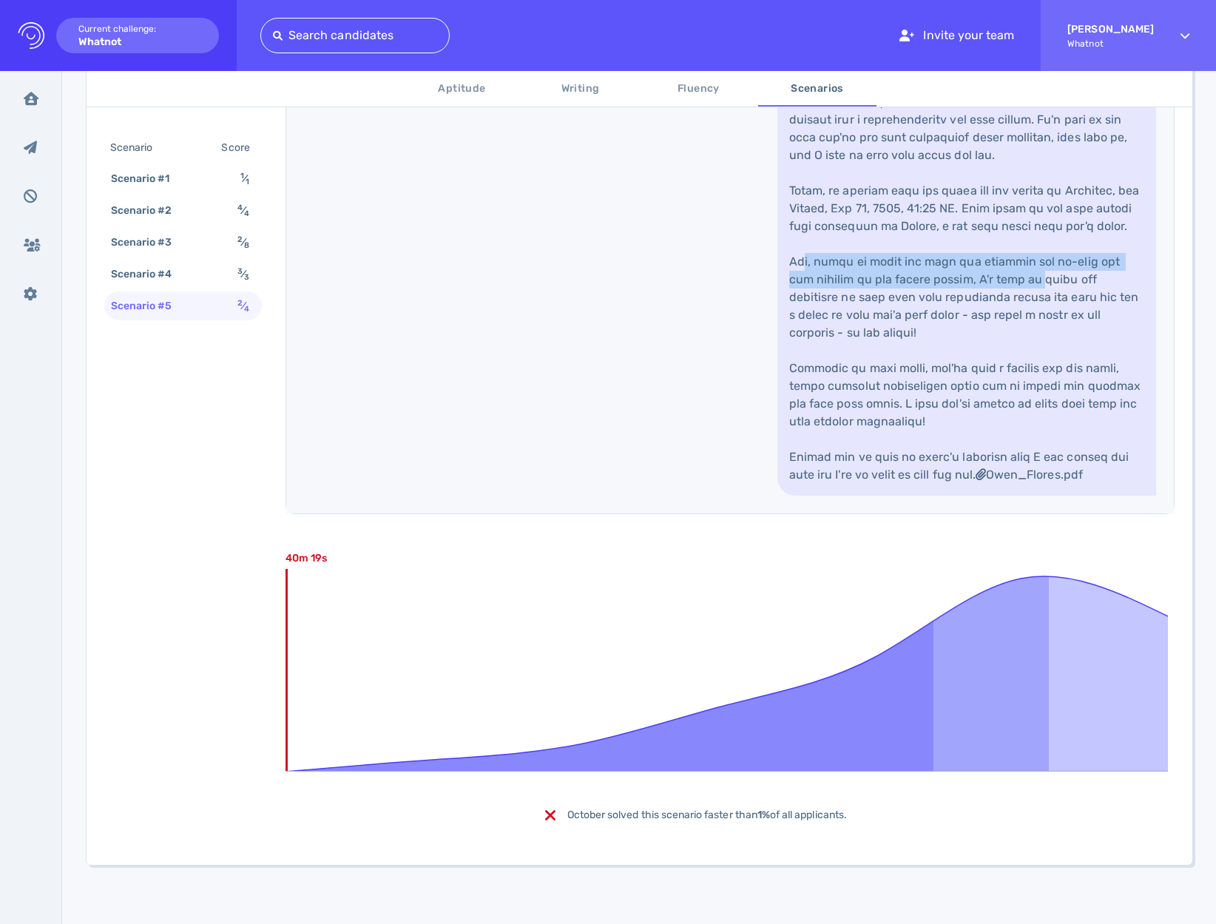
drag, startPoint x: 901, startPoint y: 414, endPoint x: 997, endPoint y: 425, distance: 96.8
click at [997, 425] on link "Owen_Flores.pdf" at bounding box center [967, 262] width 379 height 468
click at [766, 417] on div "Hi, I hope it's going well. We've been customers for a long time, and our famil…" at bounding box center [730, 135] width 888 height 758
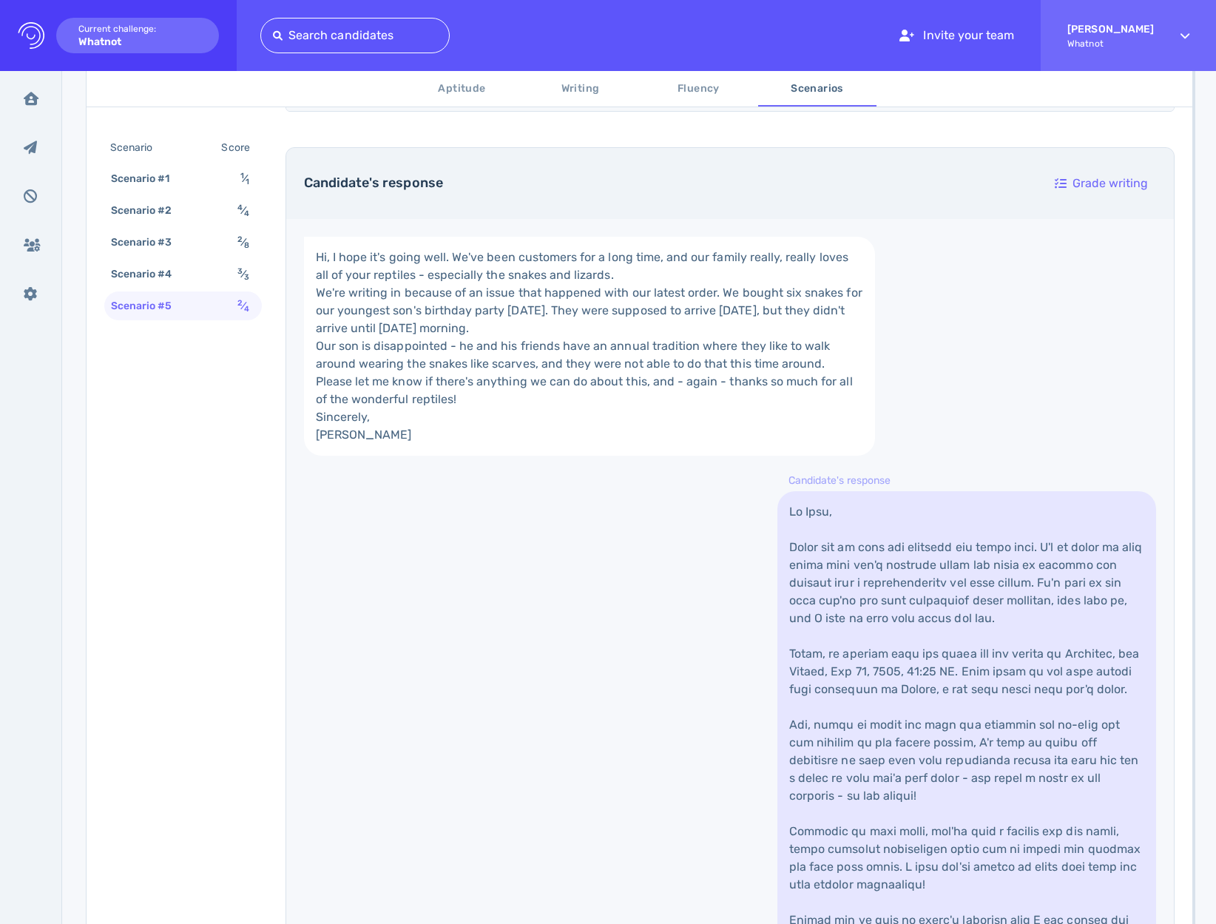
scroll to position [81, 0]
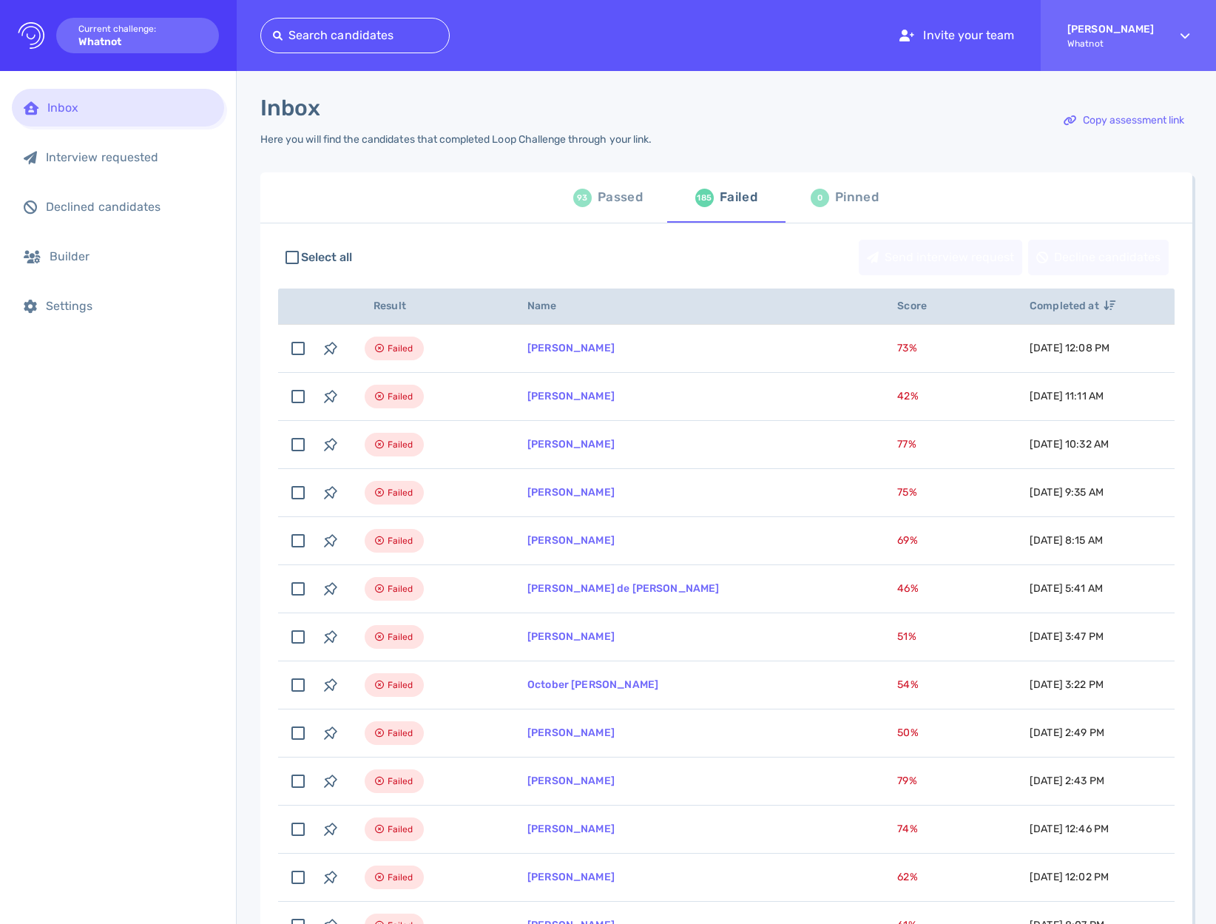
click at [590, 202] on div "93 Passed" at bounding box center [608, 197] width 70 height 41
